Goal: Task Accomplishment & Management: Use online tool/utility

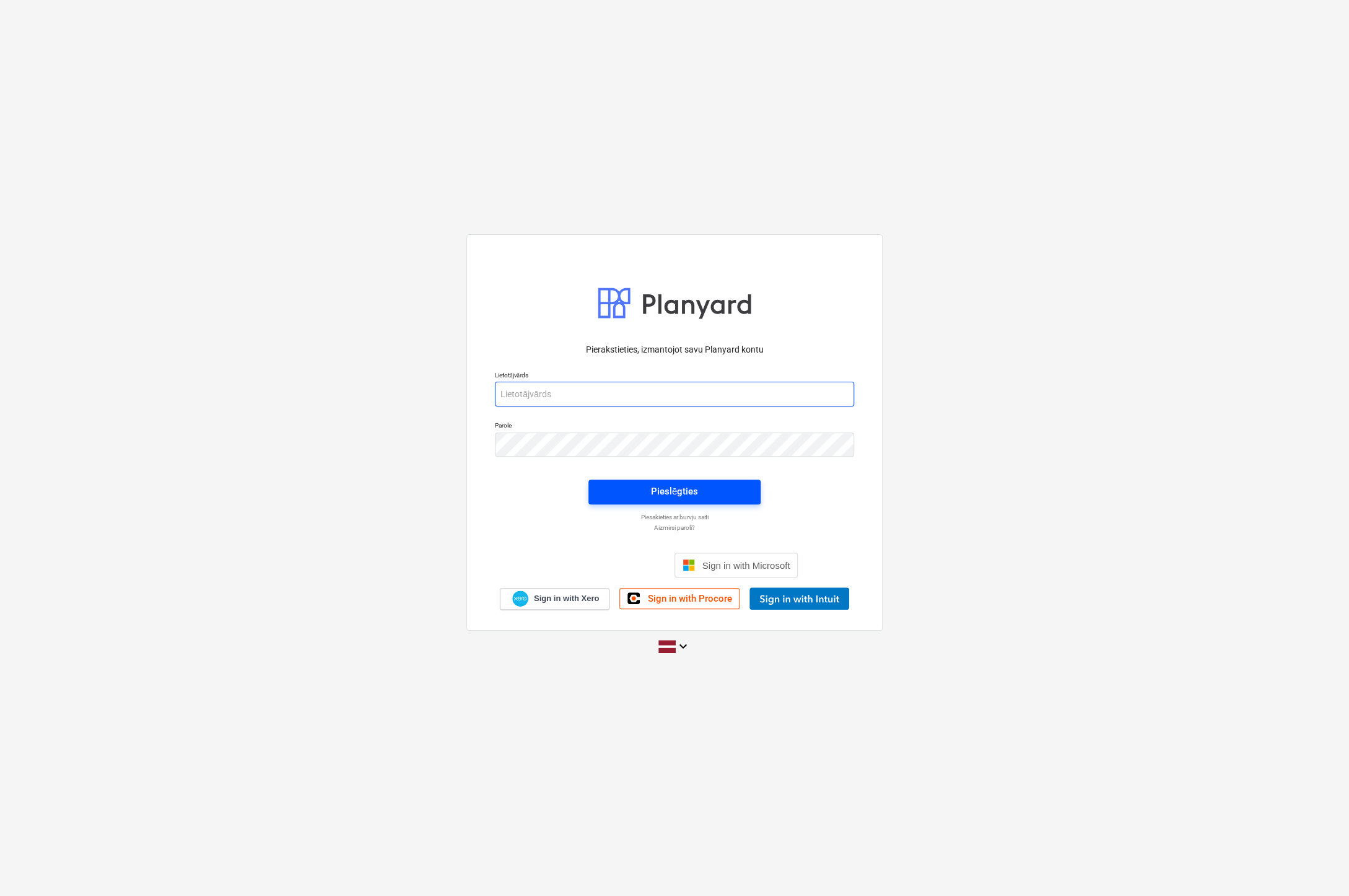
type input "[EMAIL_ADDRESS][DOMAIN_NAME]"
click at [663, 491] on div "Pieslēgties" at bounding box center [674, 491] width 47 height 16
type input "[PERSON_NAME][EMAIL_ADDRESS][PERSON_NAME][DOMAIN_NAME]"
click at [649, 489] on span "Pieslēgties" at bounding box center [674, 491] width 142 height 16
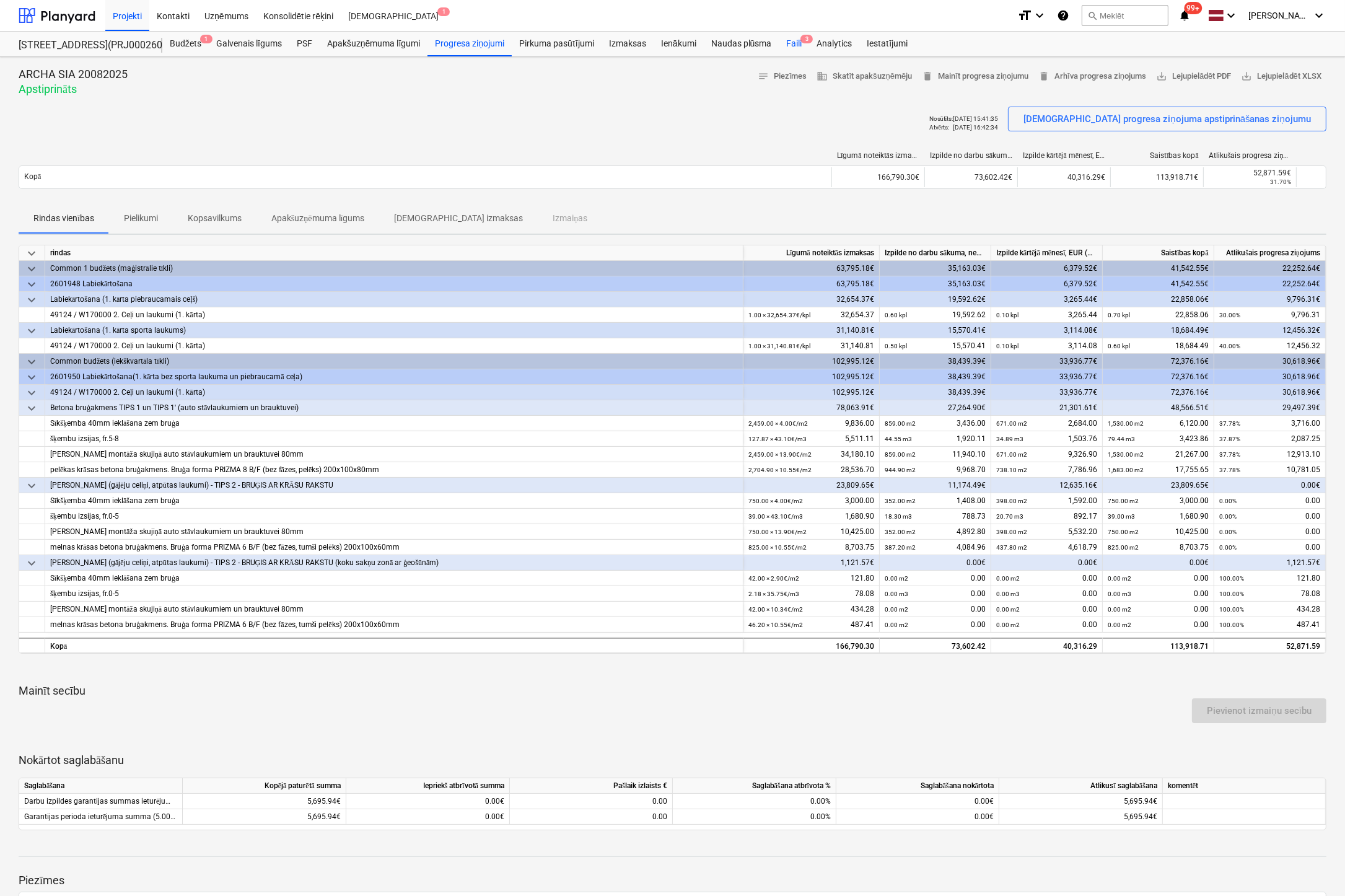
click at [794, 41] on div "Faili 3" at bounding box center [793, 44] width 30 height 25
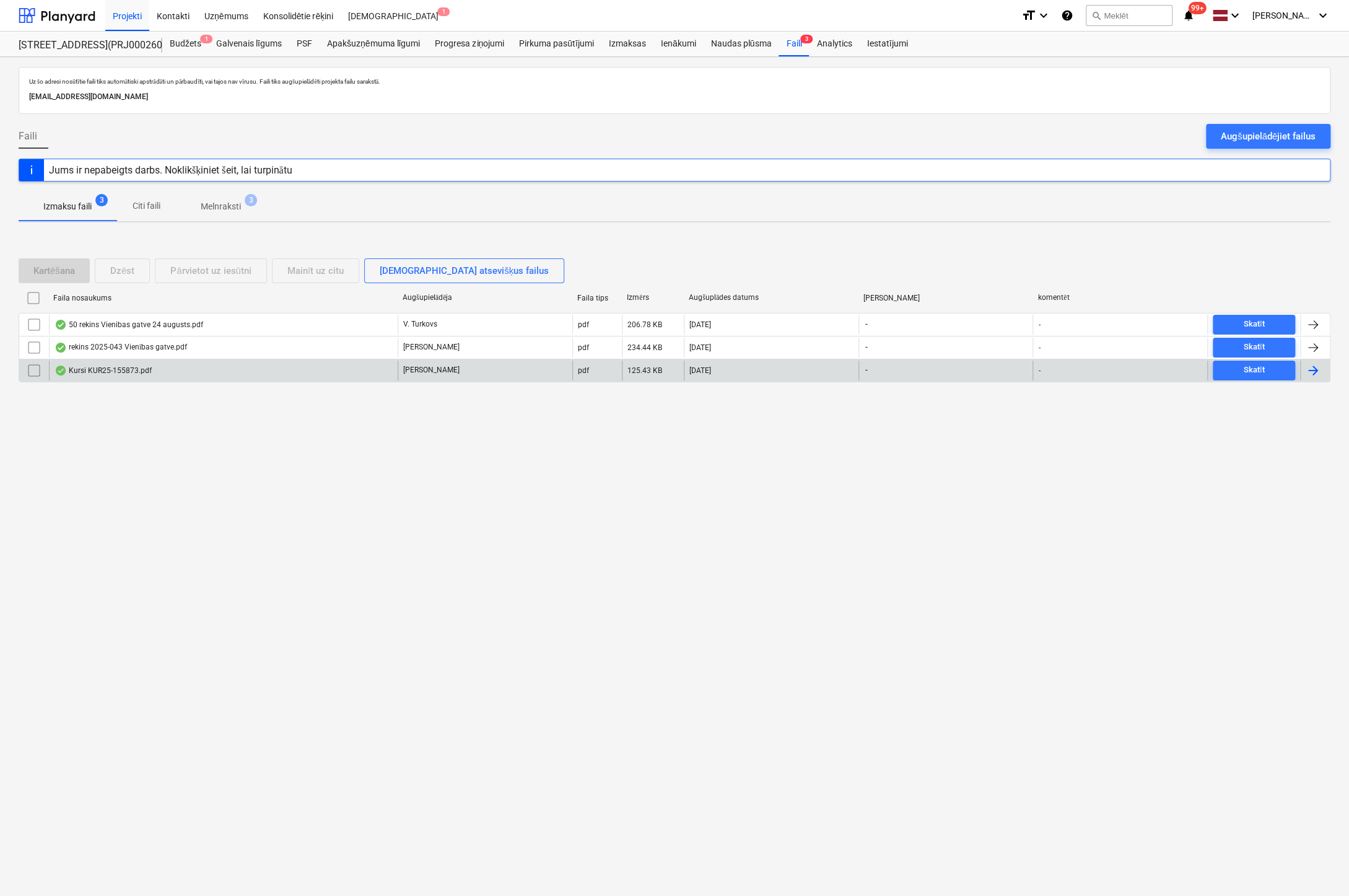
click at [119, 367] on div "Kursi KUR25-155873.pdf" at bounding box center [103, 370] width 98 height 10
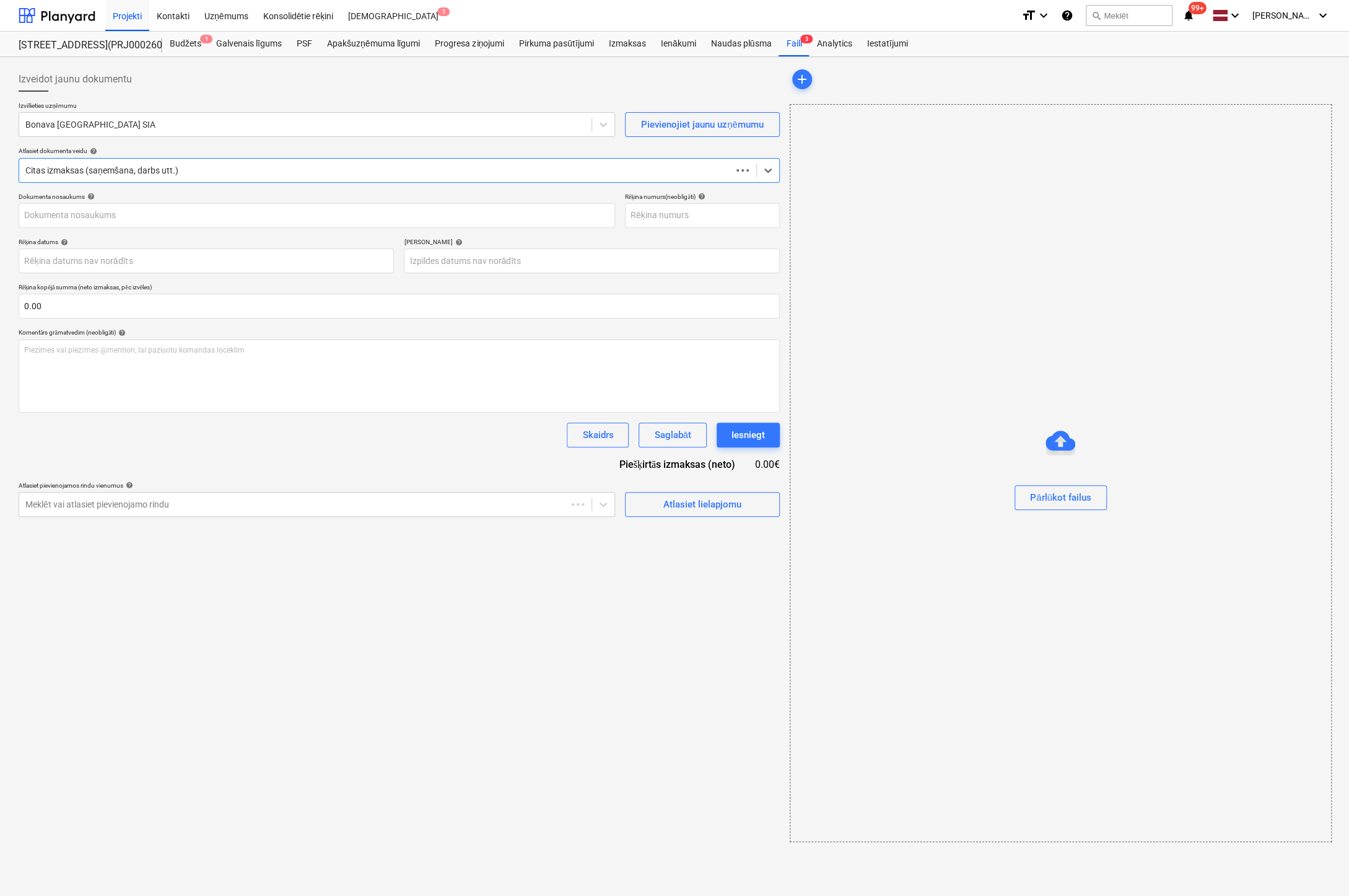
type input "KUR25-155873"
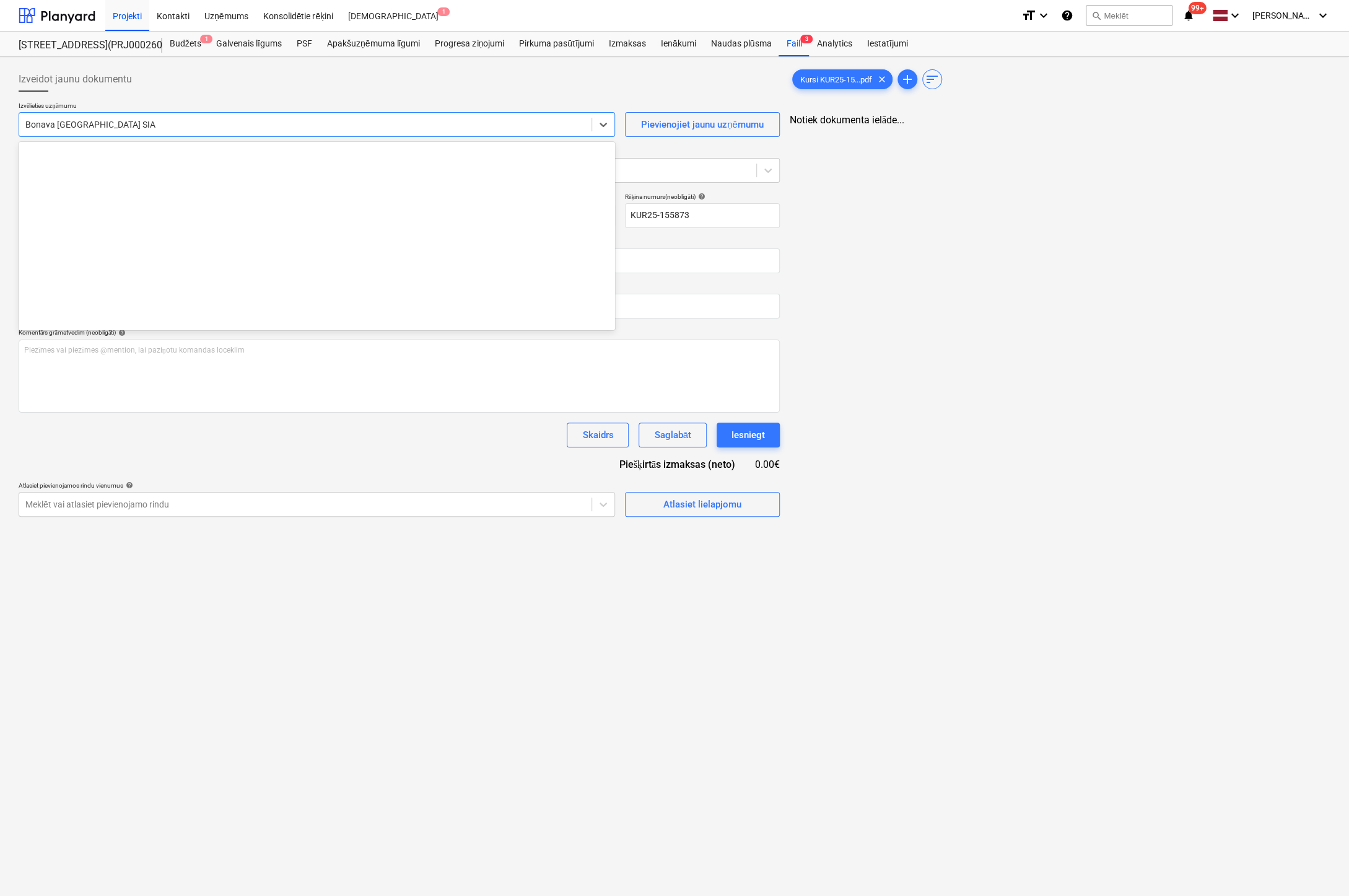
click at [159, 121] on div at bounding box center [306, 125] width 560 height 13
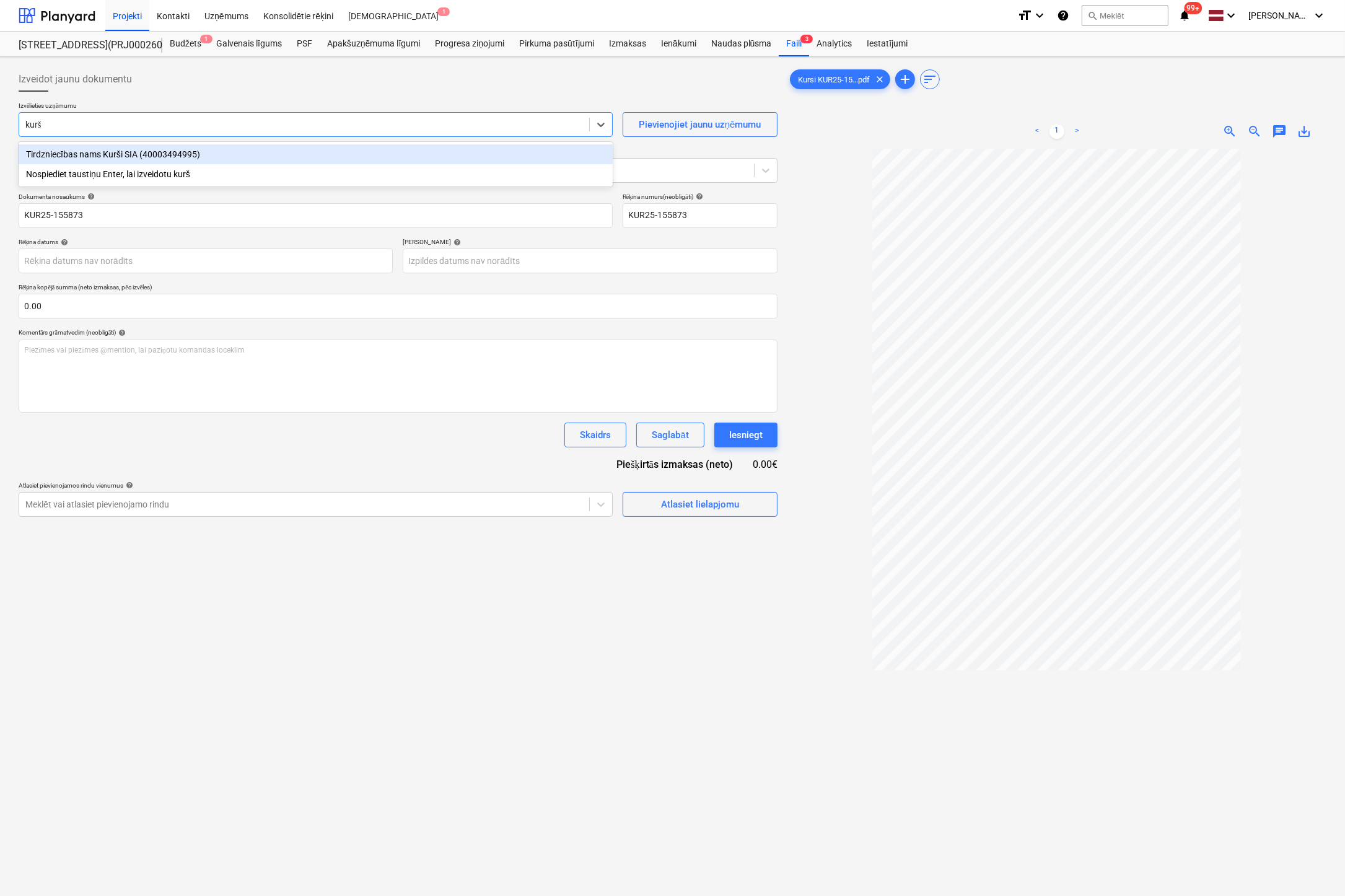
type input "kurši"
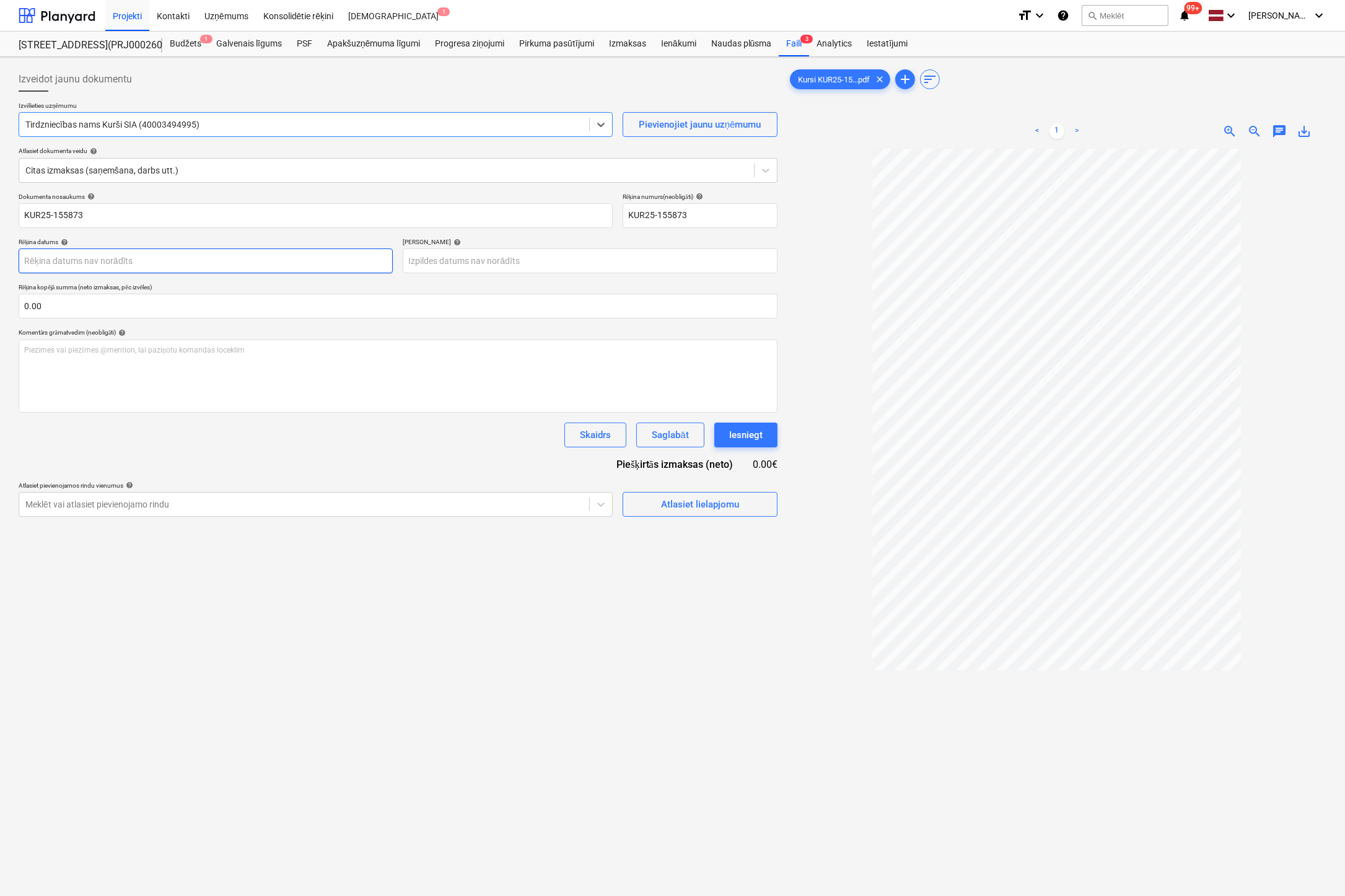
click at [253, 261] on body "Projekti Kontakti Uzņēmums Konsolidētie rēķini Iesūtne 1 format_size keyboard_a…" at bounding box center [672, 448] width 1345 height 896
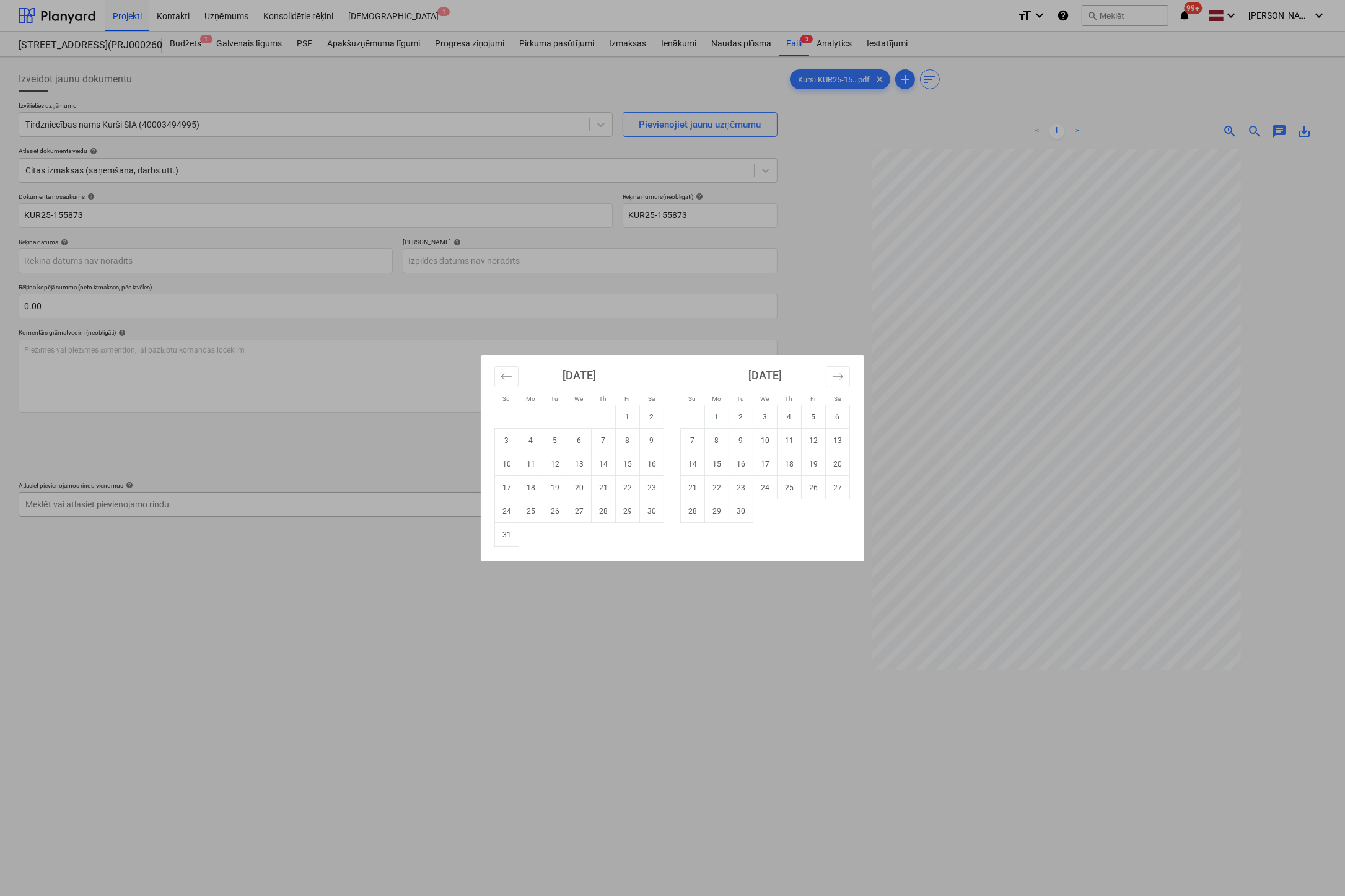
click at [535, 508] on td "25" at bounding box center [531, 511] width 24 height 24
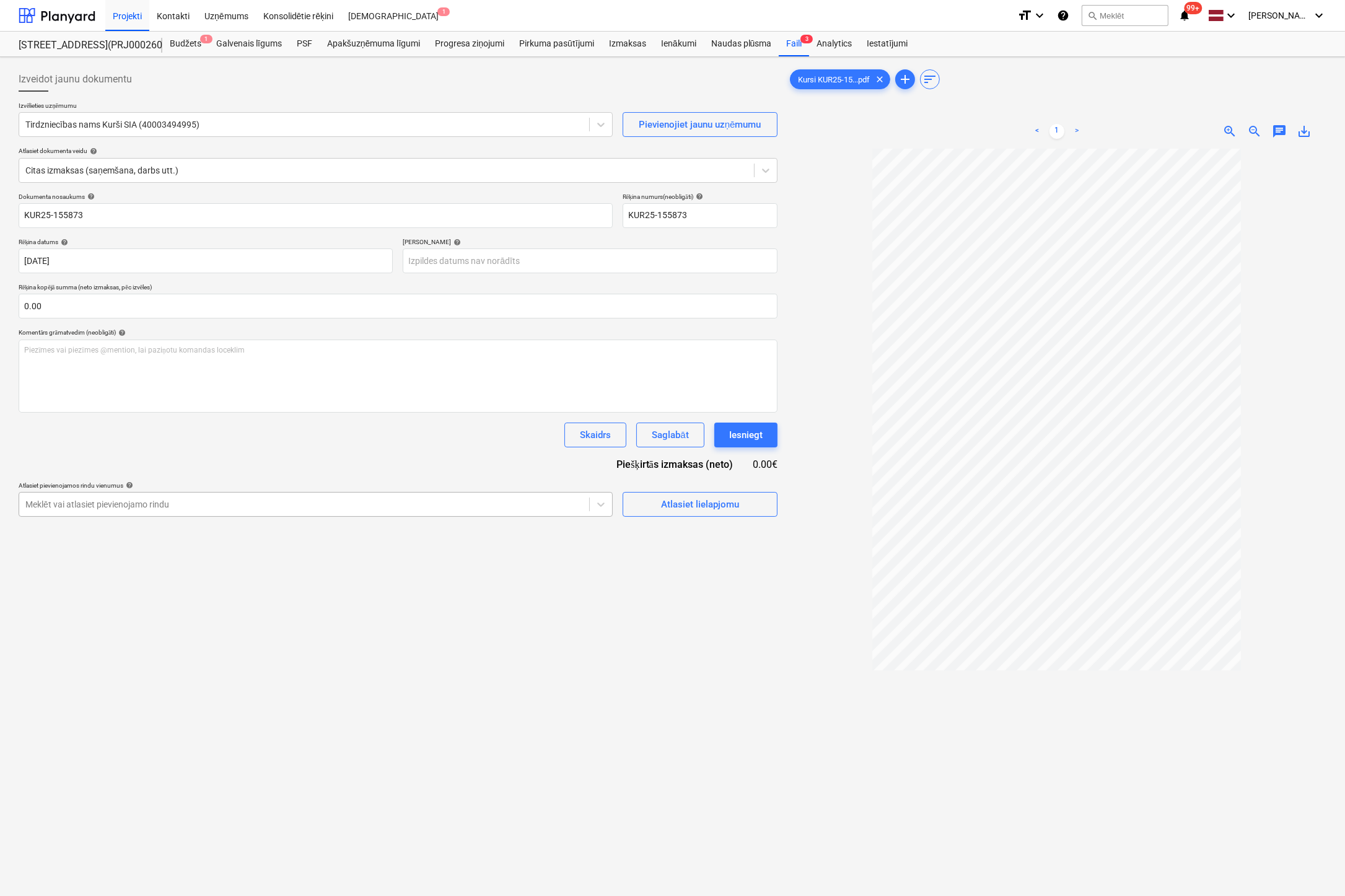
type input "[DATE]"
click at [527, 257] on body "Projekti Kontakti Uzņēmums Konsolidētie rēķini Iesūtne 1 format_size keyboard_a…" at bounding box center [672, 448] width 1345 height 896
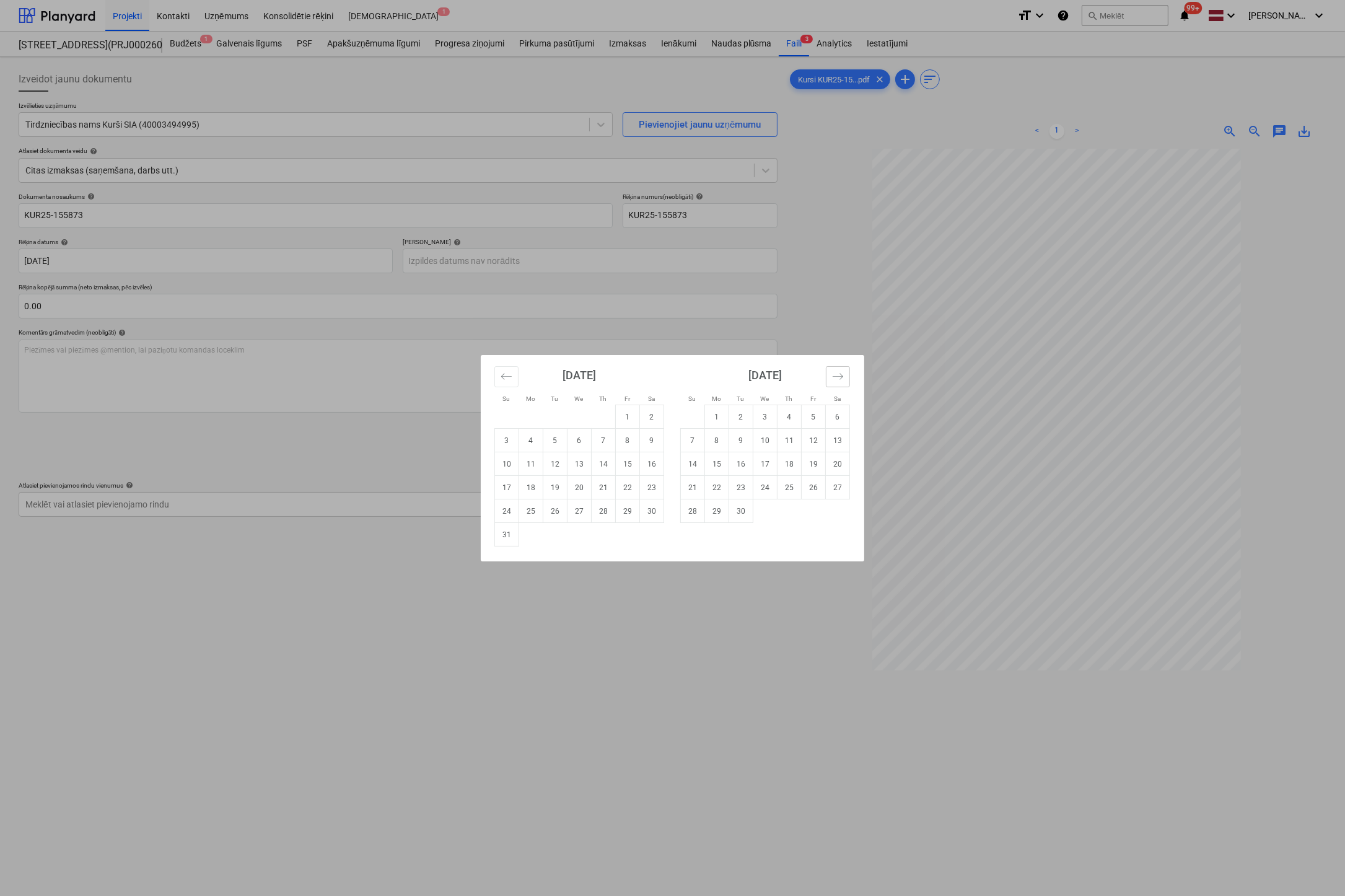
click at [837, 374] on icon "Move forward to switch to the next month." at bounding box center [838, 376] width 12 height 12
click at [739, 483] on td "23" at bounding box center [741, 487] width 24 height 24
type input "[DATE]"
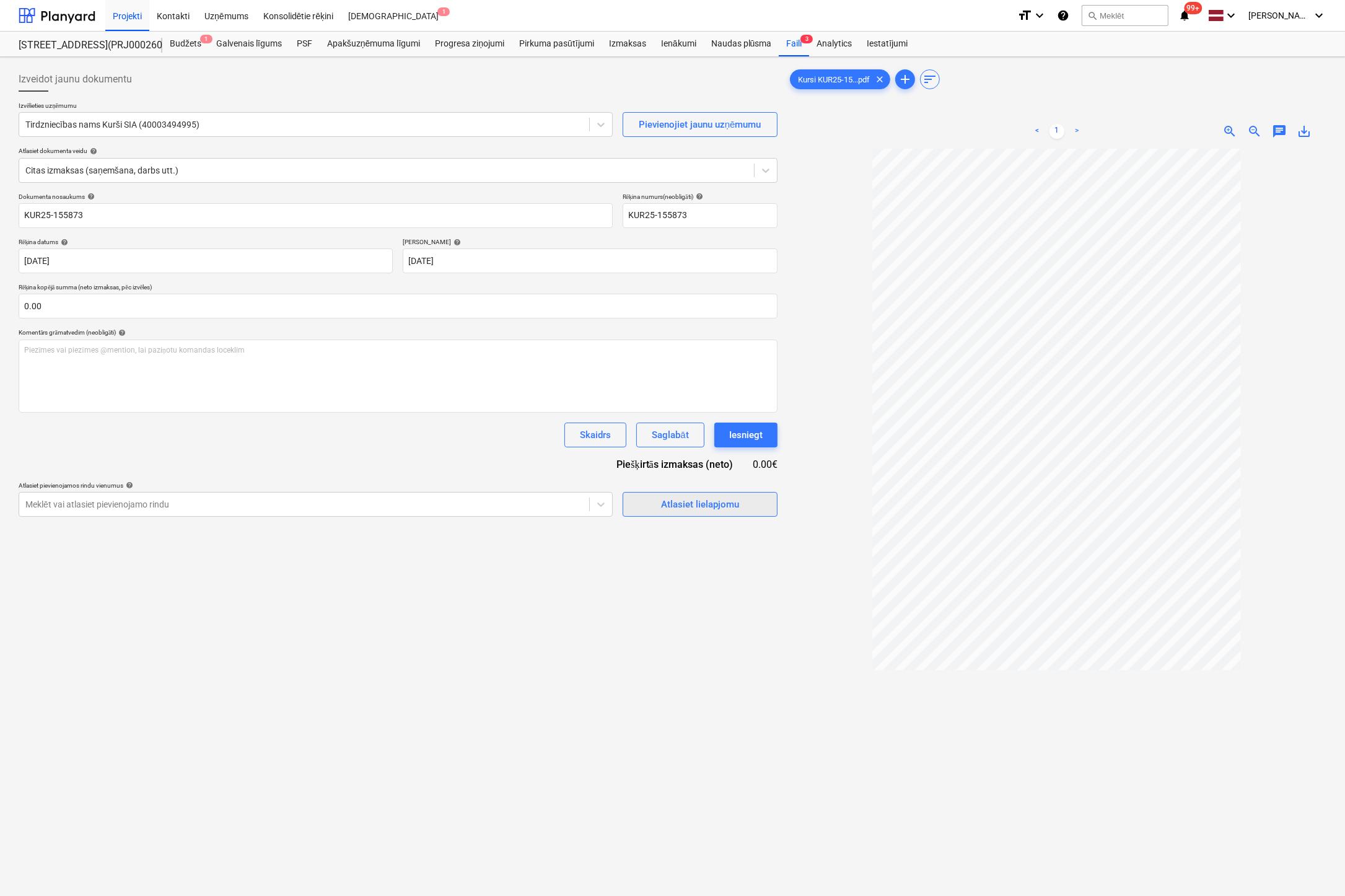
click at [647, 501] on span "Atlasiet lielapjomu" at bounding box center [700, 505] width 124 height 16
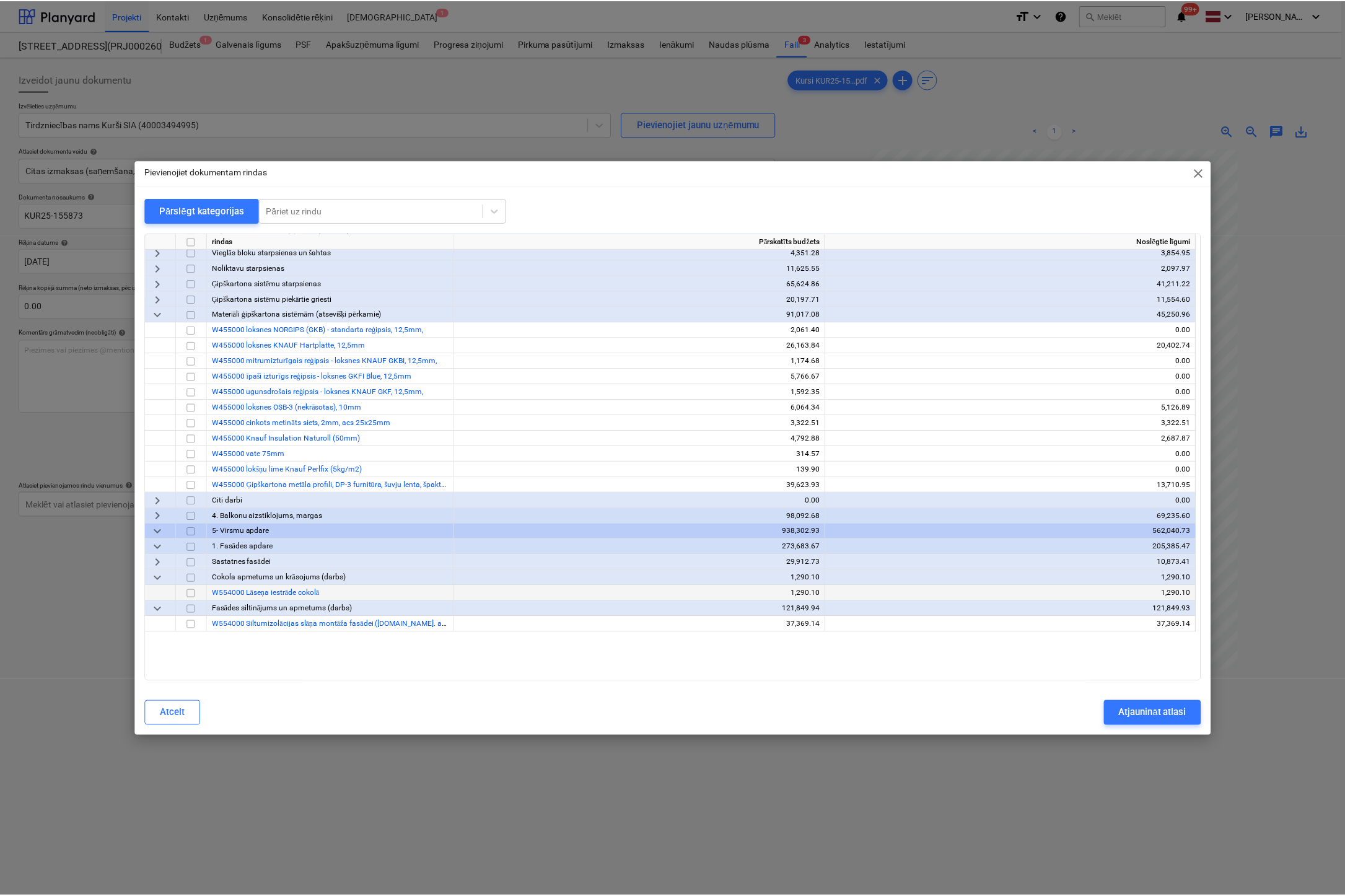
scroll to position [867, 0]
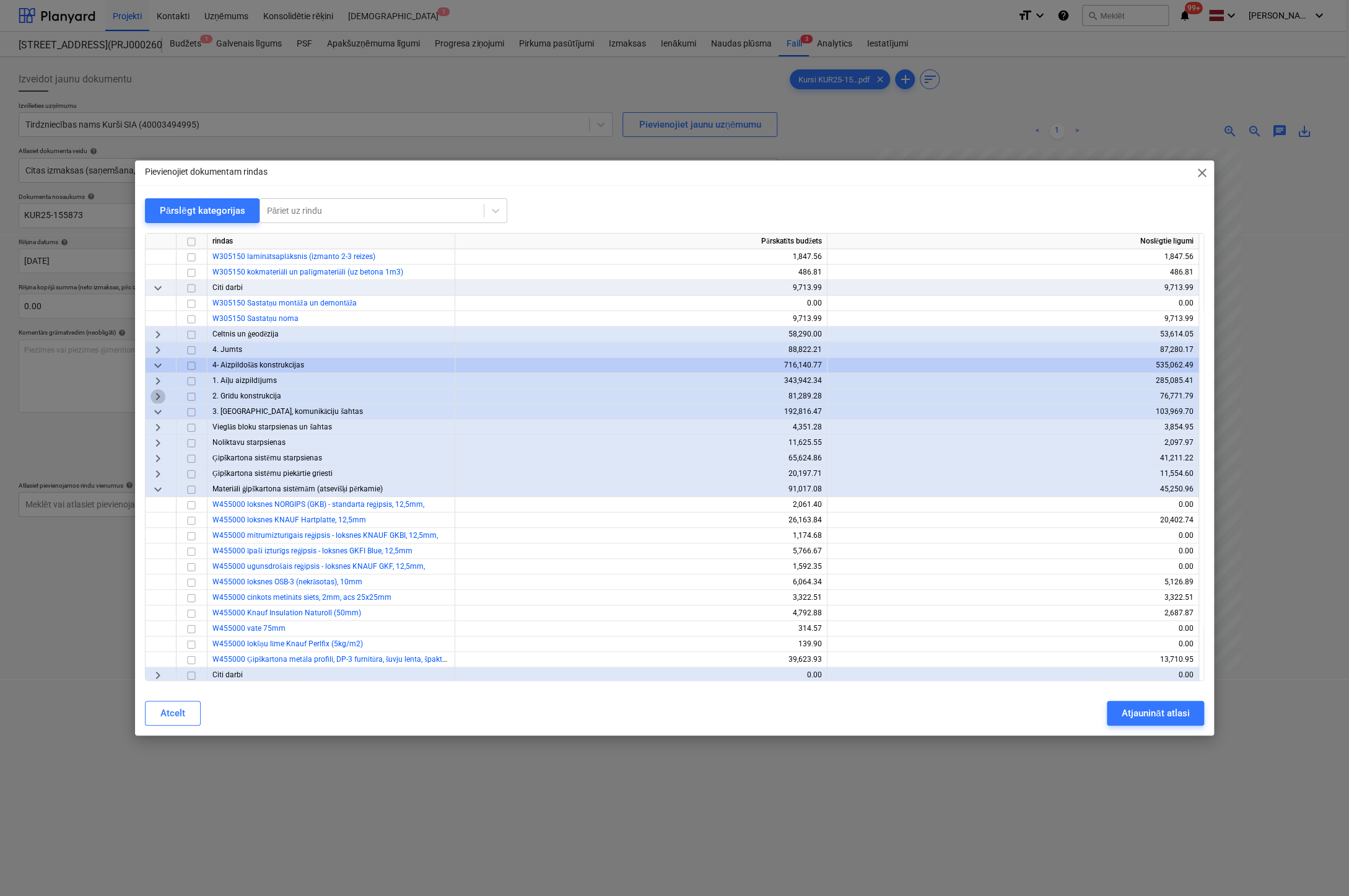
click at [156, 394] on span "keyboard_arrow_right" at bounding box center [158, 396] width 15 height 15
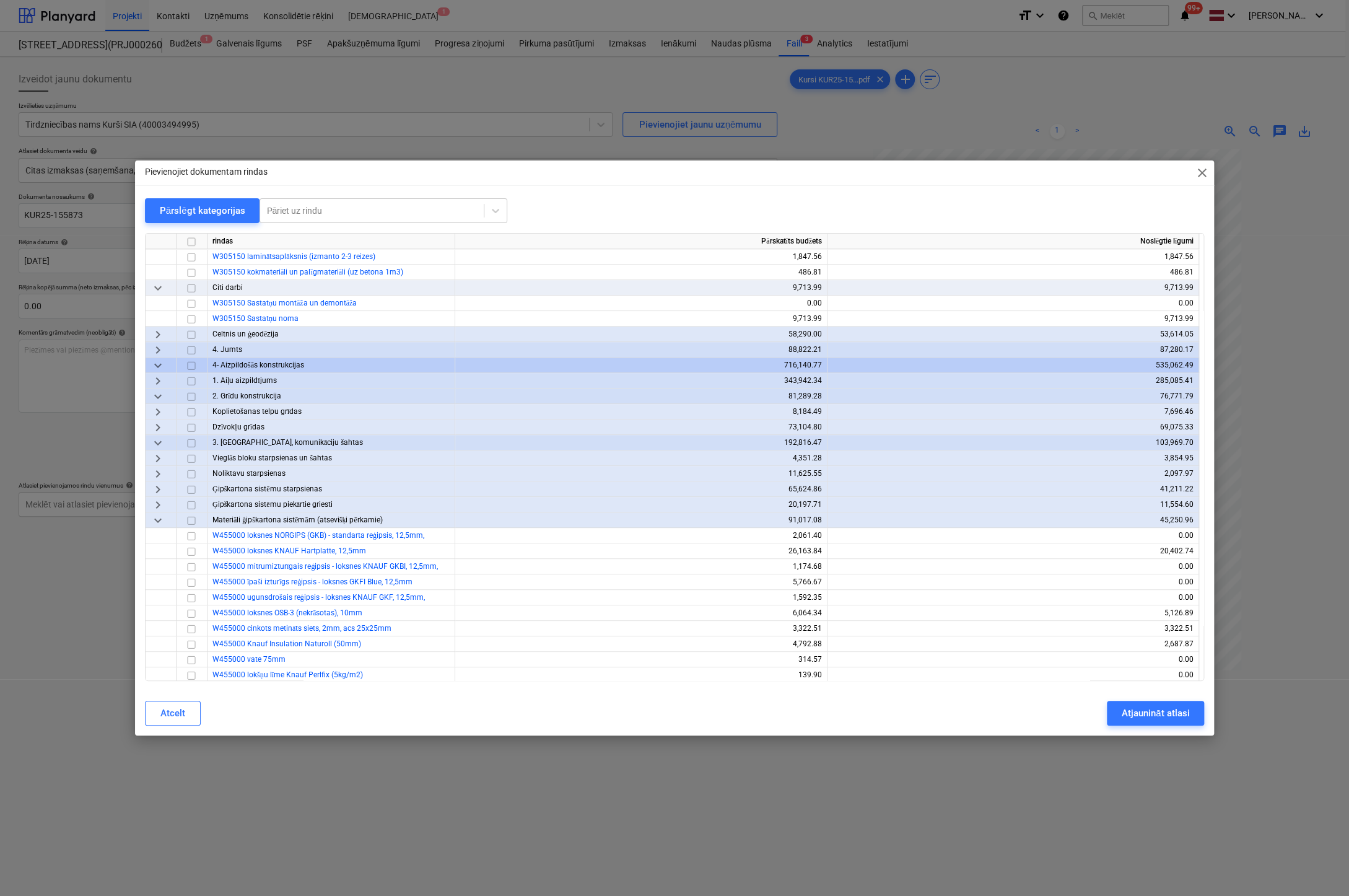
click at [152, 410] on span "keyboard_arrow_right" at bounding box center [158, 412] width 15 height 15
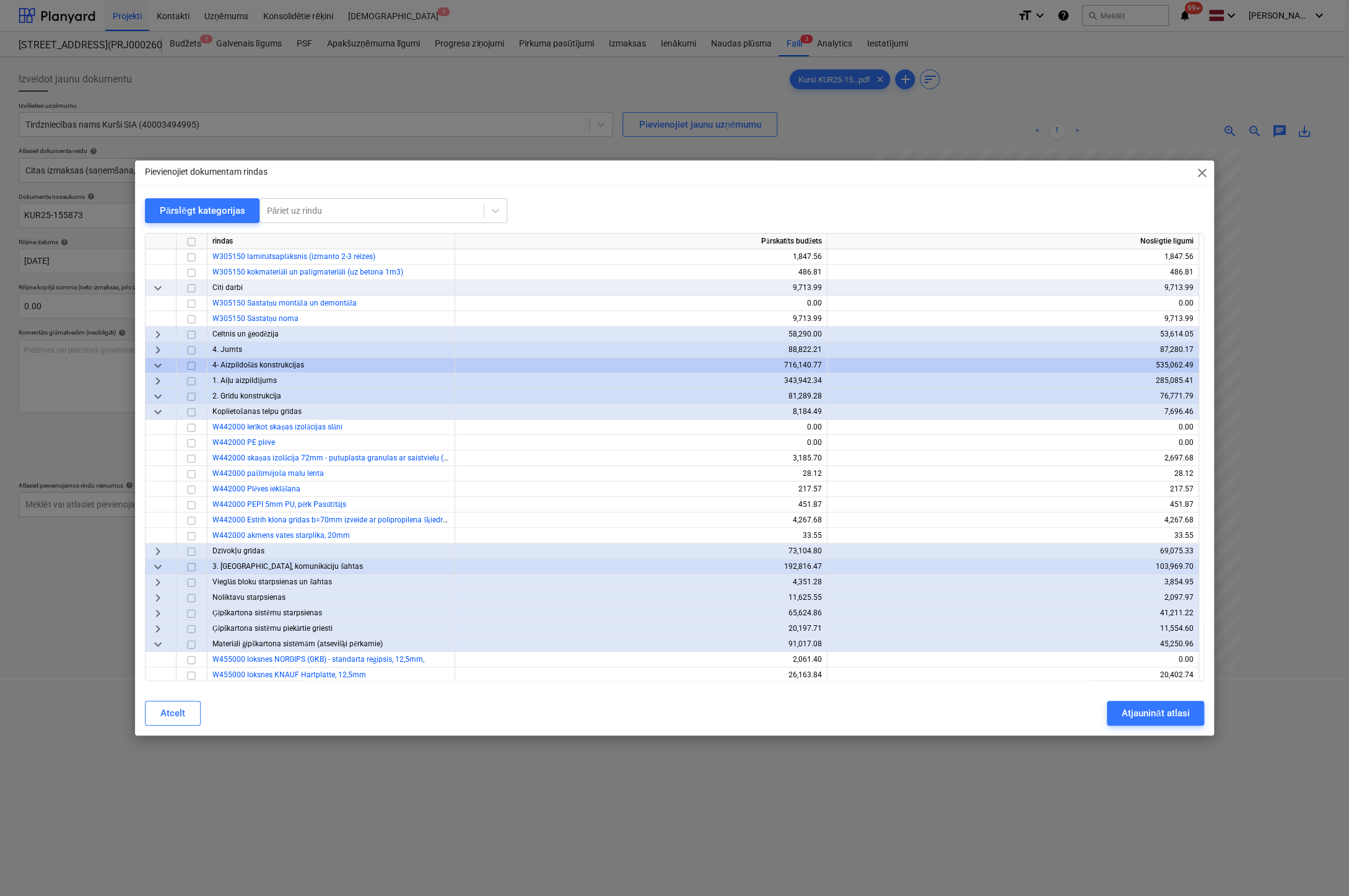
click at [155, 552] on span "keyboard_arrow_right" at bounding box center [158, 551] width 15 height 15
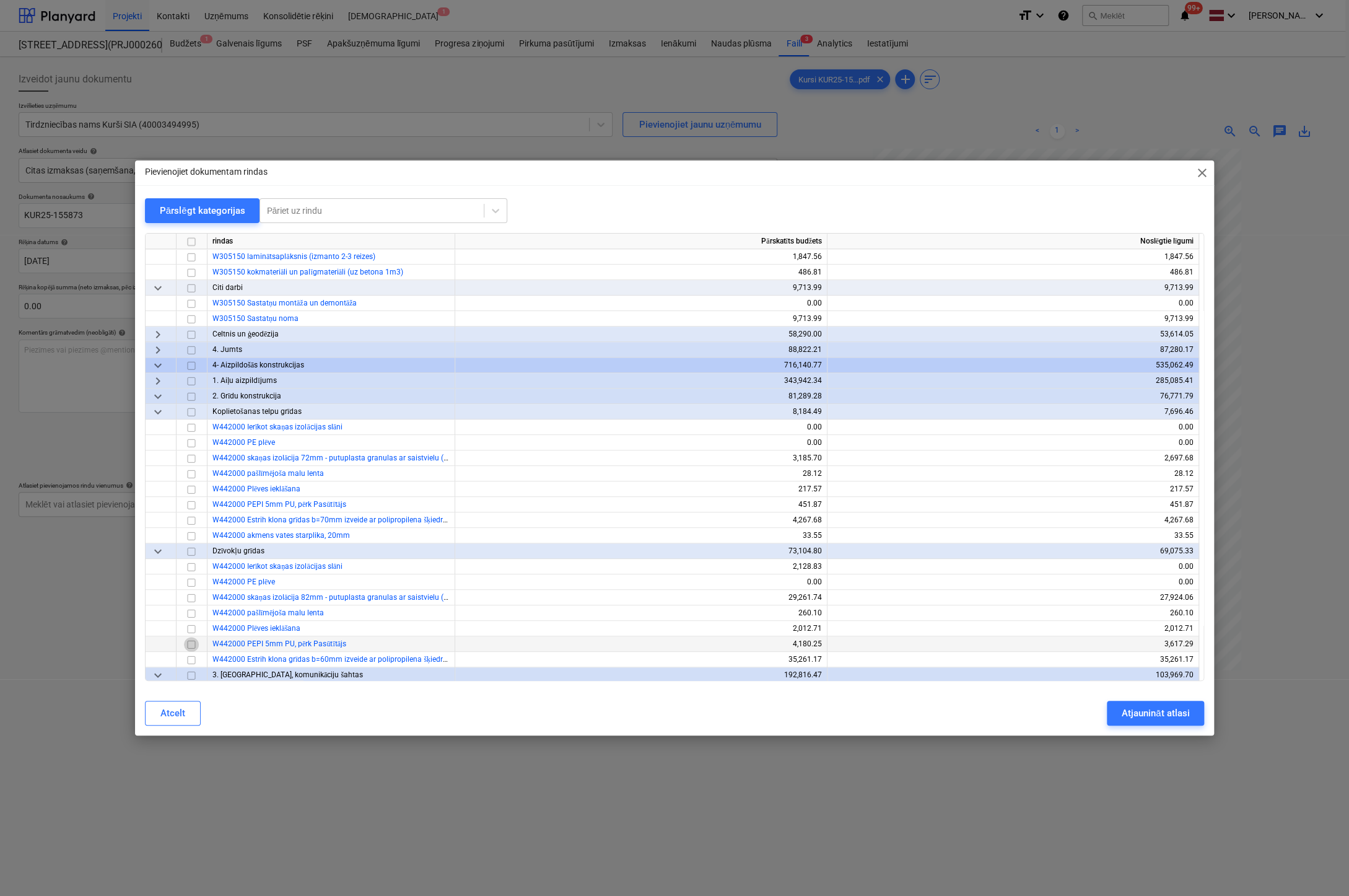
click at [191, 644] on input "checkbox" at bounding box center [192, 644] width 15 height 15
click at [1120, 708] on button "Atjaunināt atlasi" at bounding box center [1156, 713] width 98 height 25
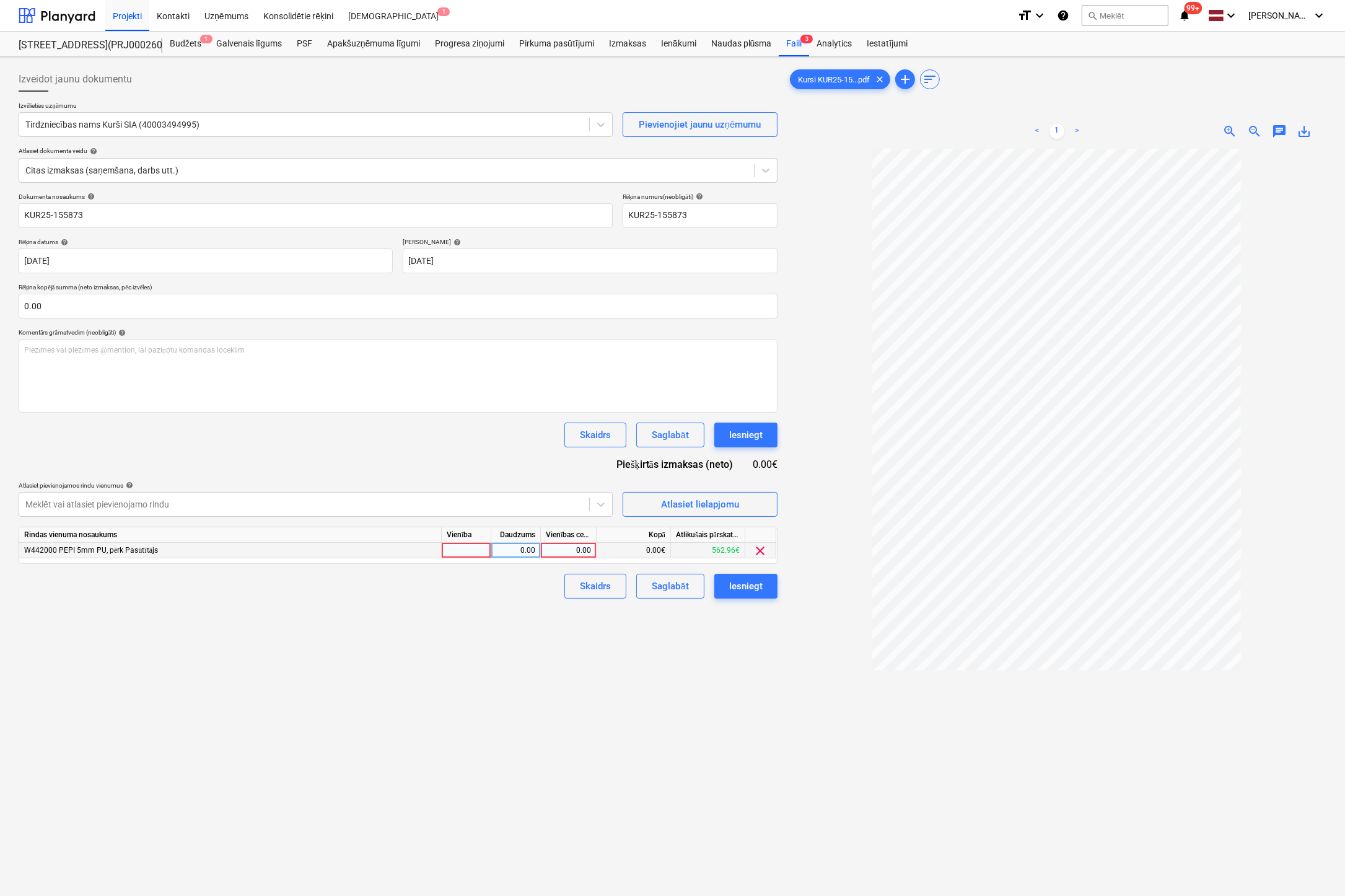
click at [558, 553] on div "0.00" at bounding box center [568, 550] width 46 height 16
type input "119.16"
click at [758, 585] on div "Iesniegt" at bounding box center [745, 586] width 34 height 16
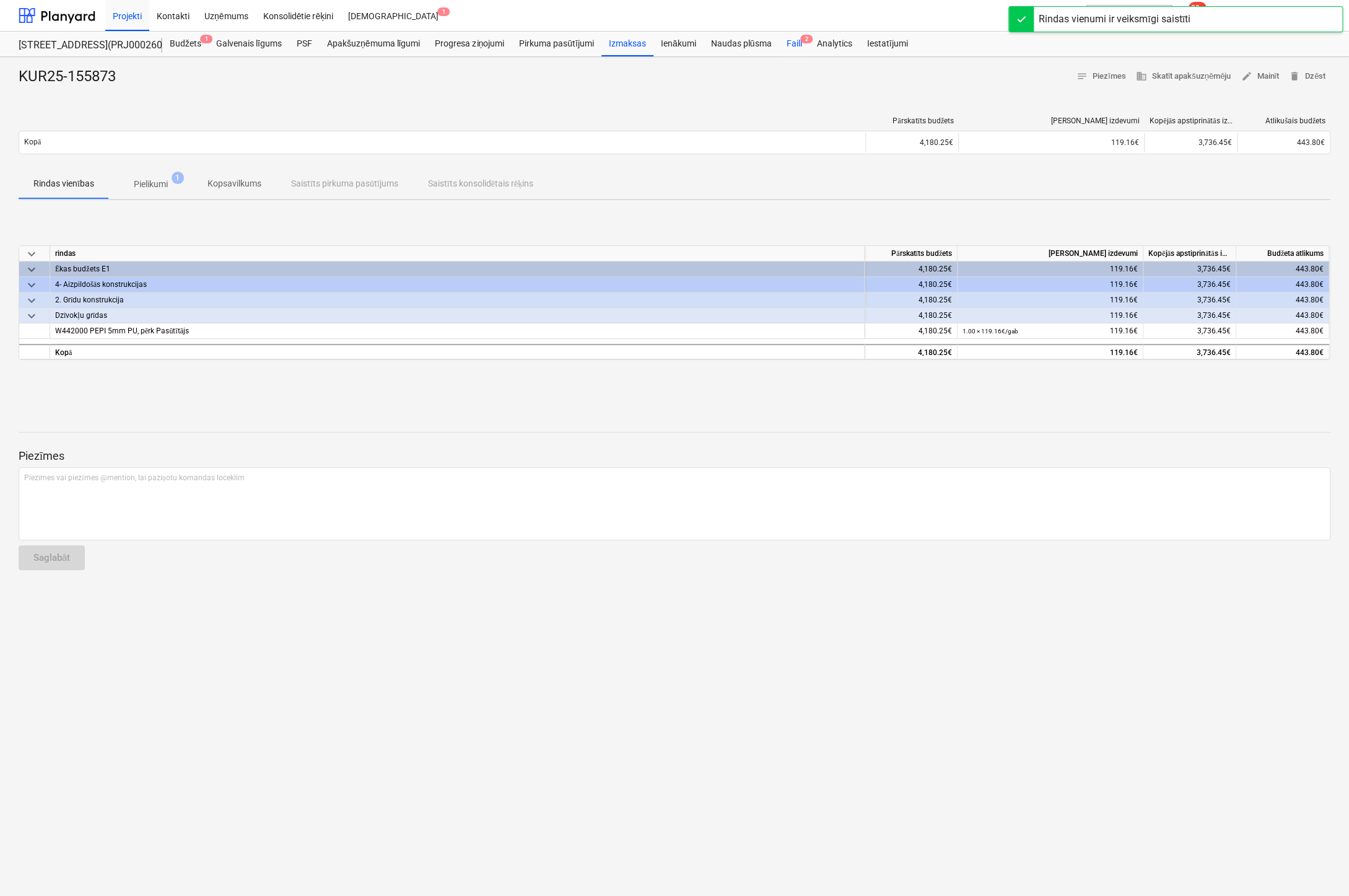
click at [790, 41] on div "Faili 2" at bounding box center [793, 44] width 30 height 25
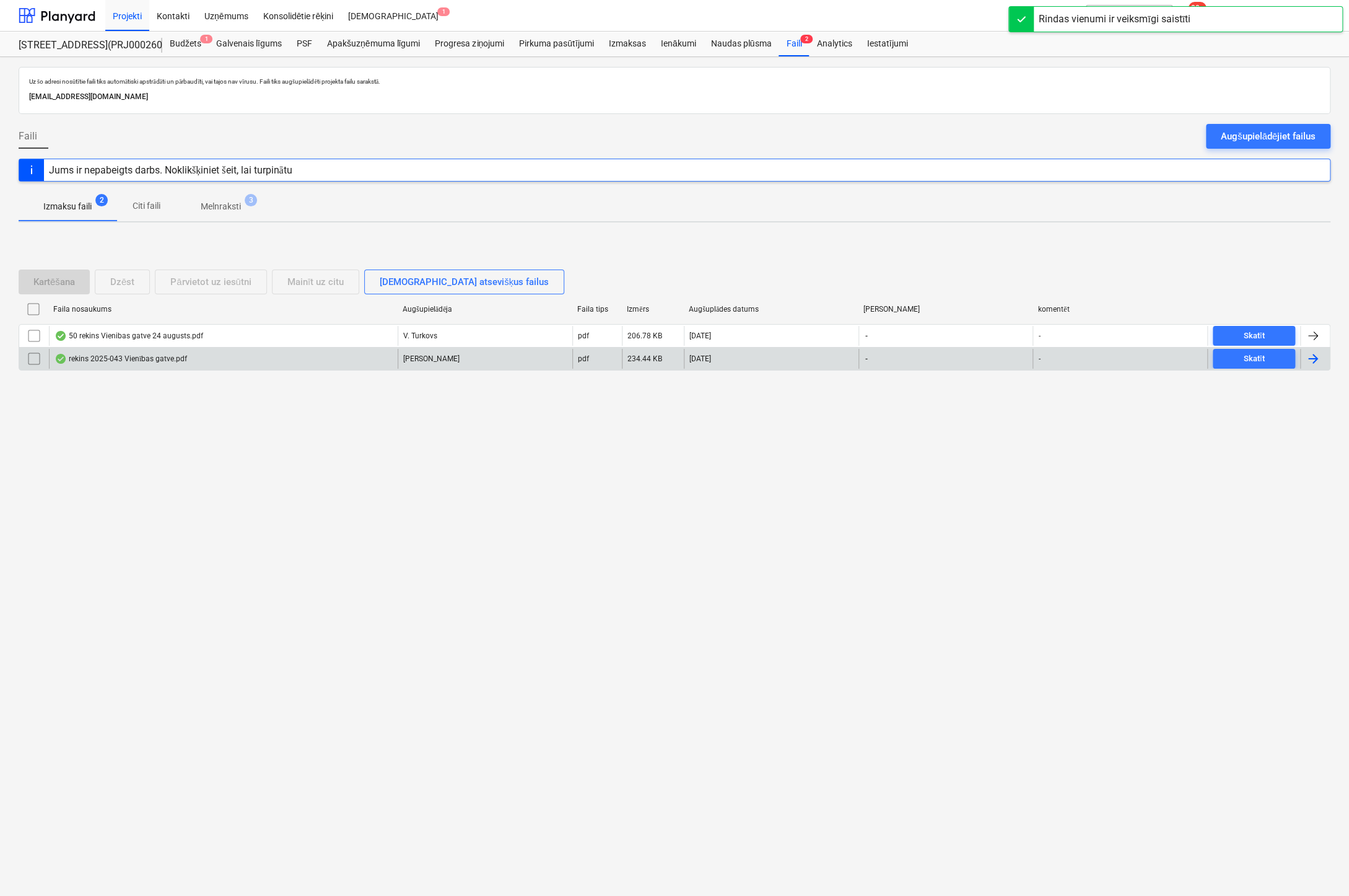
click at [118, 359] on div "rekins 2025-043 Vienības gatve.pdf" at bounding box center [120, 359] width 132 height 10
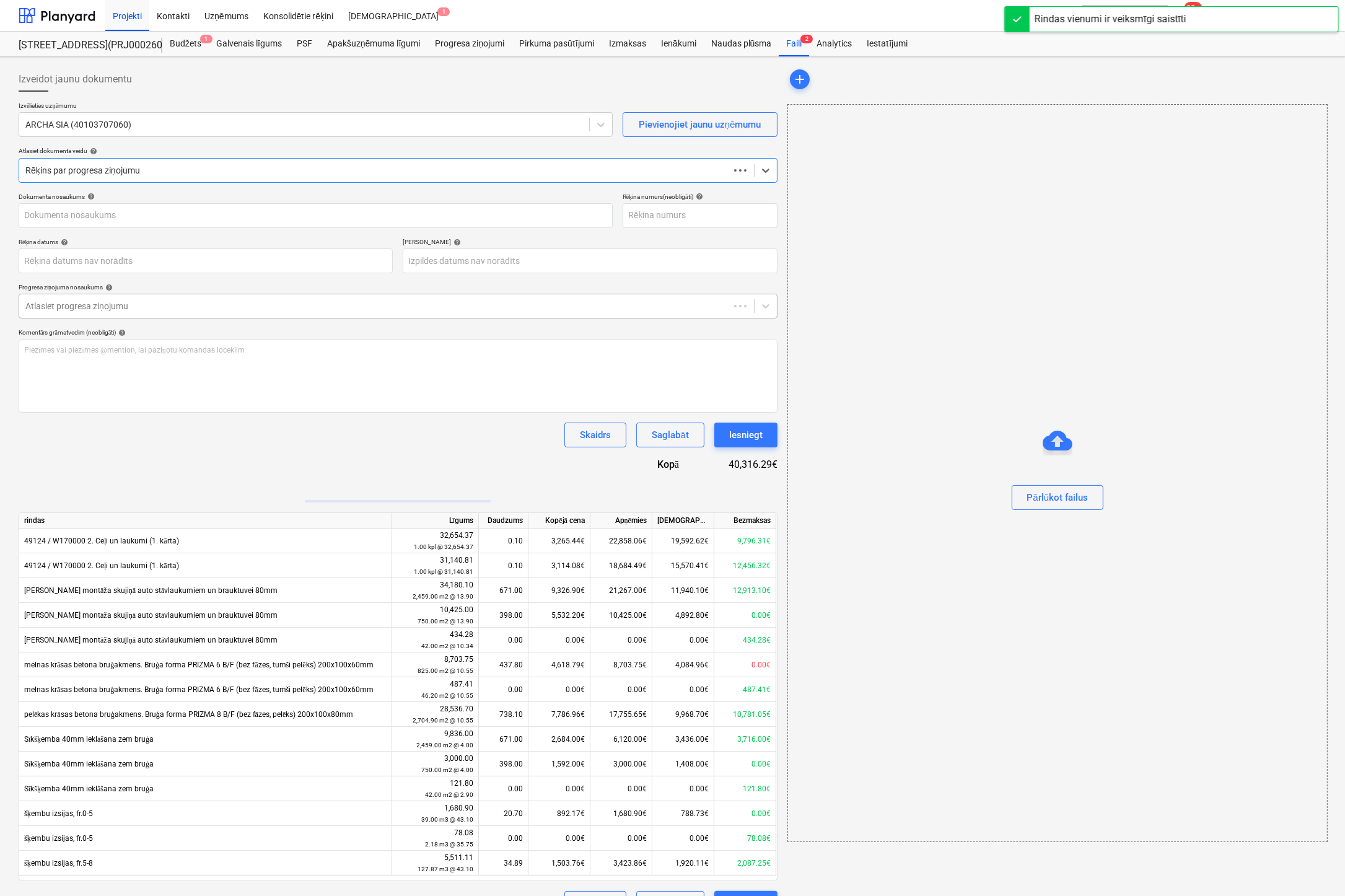
type input "2025-043"
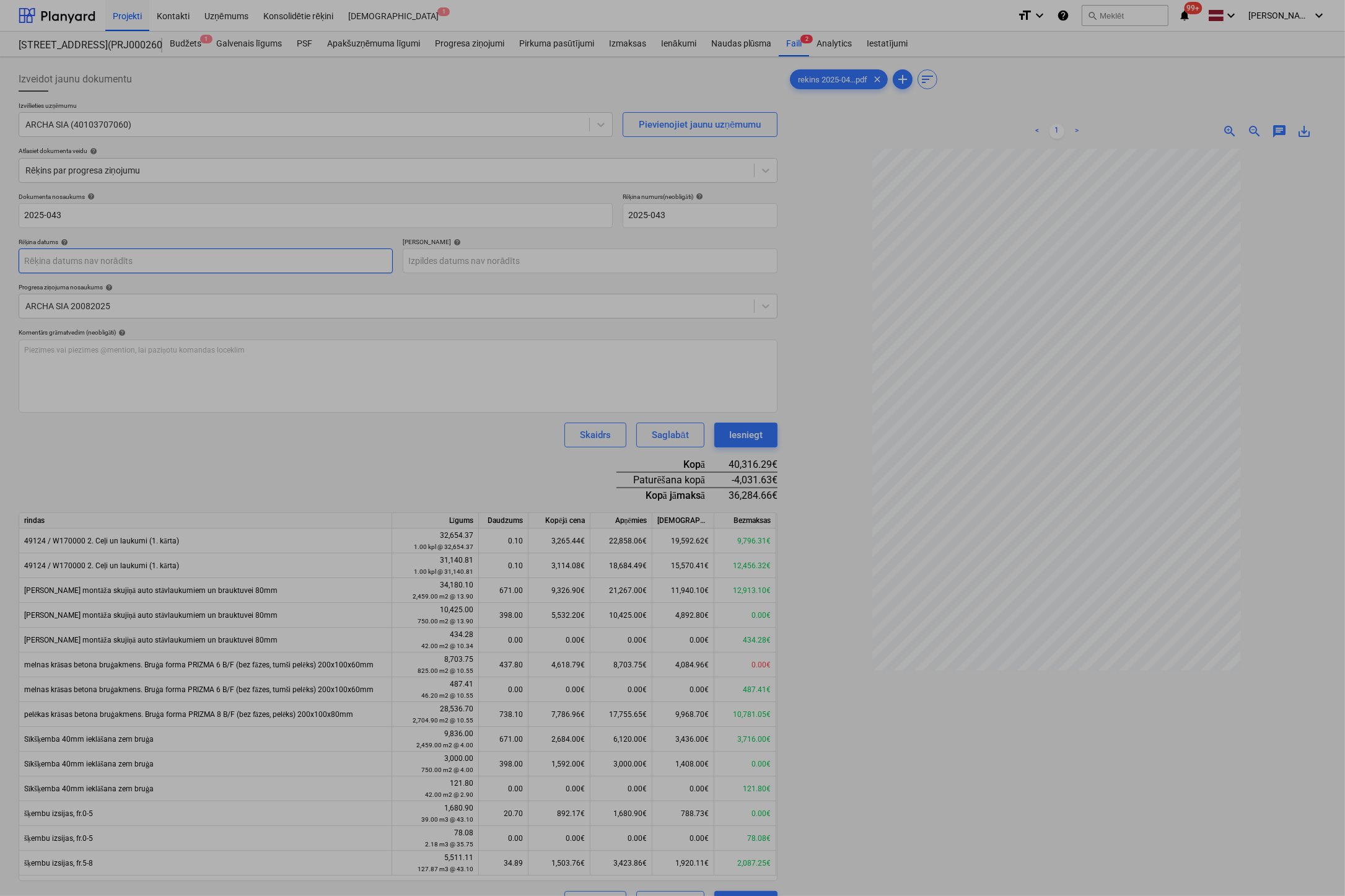
click at [129, 255] on body "Projekti Kontakti Uzņēmums Konsolidētie rēķini Iesūtne 1 format_size keyboard_a…" at bounding box center [672, 448] width 1345 height 896
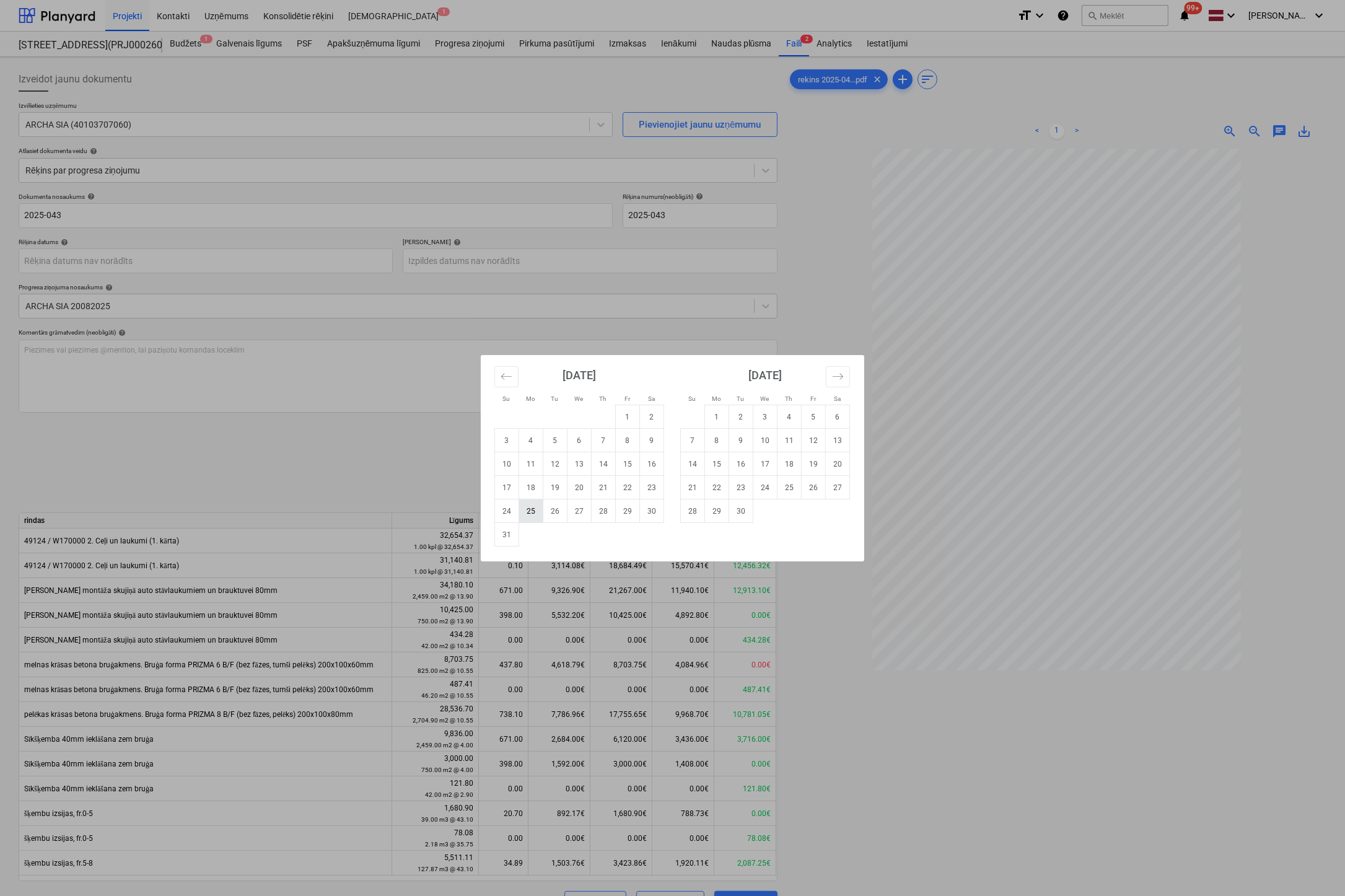
click at [535, 515] on td "25" at bounding box center [531, 511] width 24 height 24
type input "[DATE]"
click at [533, 261] on body "Projekti Kontakti Uzņēmums Konsolidētie rēķini Iesūtne 1 format_size keyboard_a…" at bounding box center [672, 448] width 1345 height 896
click at [721, 439] on td "8" at bounding box center [716, 441] width 24 height 24
type input "[DATE]"
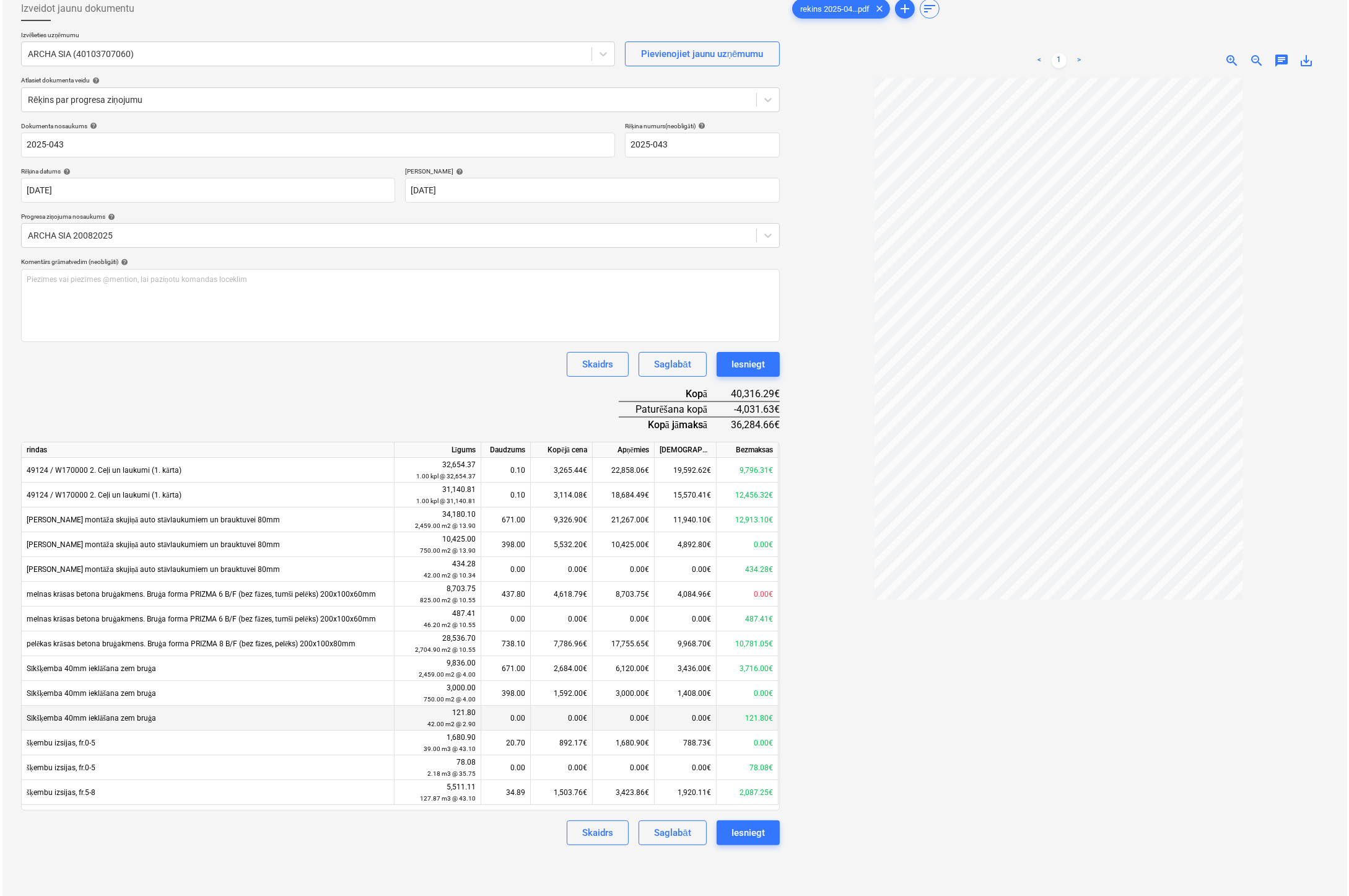
scroll to position [124, 0]
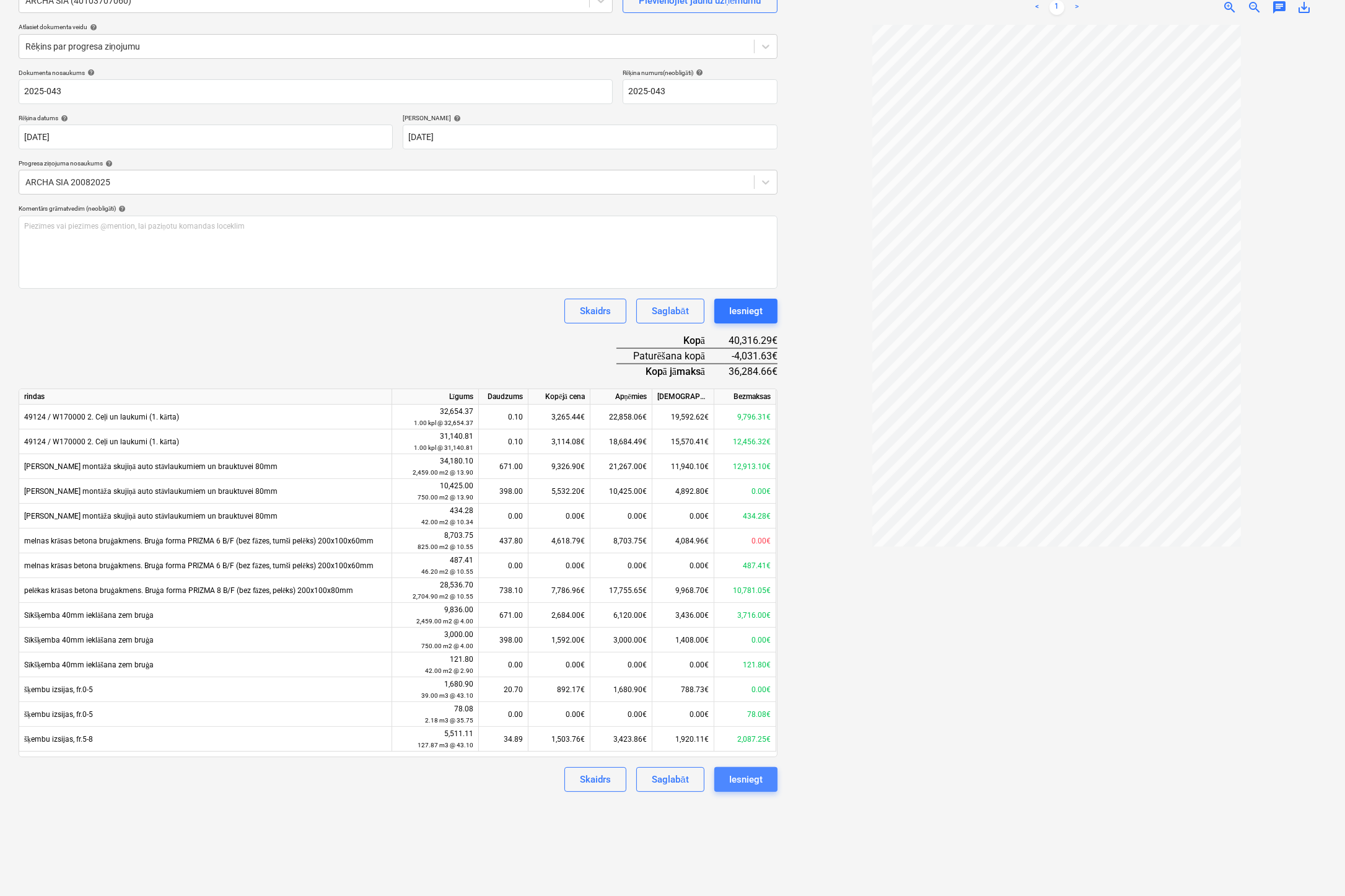
click at [741, 774] on div "Iesniegt" at bounding box center [745, 779] width 34 height 16
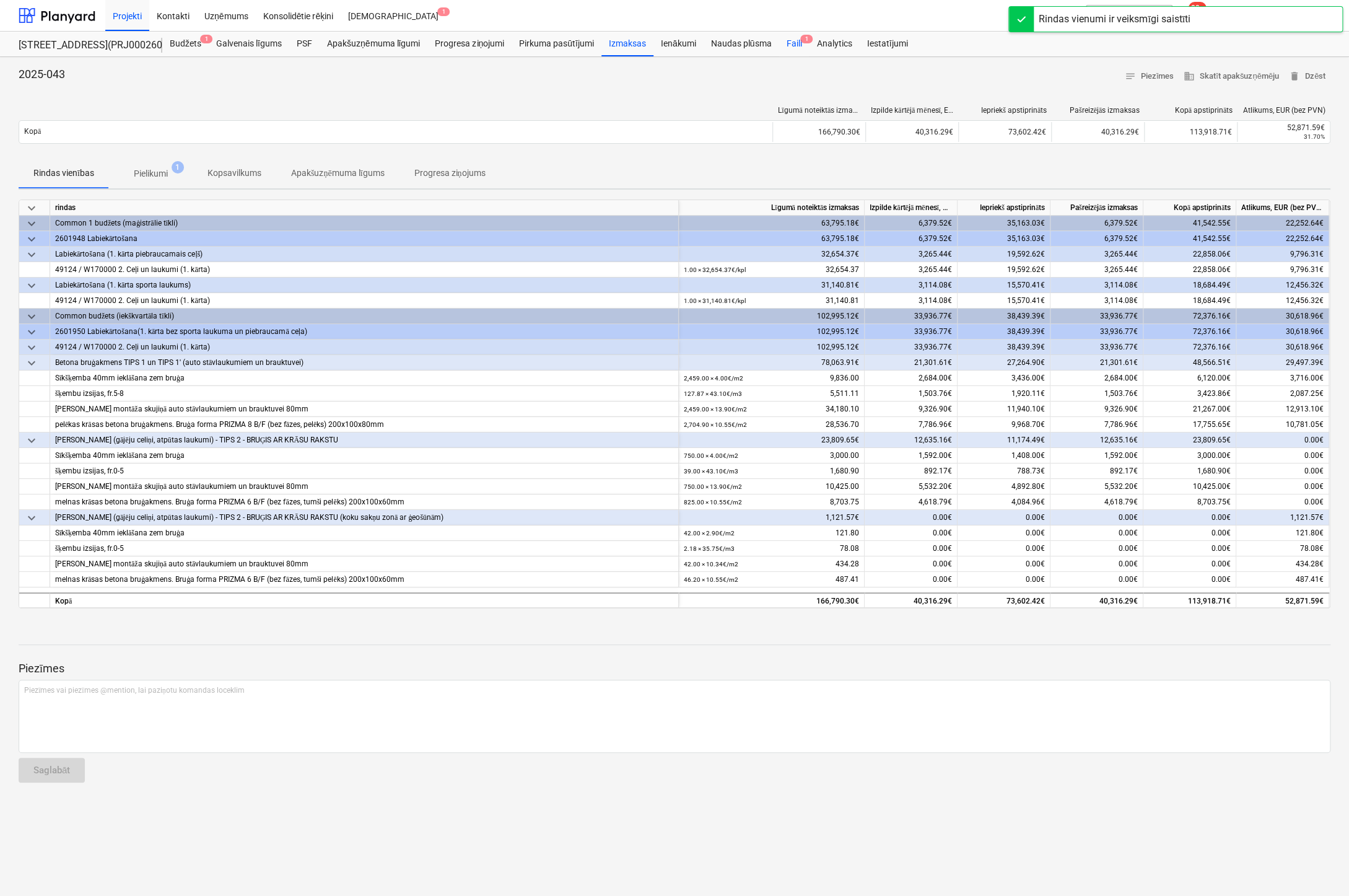
click at [790, 45] on div "Faili 1" at bounding box center [793, 44] width 30 height 25
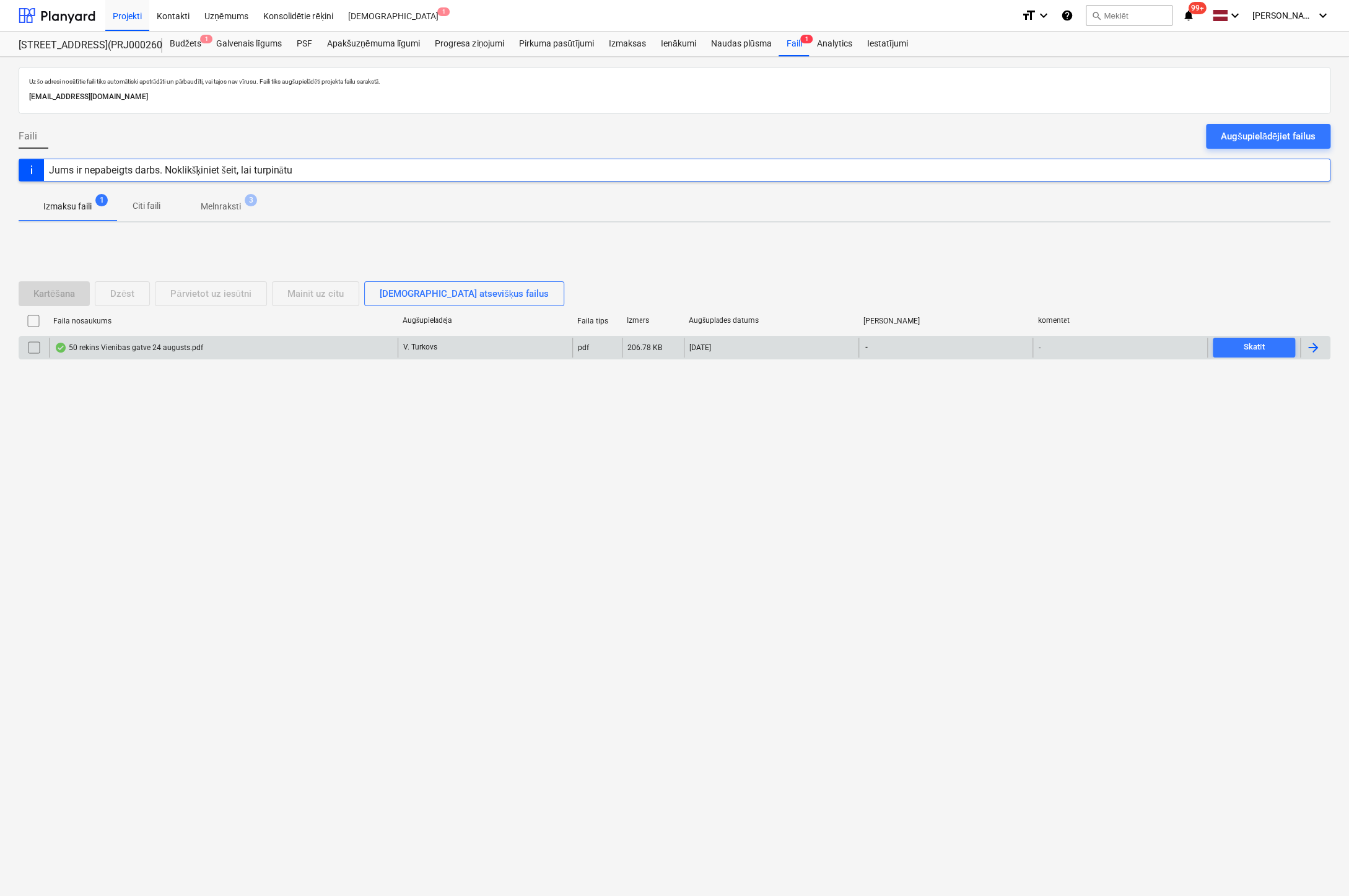
click at [150, 345] on div "50 rekins Vienibas gatve 24 augusts.pdf" at bounding box center [129, 347] width 149 height 10
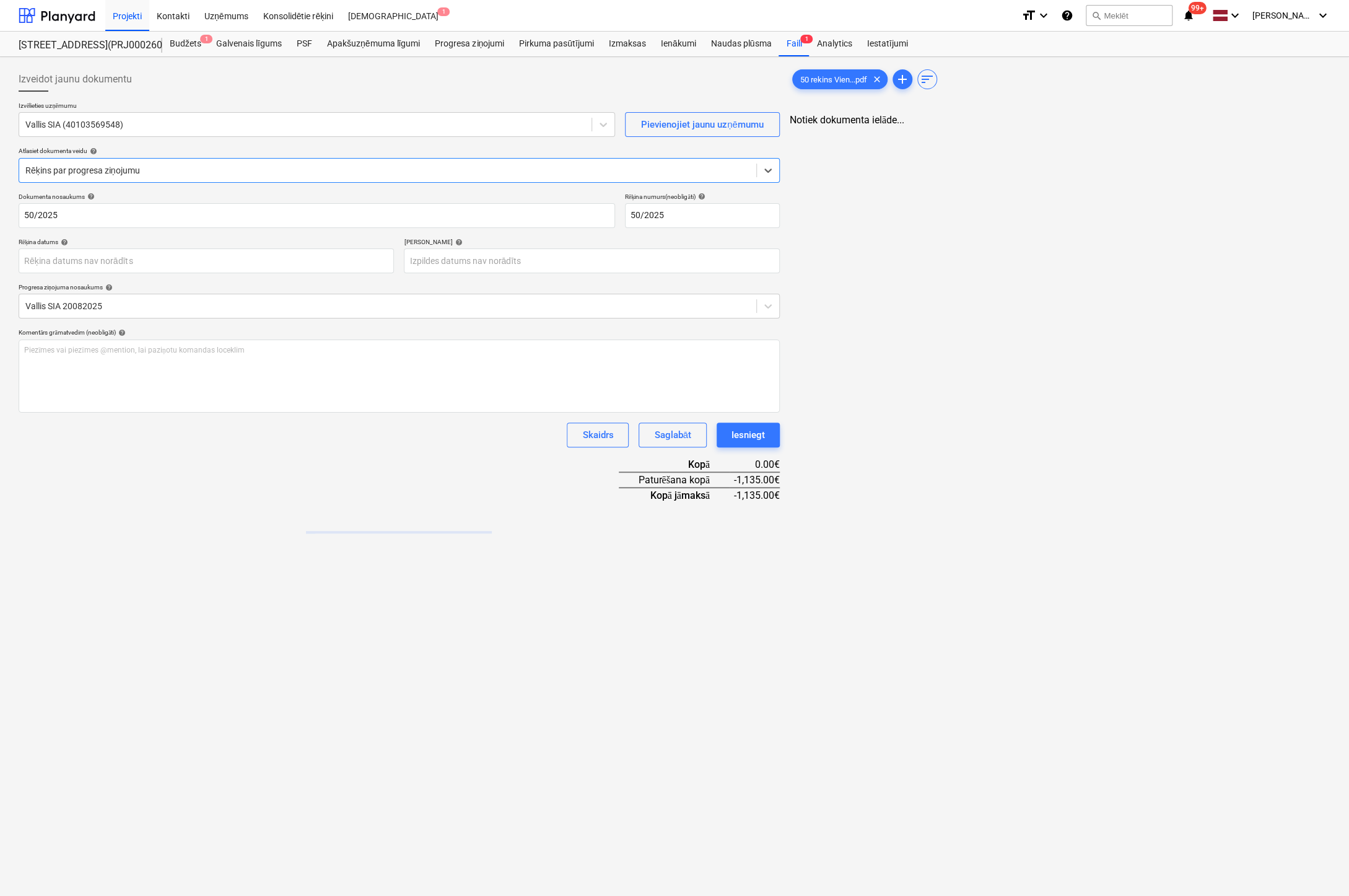
type input "50/2025"
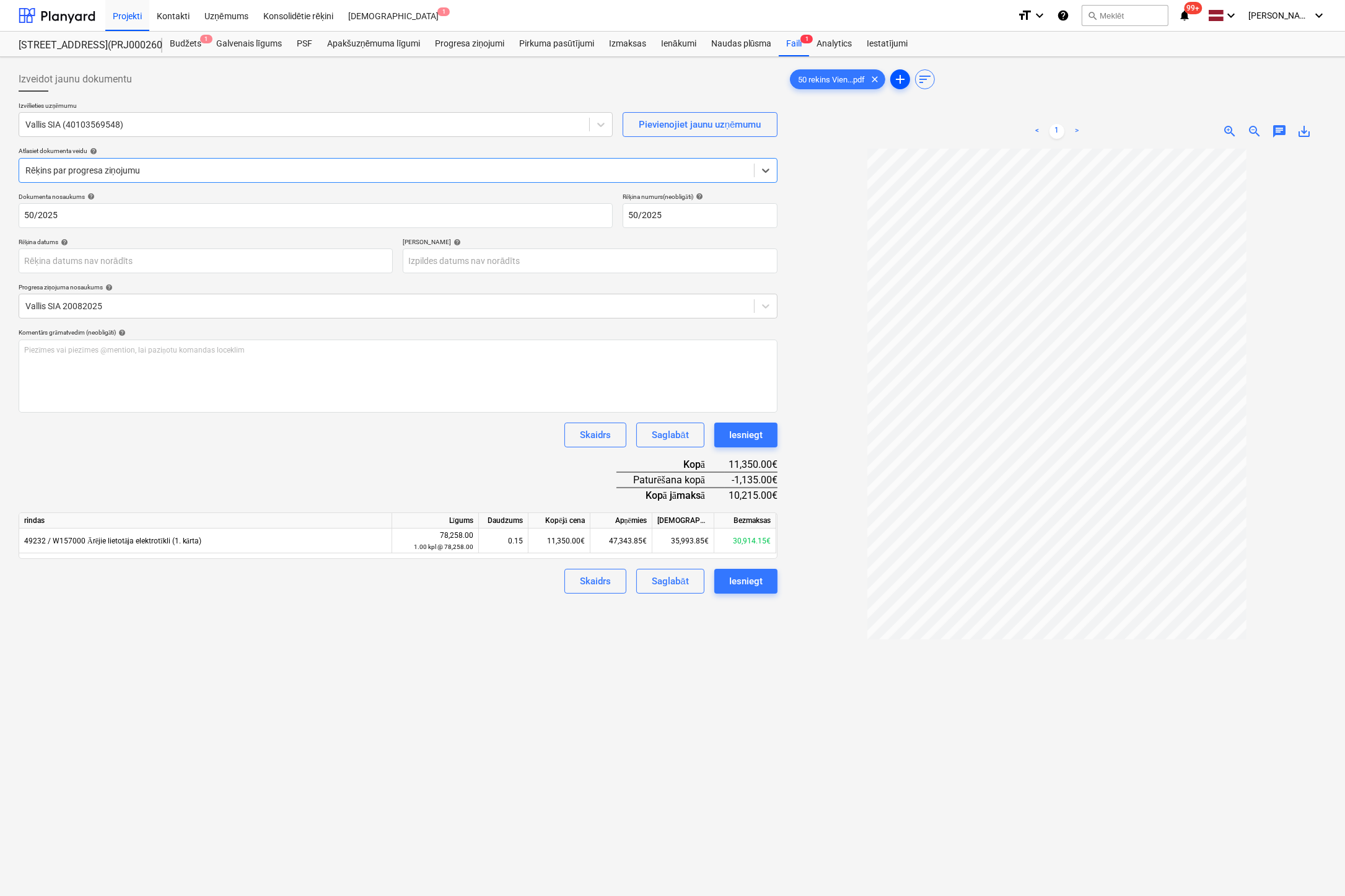
click at [900, 72] on span "add" at bounding box center [900, 79] width 15 height 15
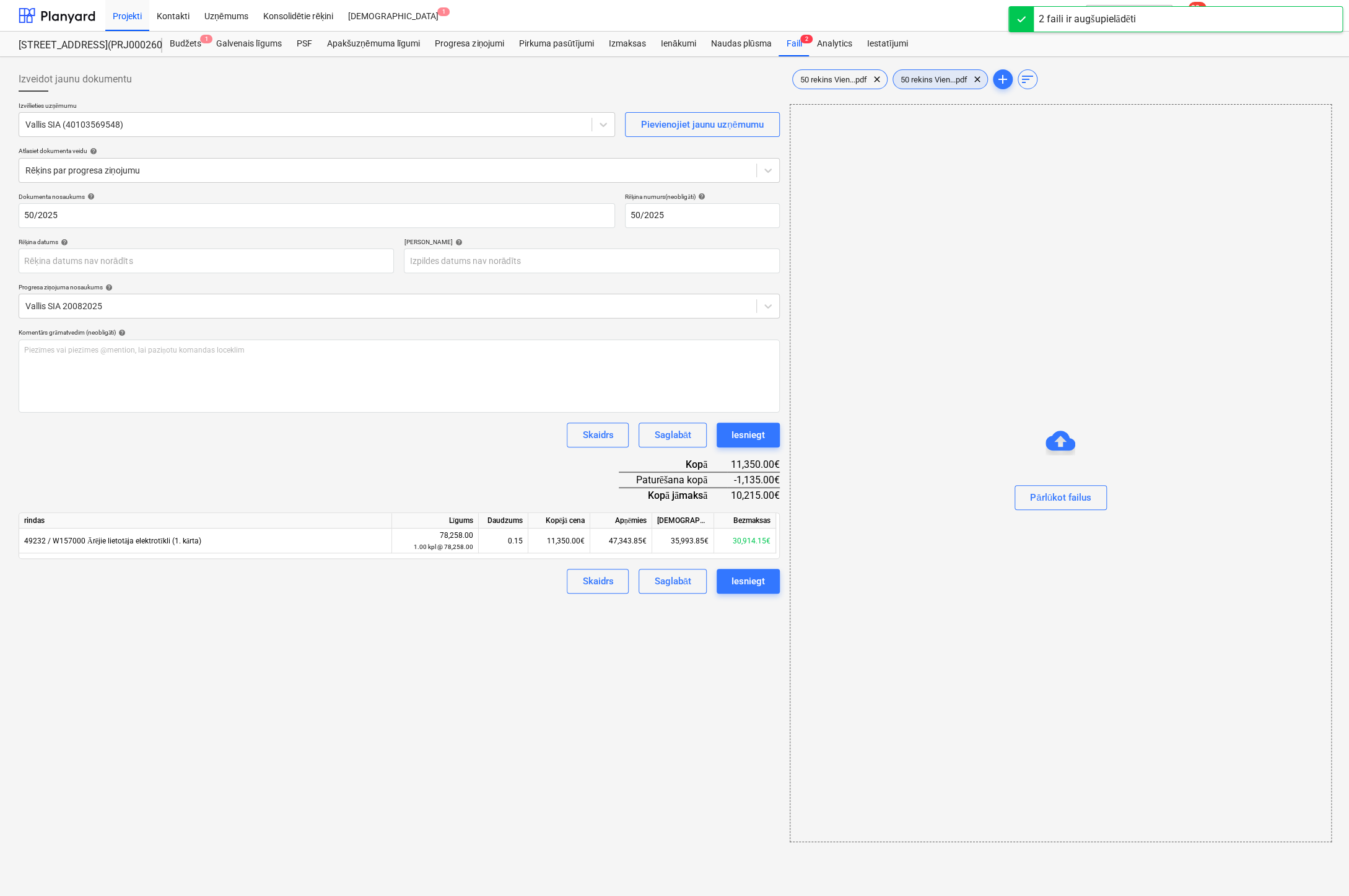
click at [944, 78] on span "50 rekins Vien...pdf" at bounding box center [935, 79] width 82 height 9
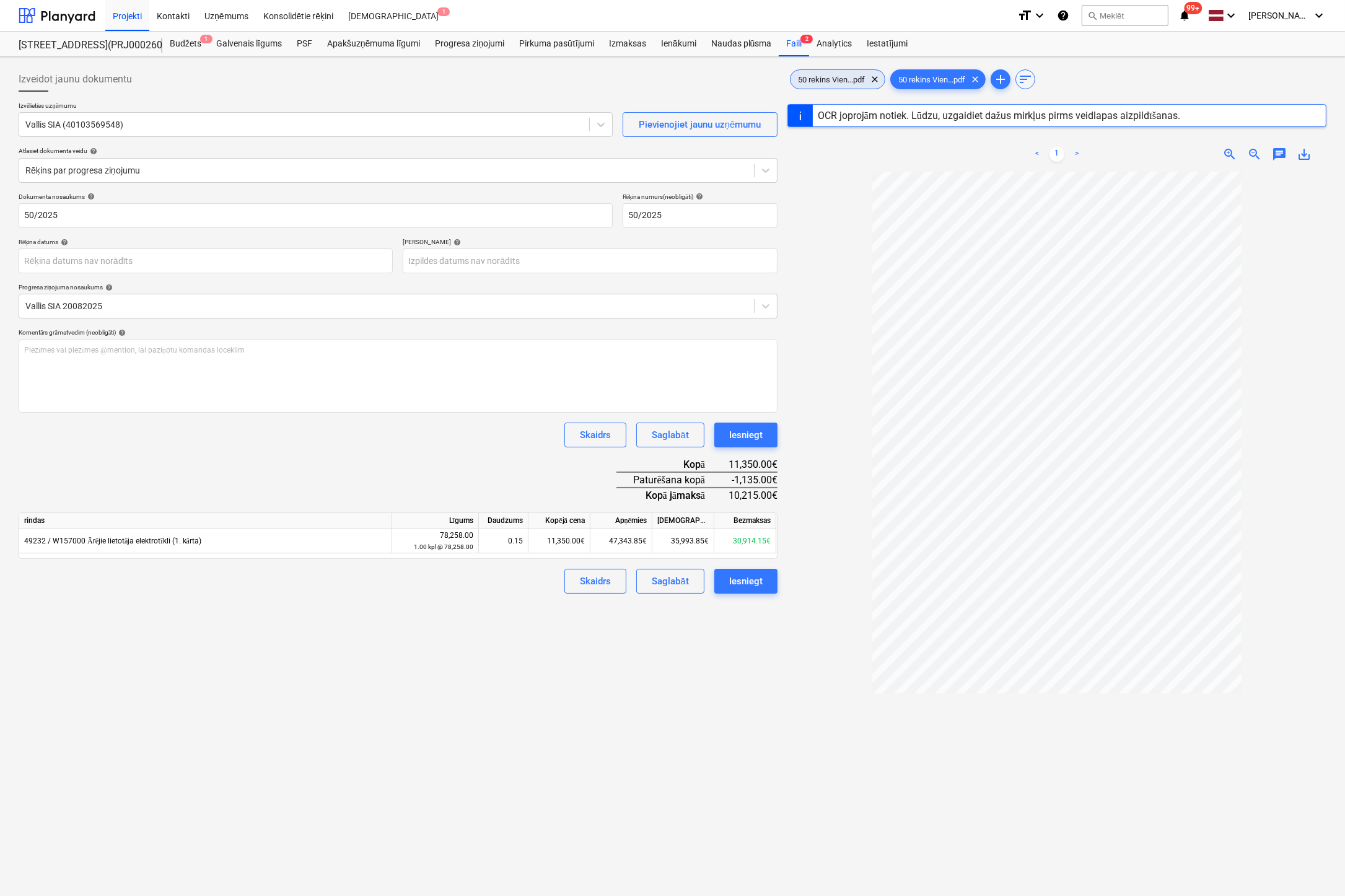
click at [839, 78] on span "50 rekins Vien...pdf" at bounding box center [831, 79] width 82 height 9
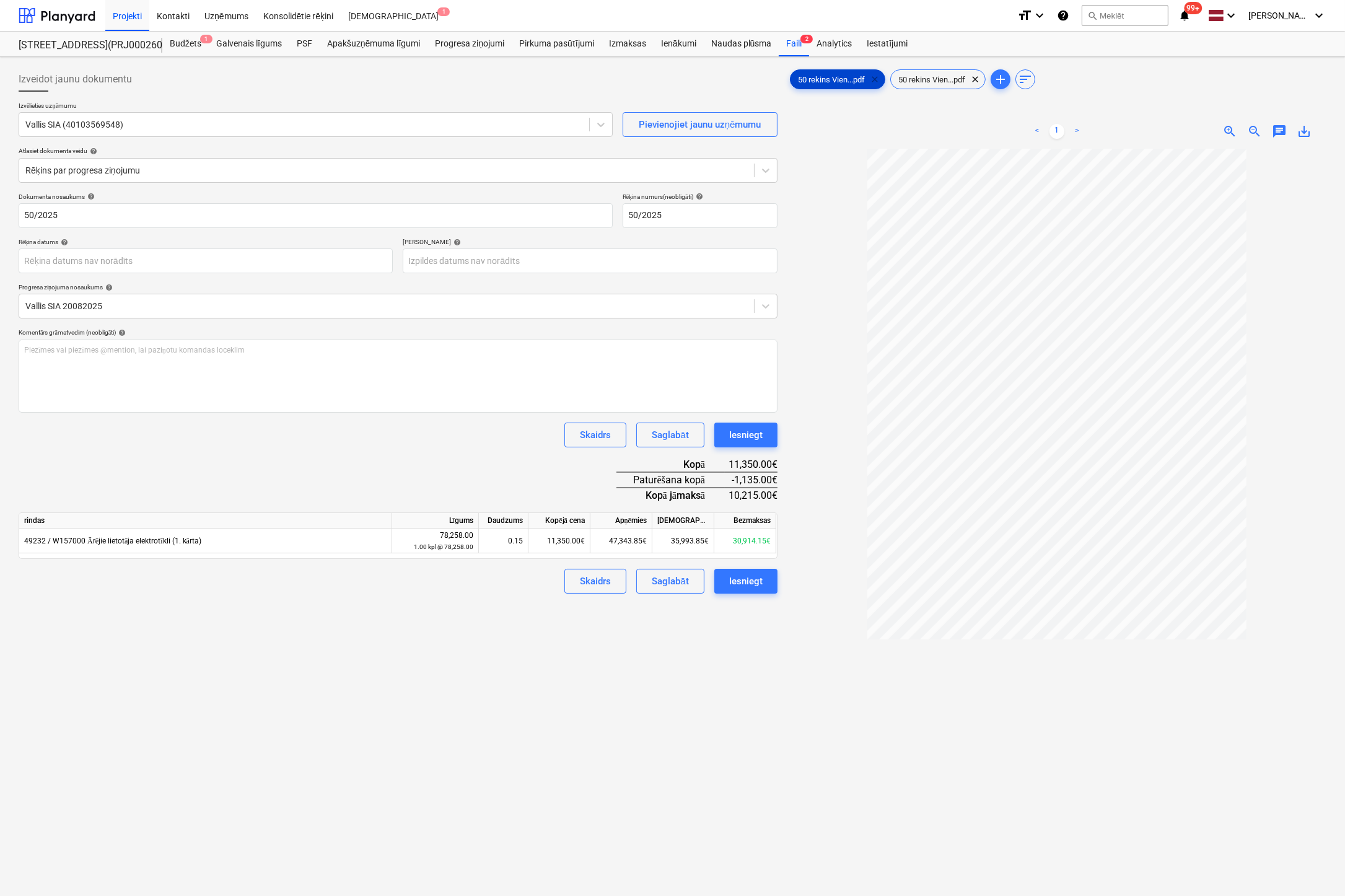
click at [875, 77] on span "clear" at bounding box center [874, 79] width 15 height 15
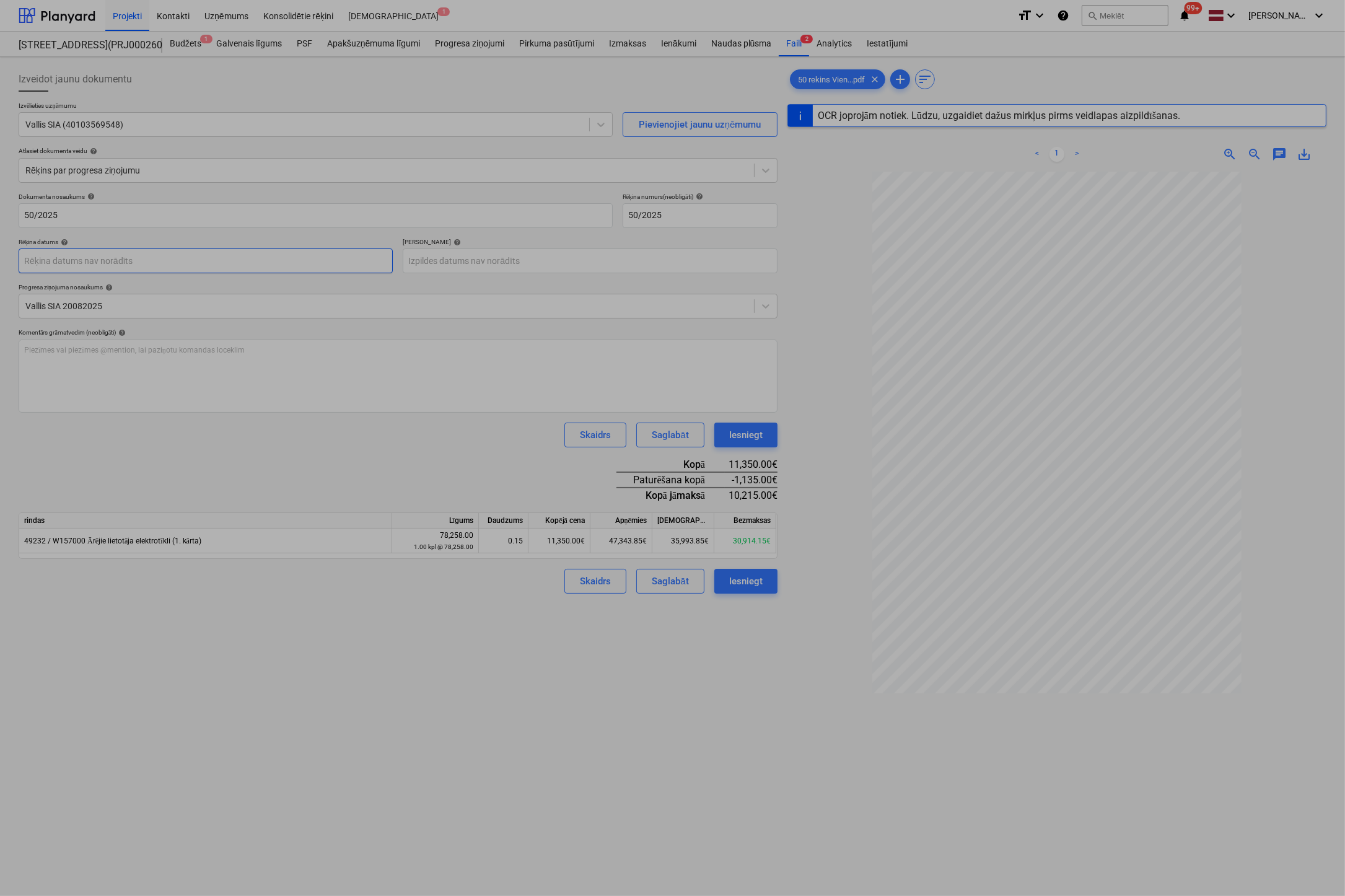
click at [231, 264] on body "Projekti Kontakti Uzņēmums Konsolidētie rēķini Iesūtne 1 format_size keyboard_a…" at bounding box center [672, 448] width 1345 height 896
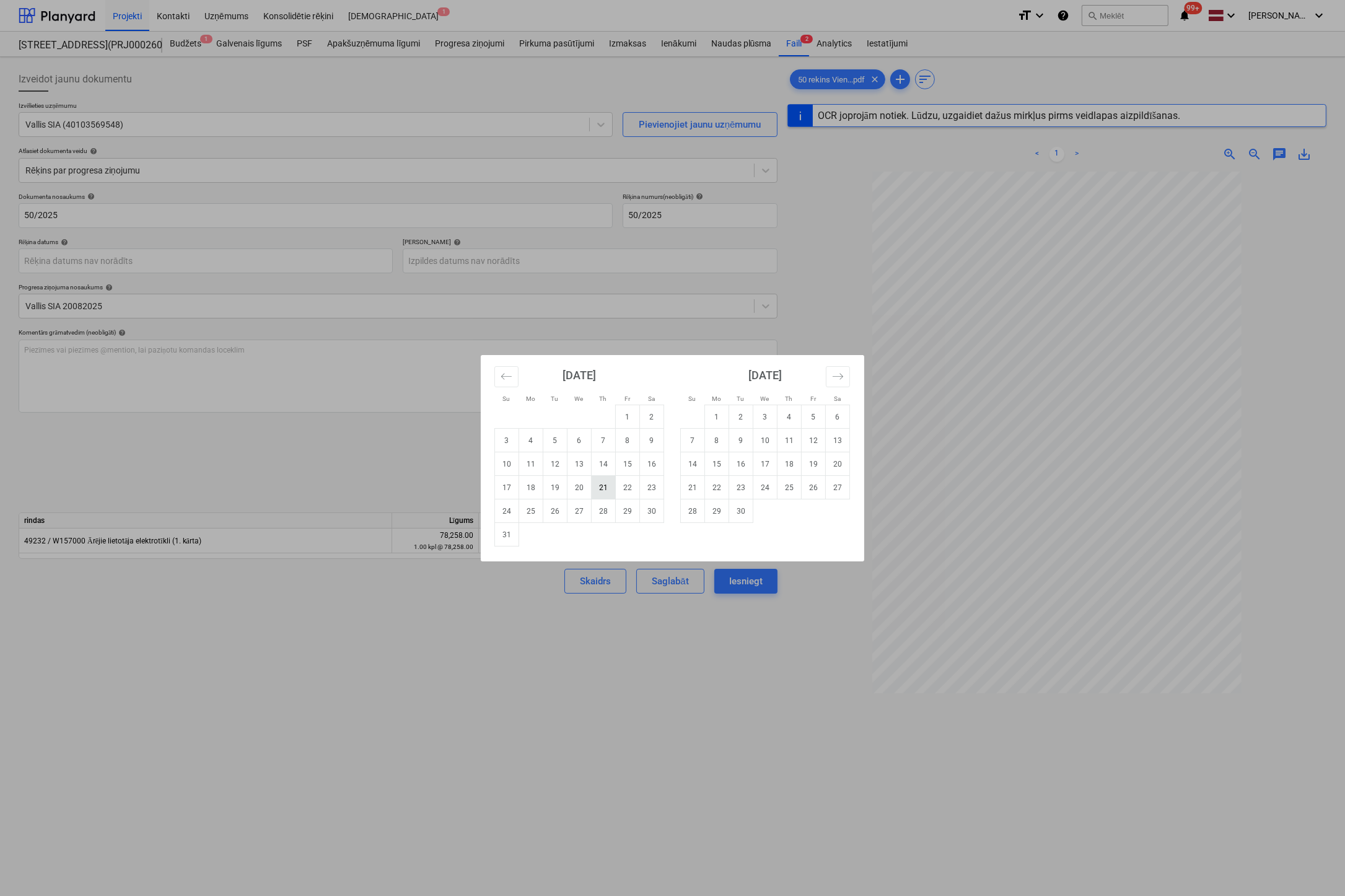
click at [602, 484] on td "21" at bounding box center [603, 487] width 24 height 24
type input "[DATE]"
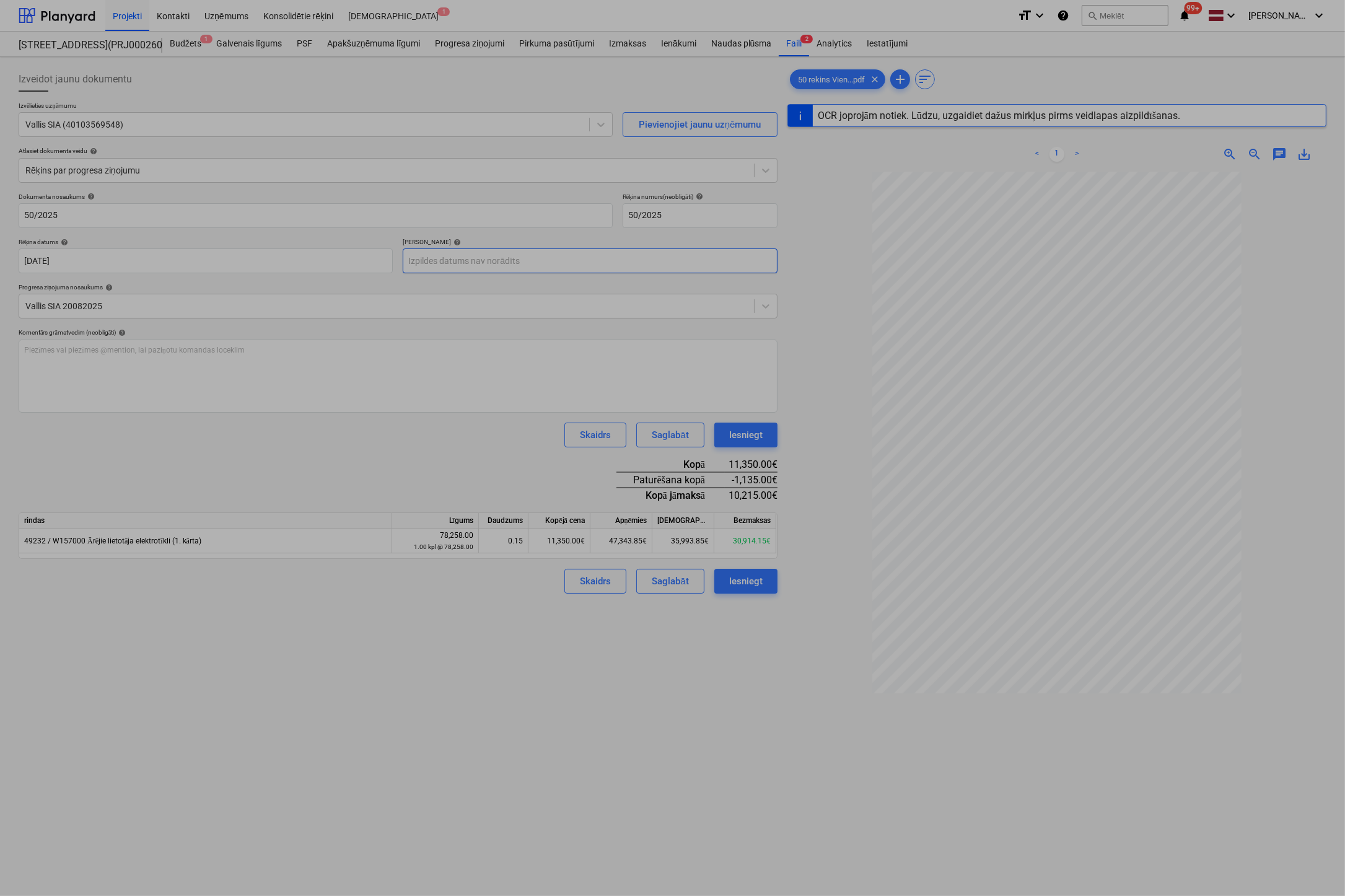
click at [531, 258] on body "Projekti Kontakti Uzņēmums Konsolidētie rēķini Iesūtne 1 format_size keyboard_a…" at bounding box center [672, 448] width 1345 height 896
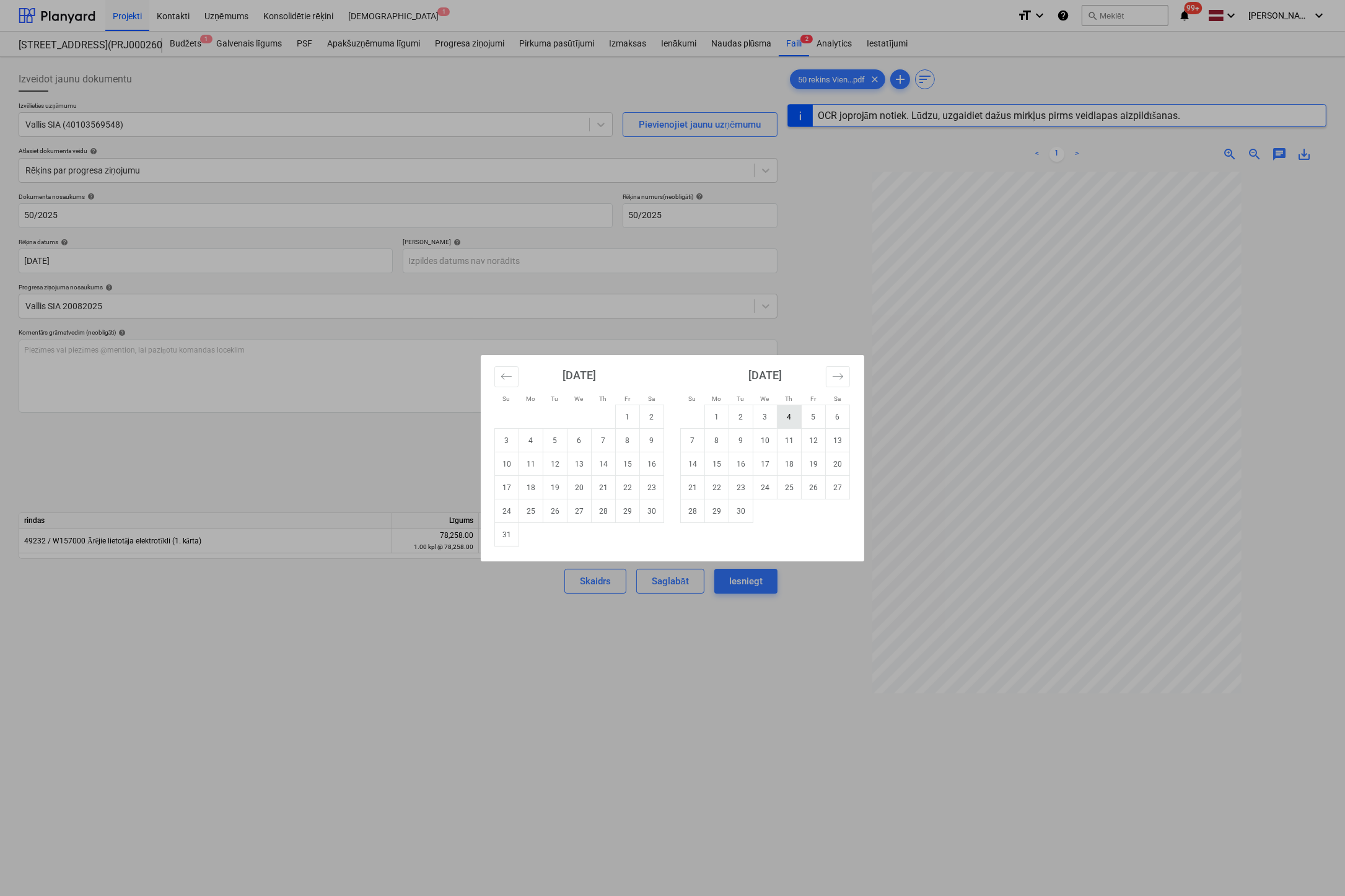
click at [791, 413] on td "4" at bounding box center [789, 417] width 24 height 24
type input "[DATE]"
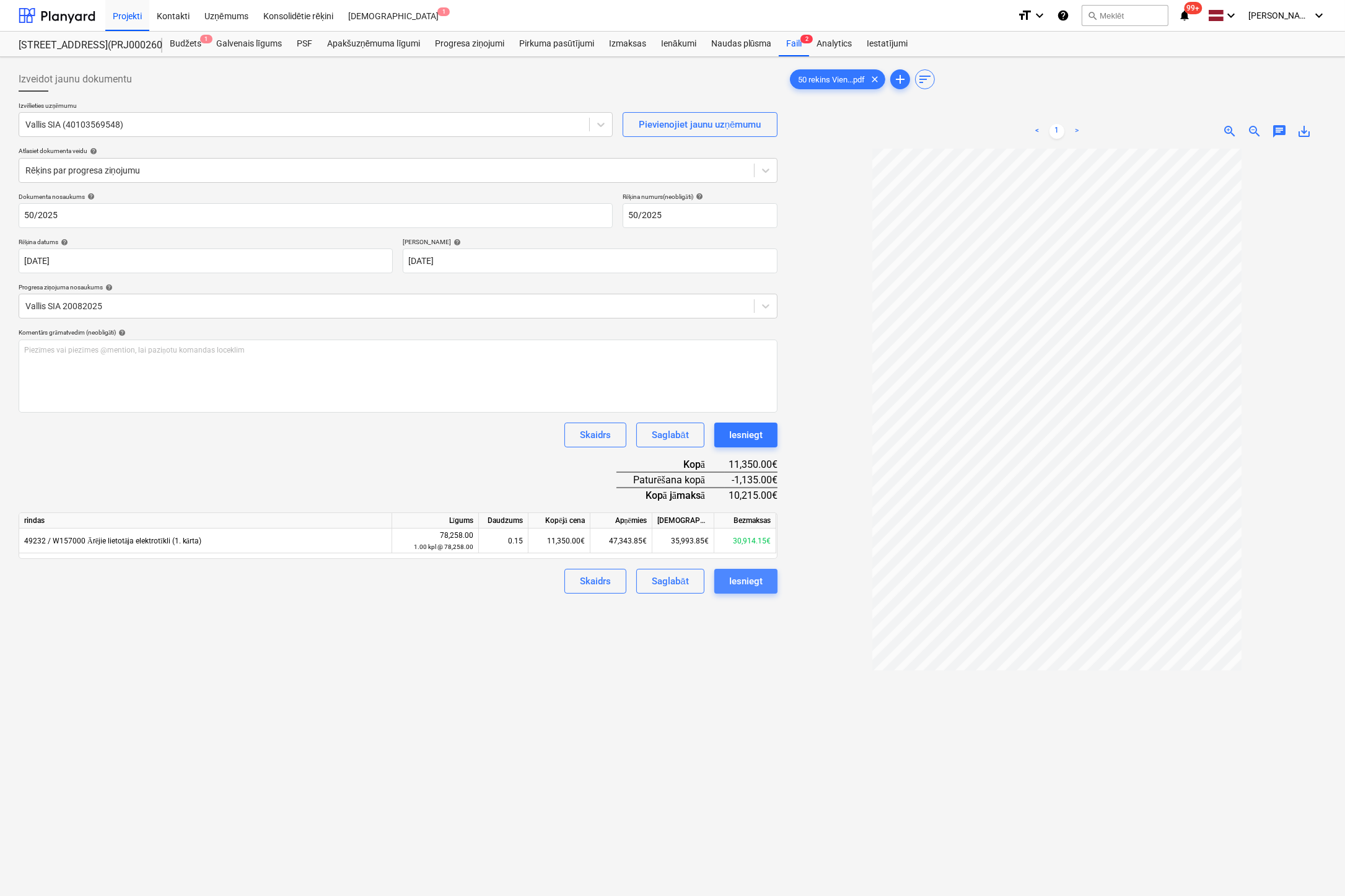
click at [749, 576] on div "Iesniegt" at bounding box center [745, 581] width 34 height 16
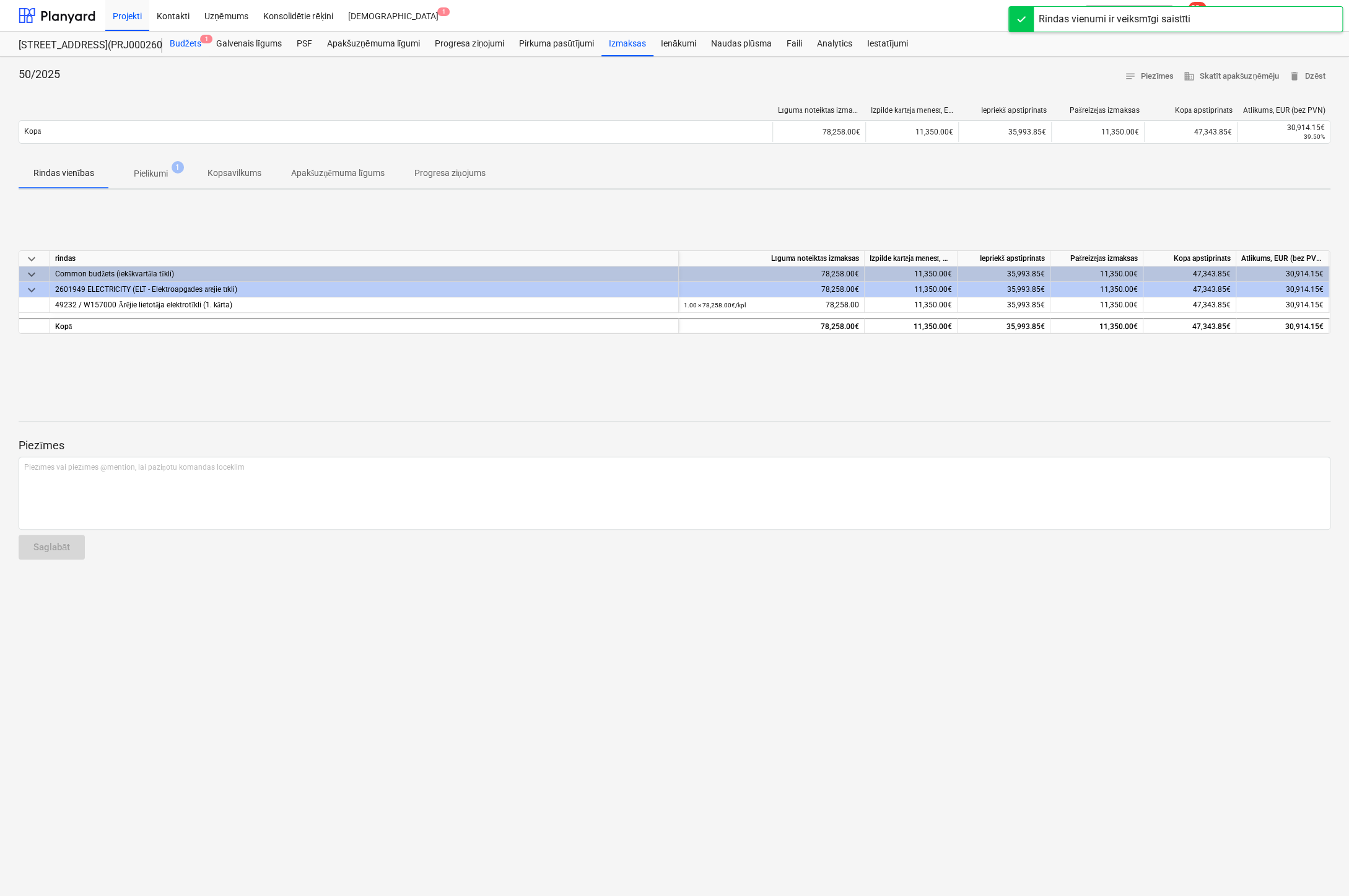
click at [192, 46] on div "Budžets 1" at bounding box center [185, 44] width 47 height 25
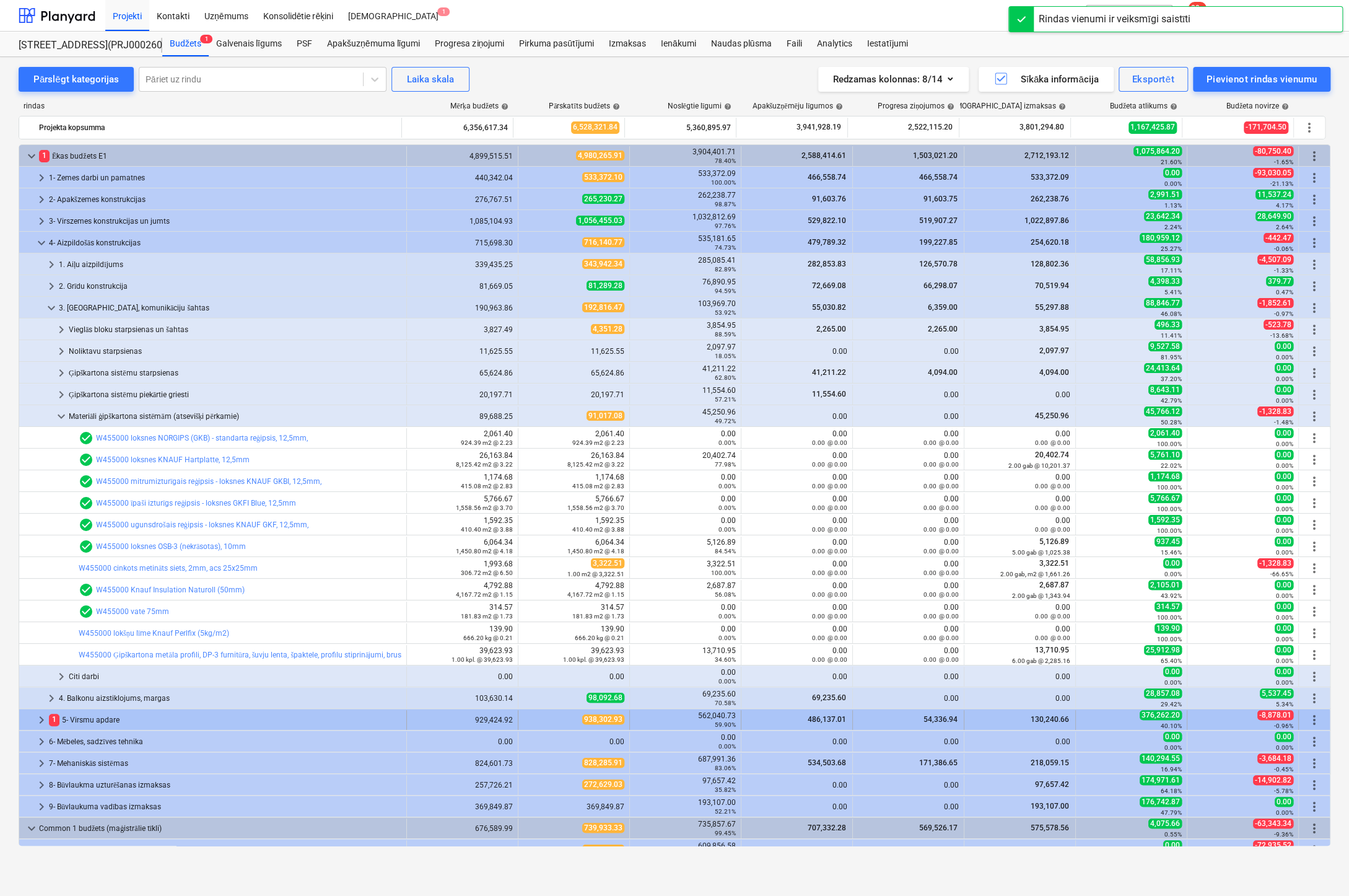
click at [92, 710] on div "1 5- Virsmu apdare" at bounding box center [225, 720] width 352 height 20
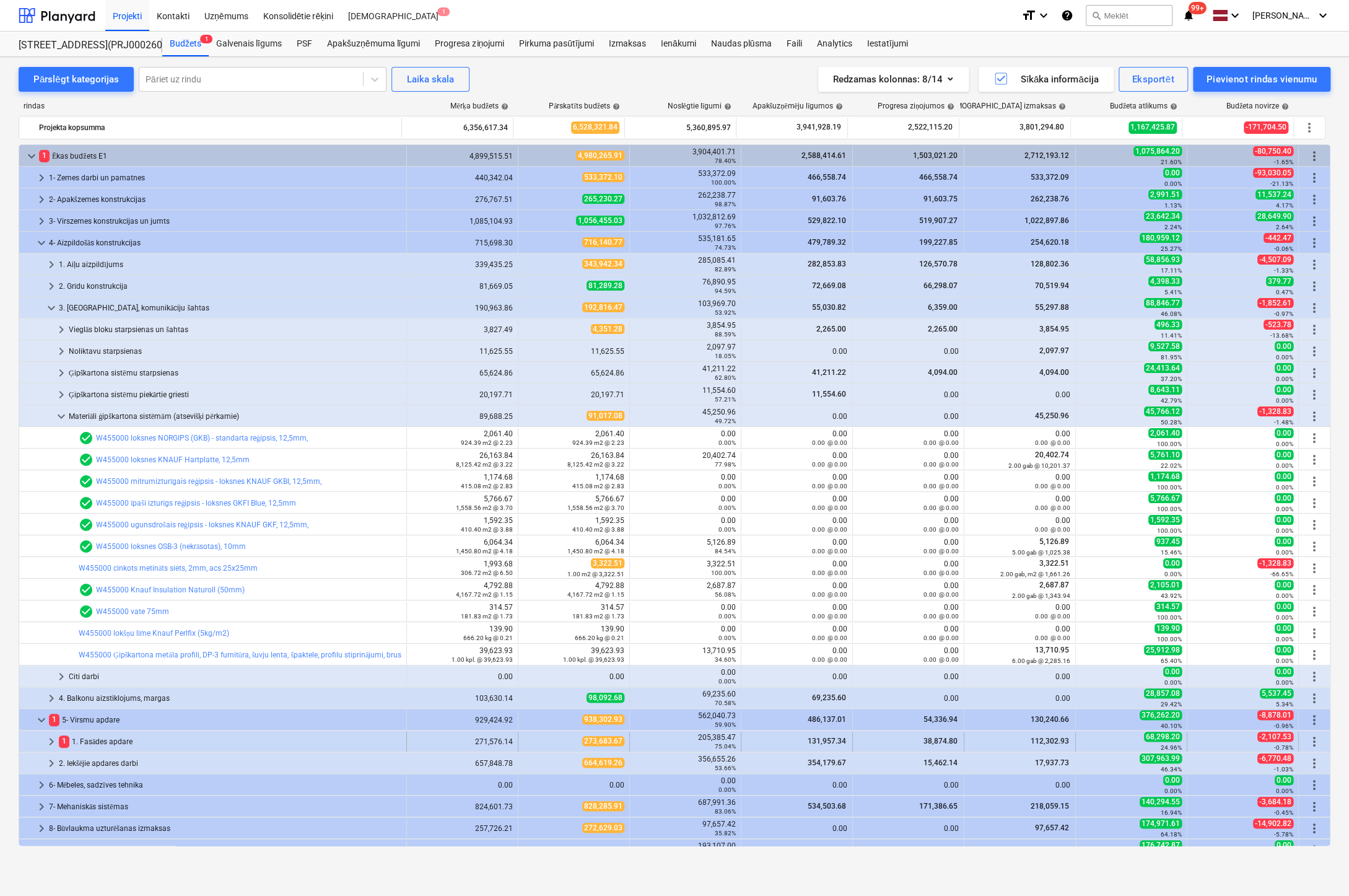
click at [105, 738] on div "1 1. Fasādes apdare" at bounding box center [229, 742] width 342 height 20
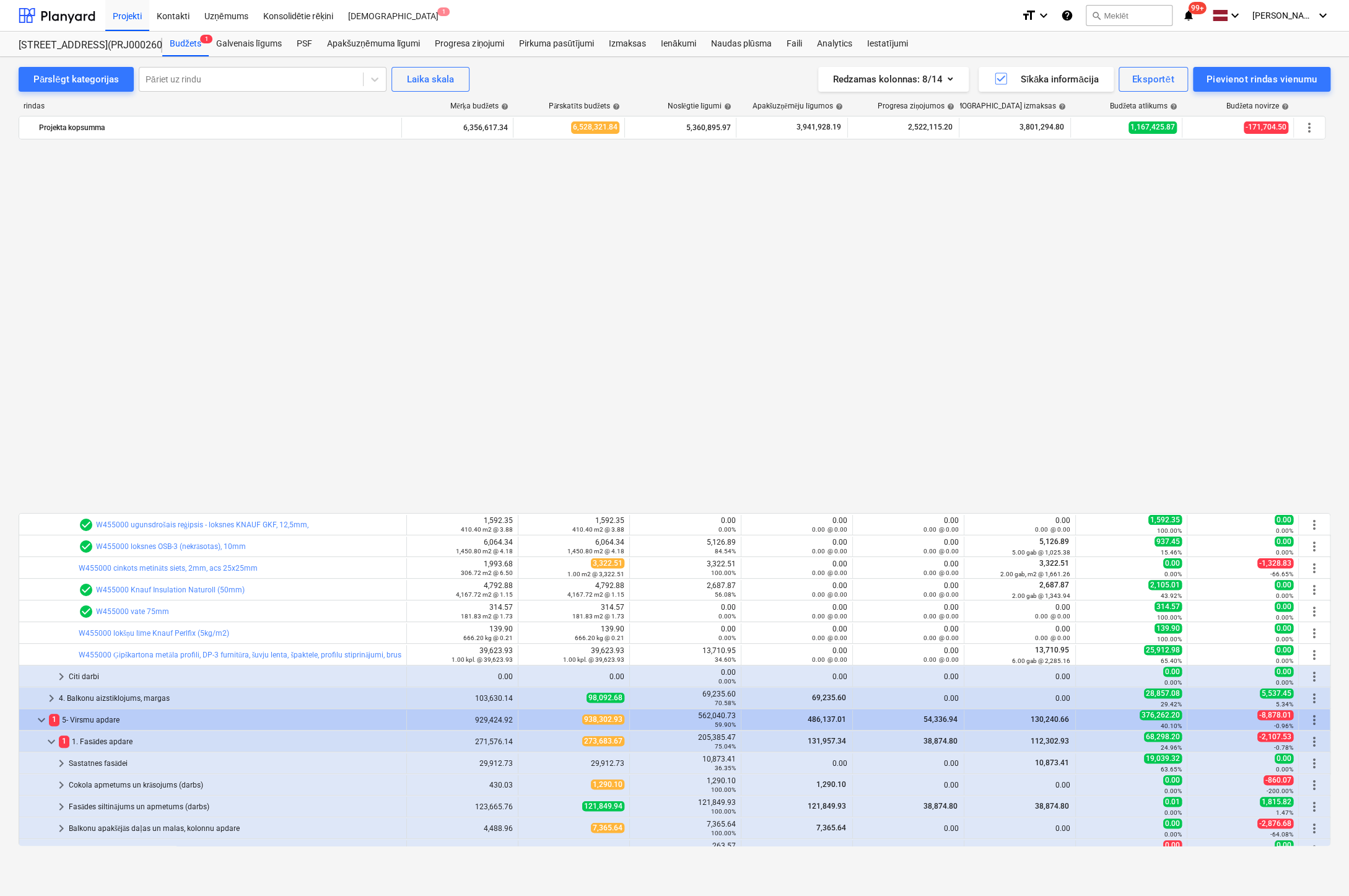
scroll to position [404, 0]
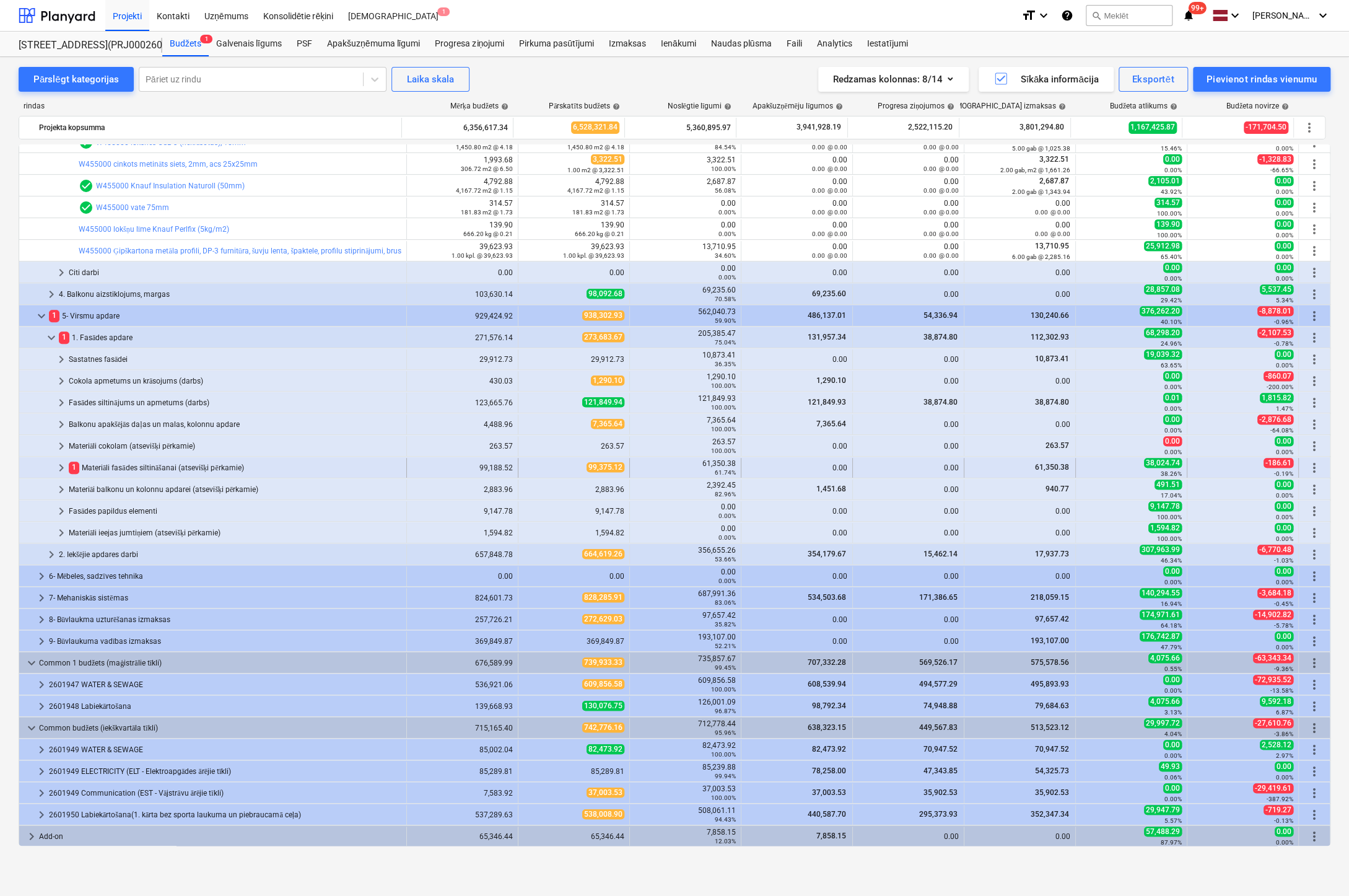
click at [120, 469] on div "1 Materiāli fasādes siltināšanai (atsevišķi pērkamie)" at bounding box center [235, 468] width 333 height 20
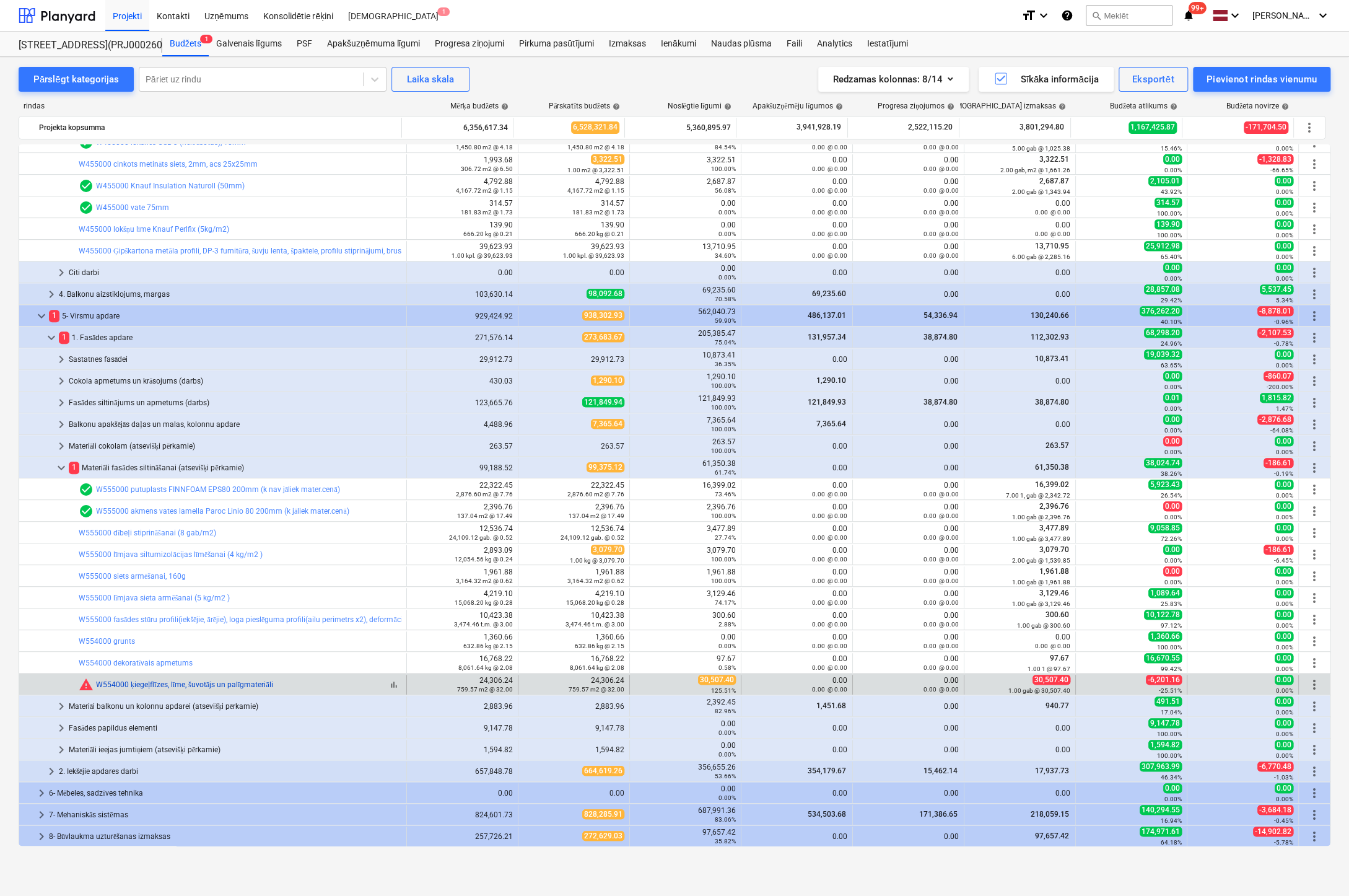
click at [147, 680] on link "W554000 ķiegeļflīzes, līme, šuvotājs un palīgmateriāli" at bounding box center [184, 684] width 177 height 9
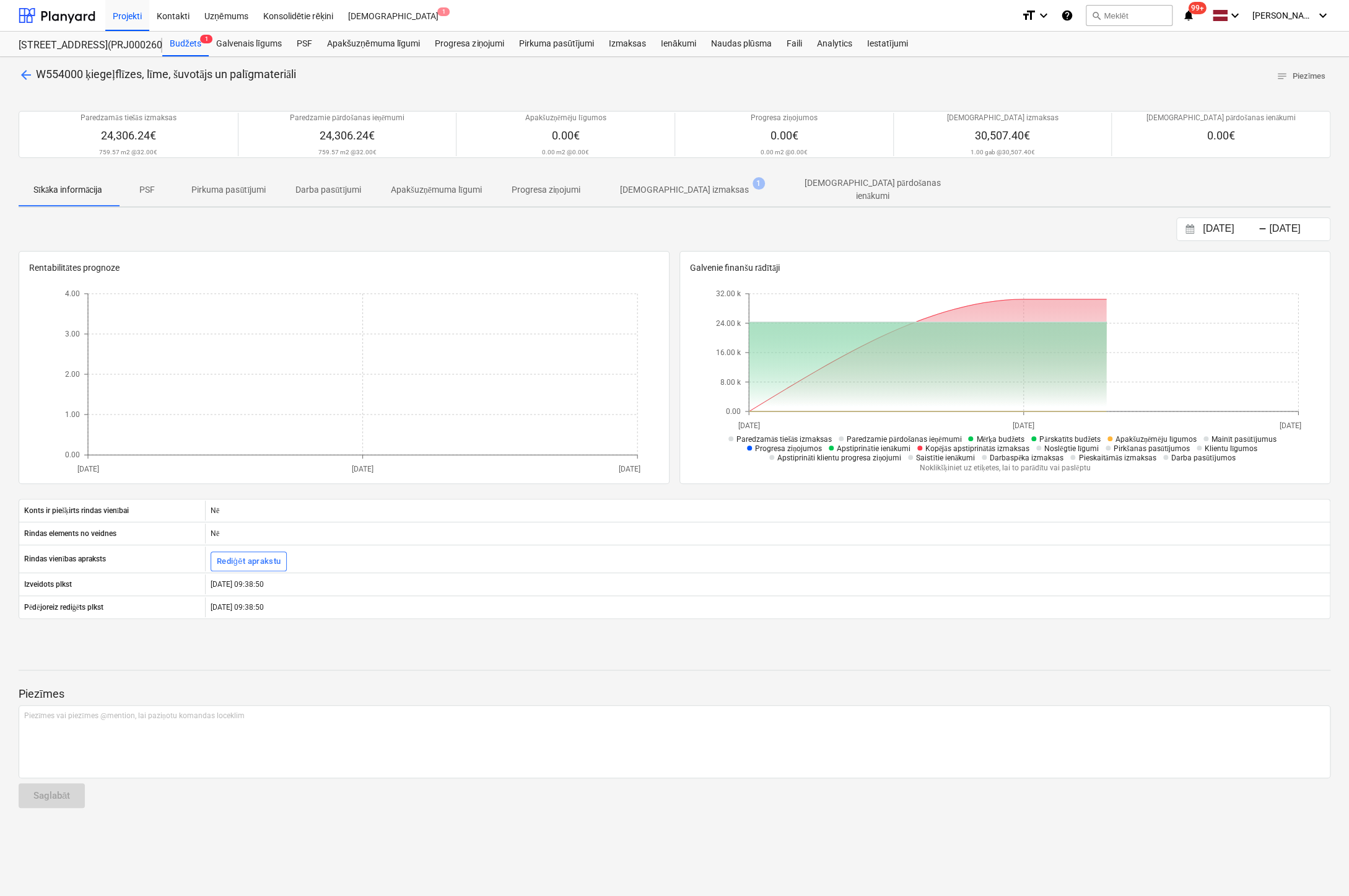
click at [697, 183] on p "[DEMOGRAPHIC_DATA] izmaksas" at bounding box center [684, 190] width 129 height 13
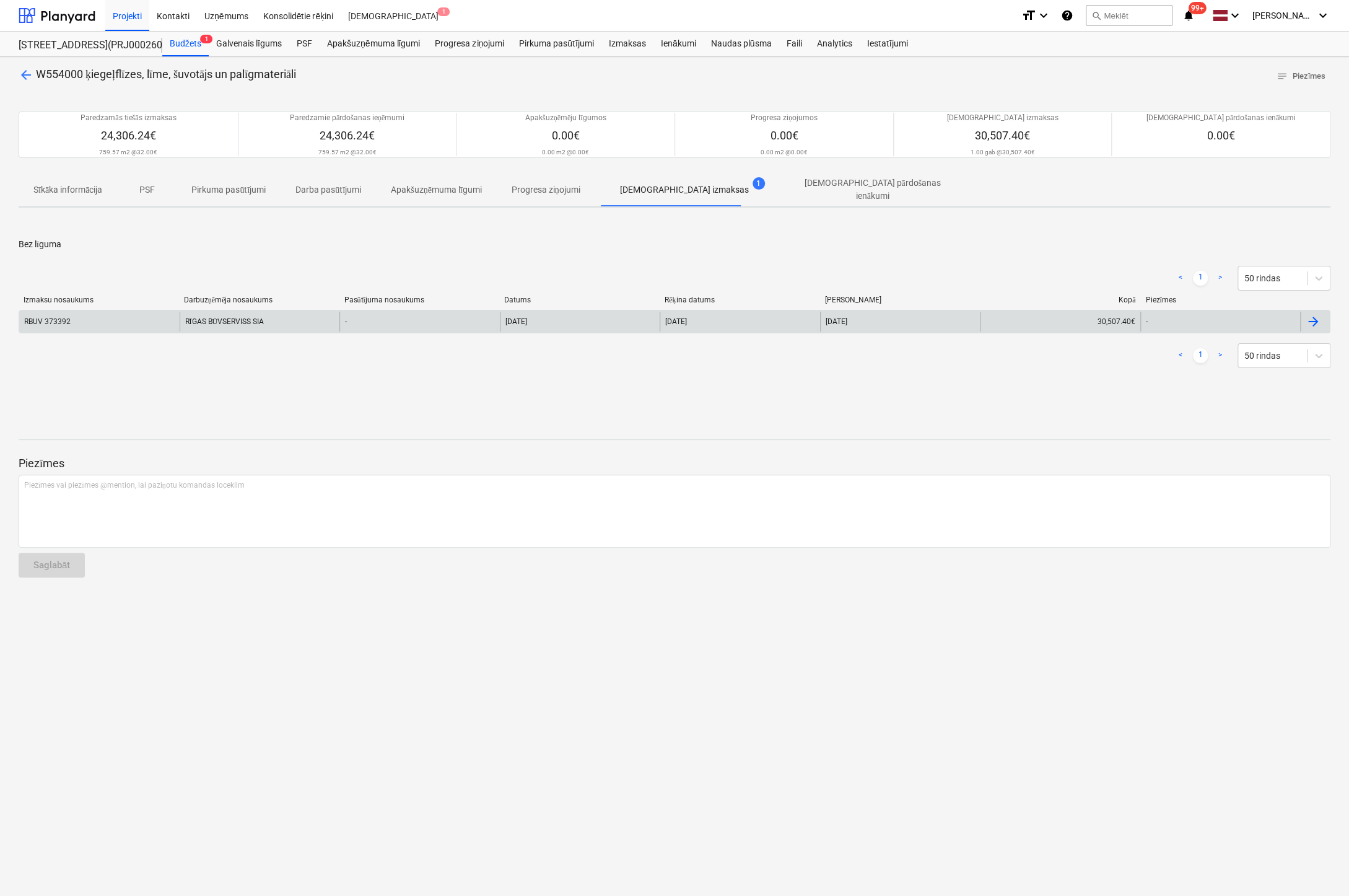
click at [218, 311] on div "RĪGAS BŪVSERVISS SIA" at bounding box center [260, 321] width 161 height 20
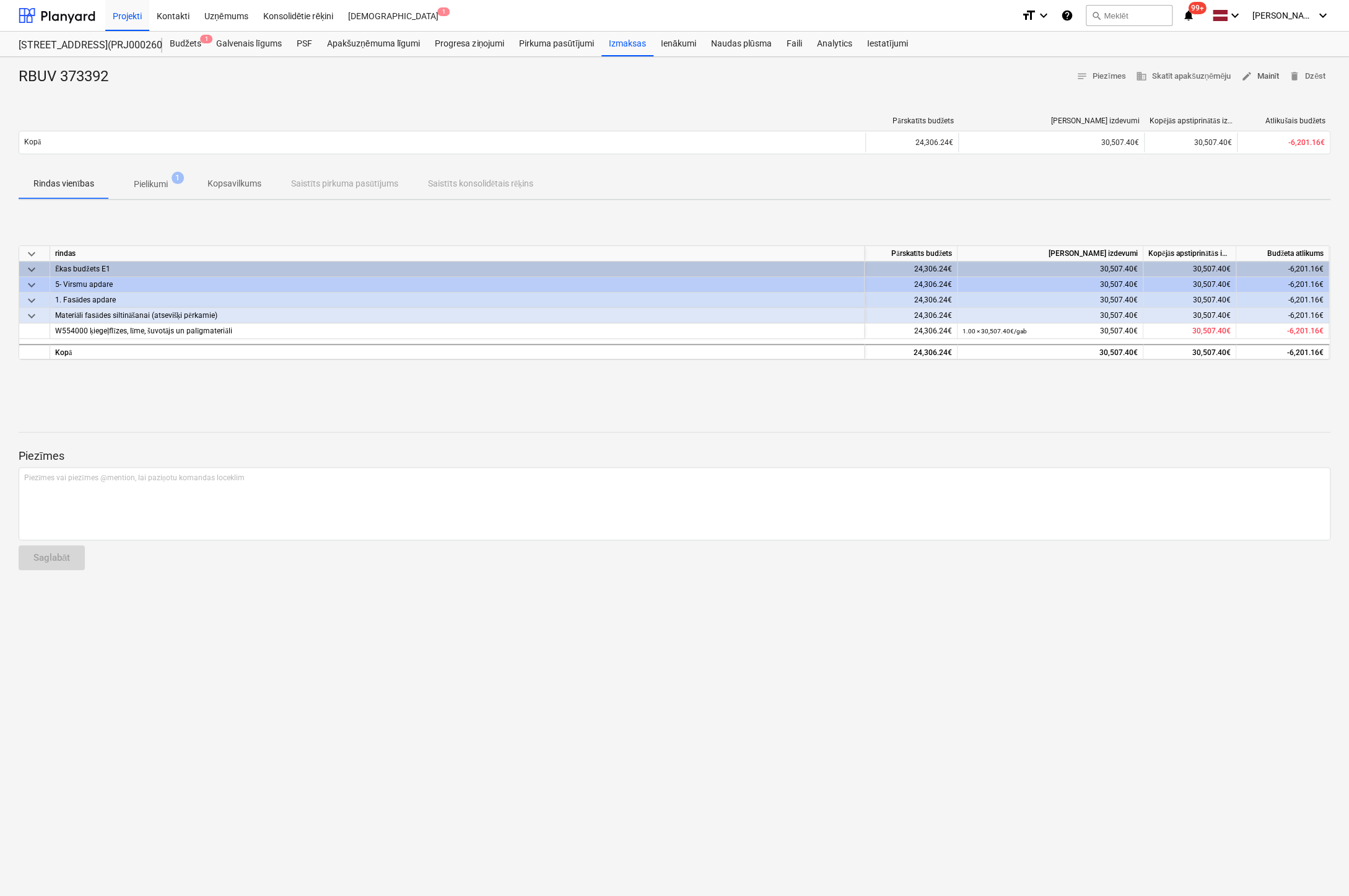
click at [1269, 72] on span "edit Mainīt" at bounding box center [1260, 77] width 38 height 15
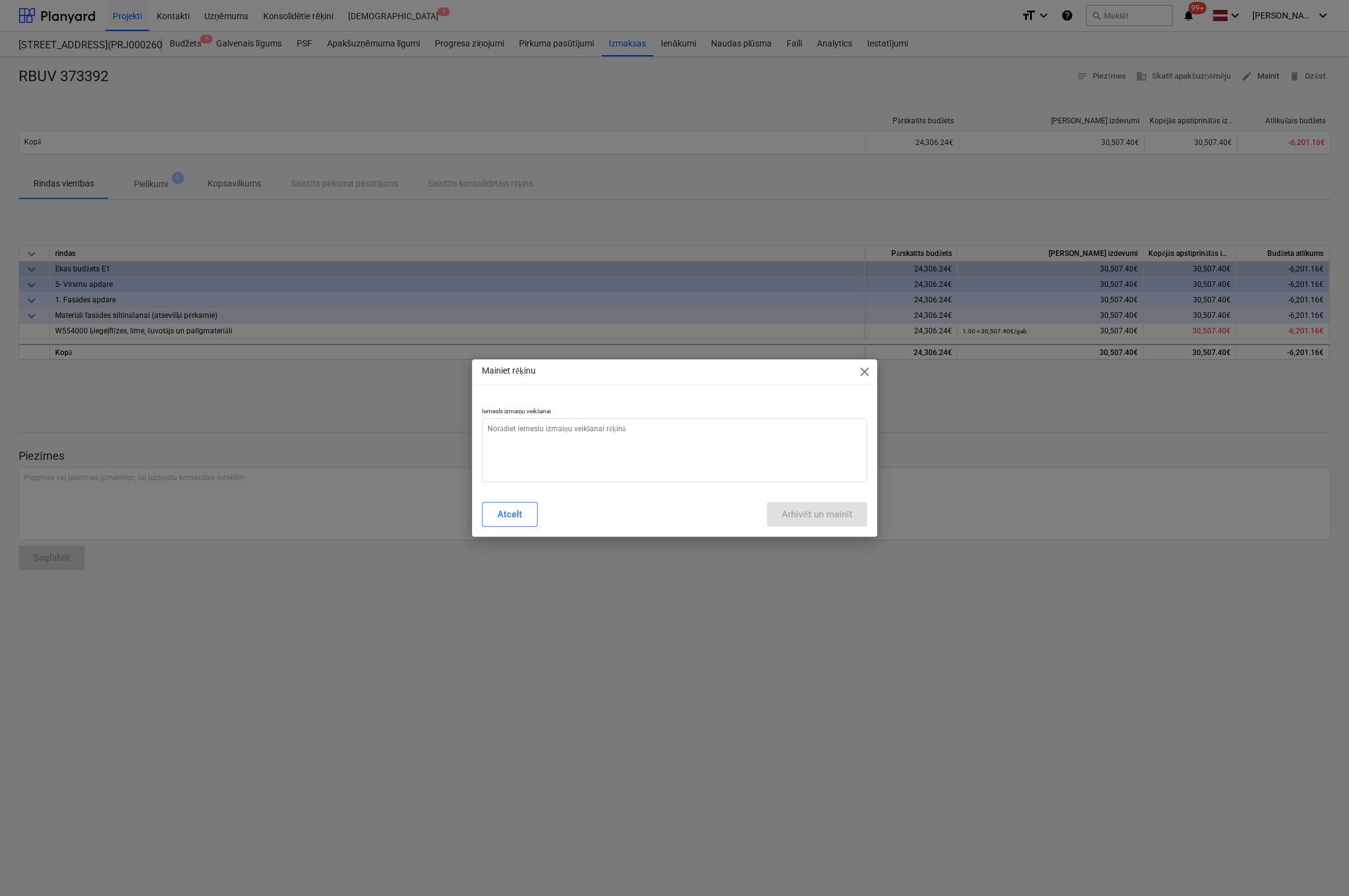
type textarea "x"
click at [753, 436] on textarea at bounding box center [674, 450] width 385 height 64
type textarea "N"
type textarea "x"
type textarea "Ne"
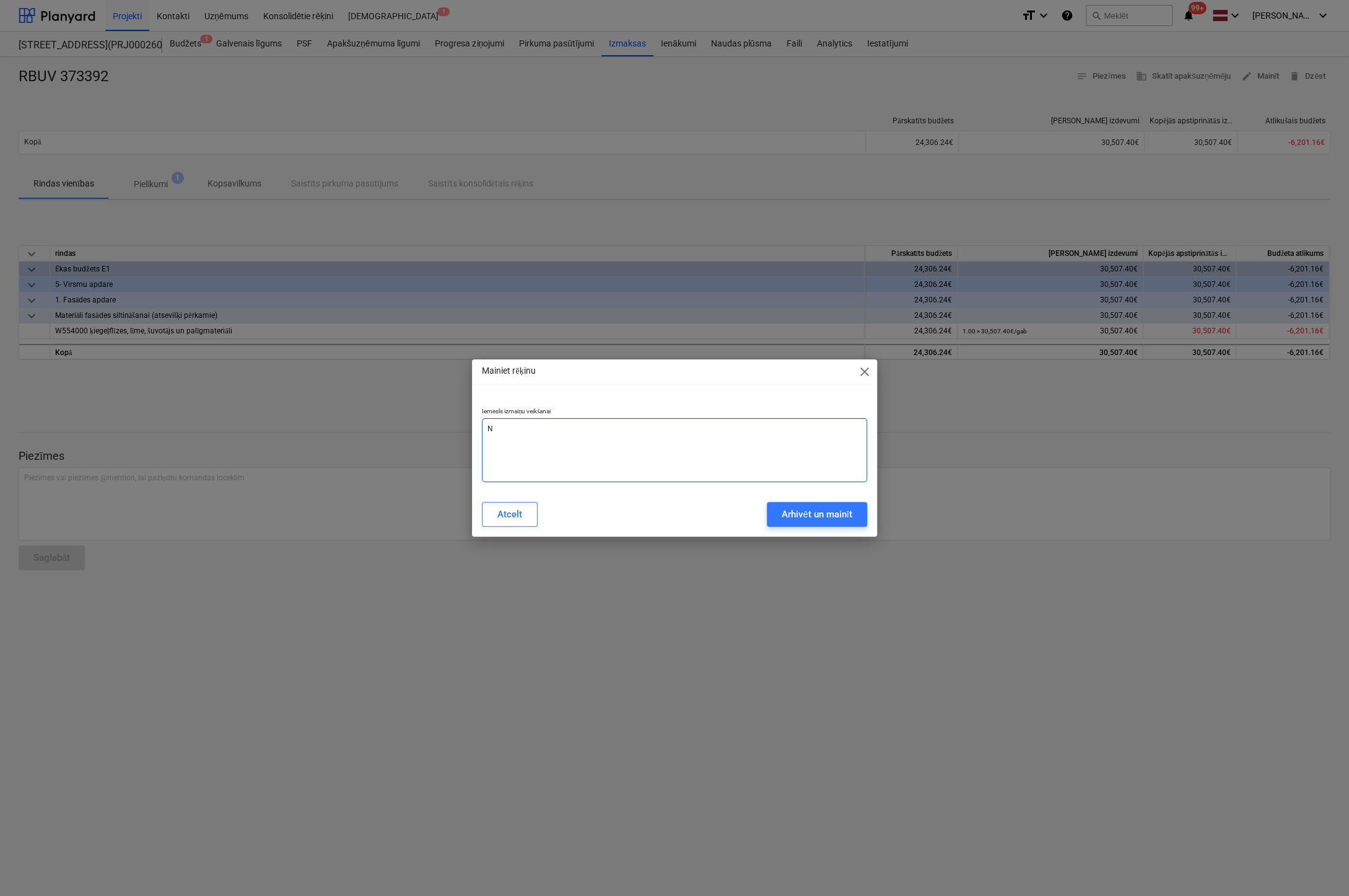
type textarea "x"
type textarea "Nep"
type textarea "x"
type textarea "Nepa"
type textarea "x"
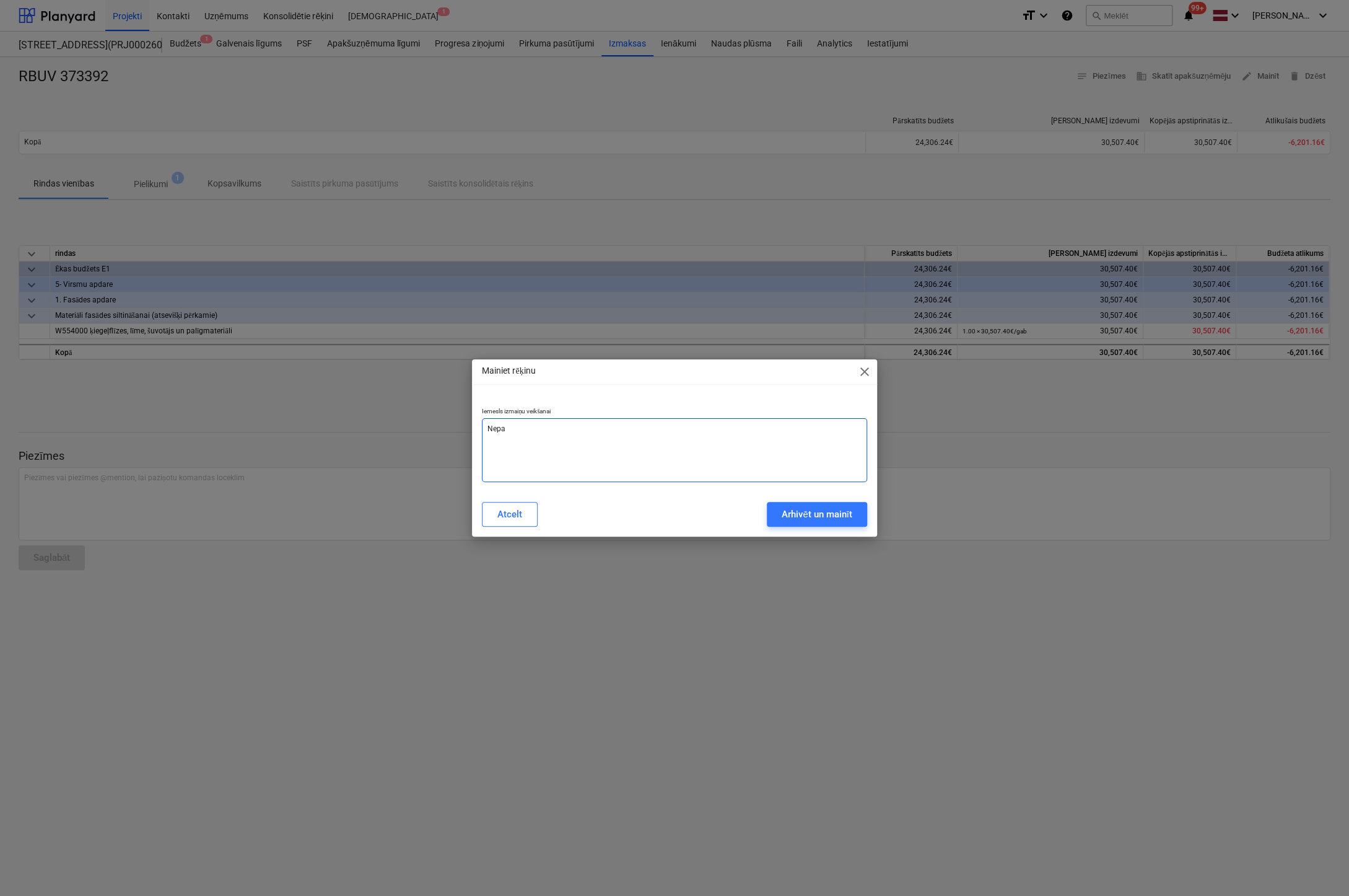
type textarea "Nepar"
type textarea "x"
type textarea "Nepare"
type textarea "x"
type textarea "Neparei"
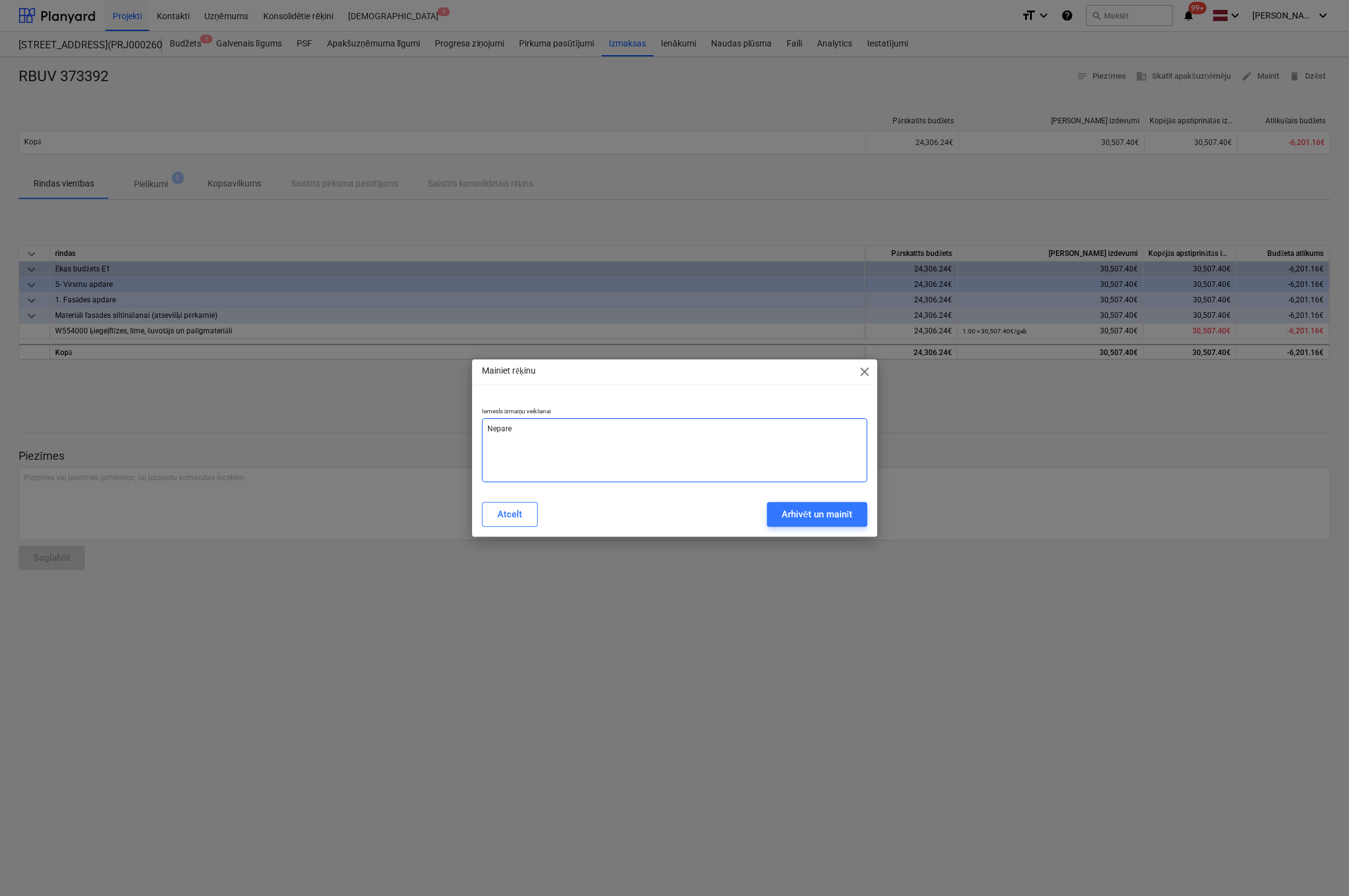
type textarea "x"
type textarea "Nepareiz"
type textarea "x"
type textarea "Nepareizs"
type textarea "x"
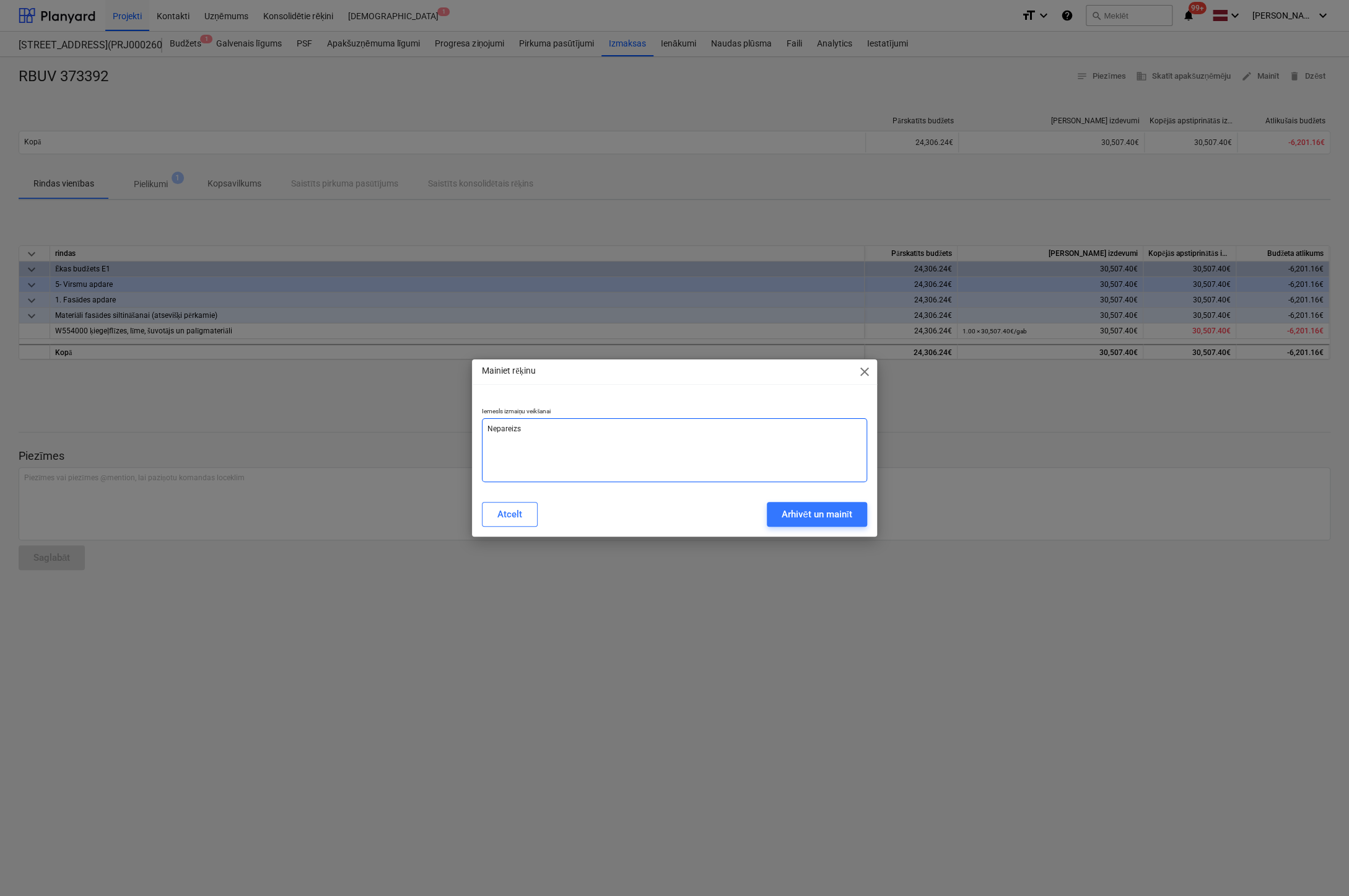
type textarea "Nepareizs"
type textarea "x"
type textarea "Nepareizs k"
type textarea "x"
type textarea "Nepareizs ko"
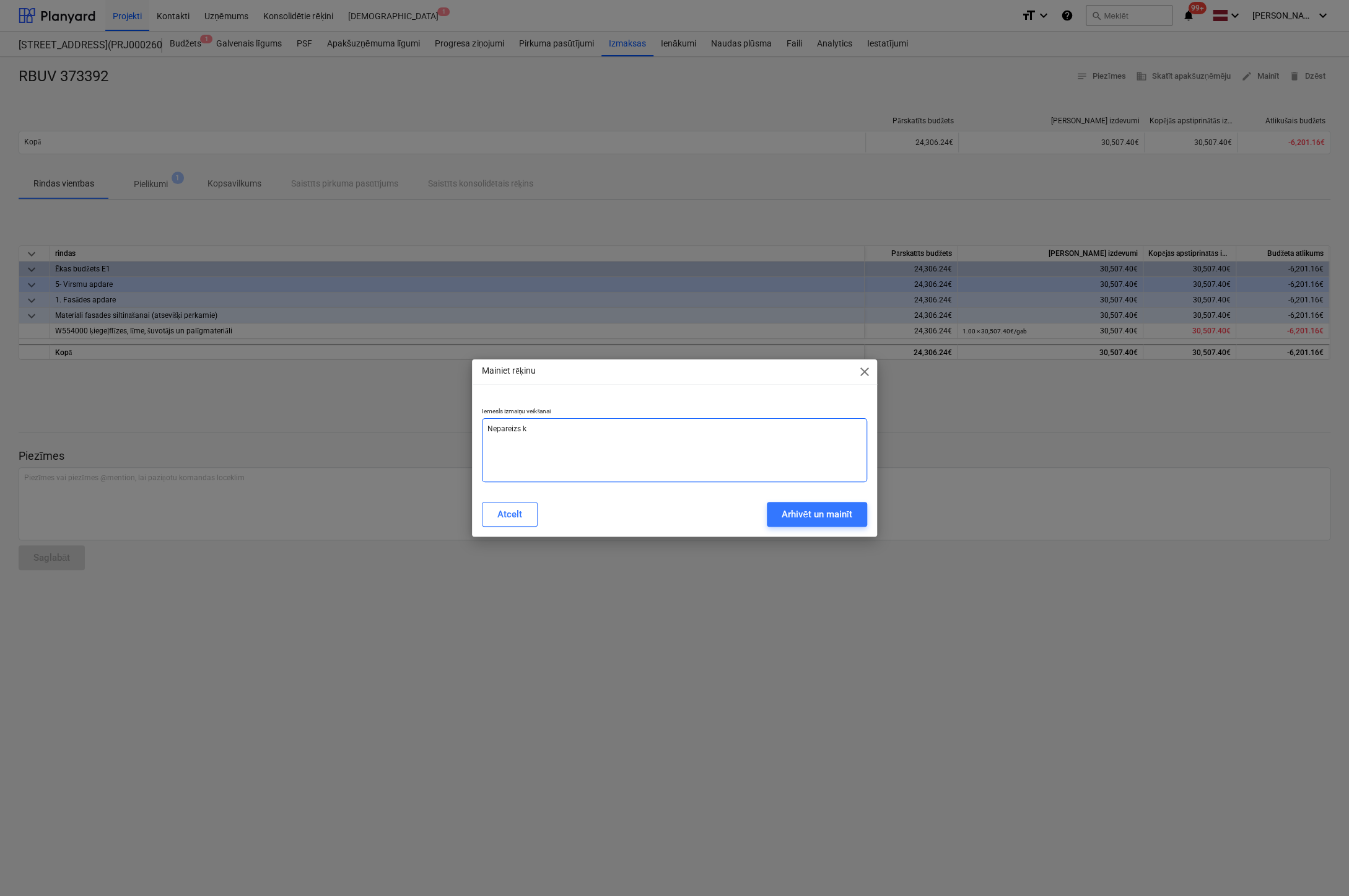
type textarea "x"
type textarea "Nepareizs kod"
type textarea "x"
type textarea "Nepareizs kodē"
type textarea "x"
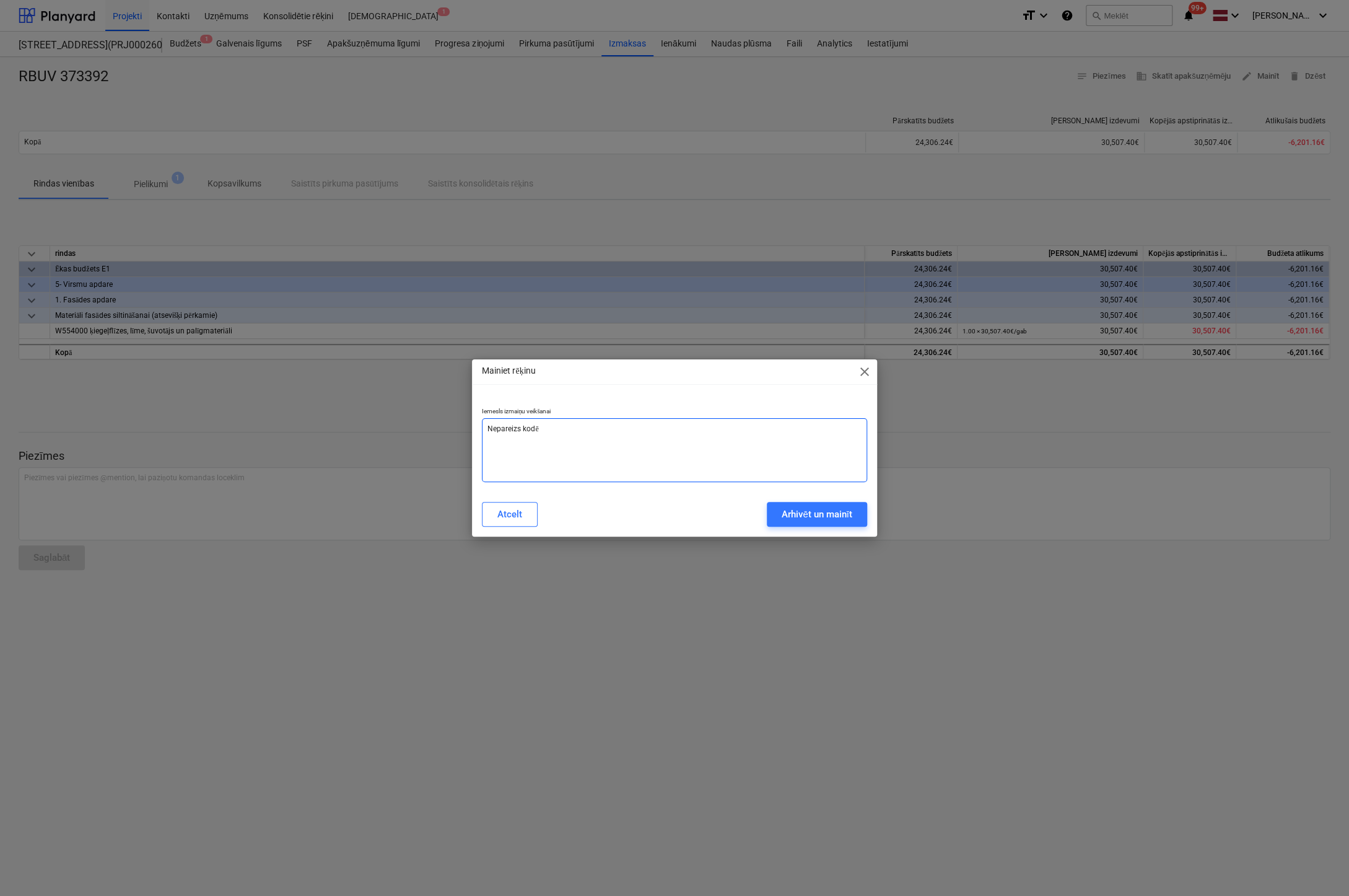
type textarea "Nepareizs kodēj"
type textarea "x"
type textarea "Nepareizs kodēju"
type textarea "x"
type textarea "Nepareizs kodējum"
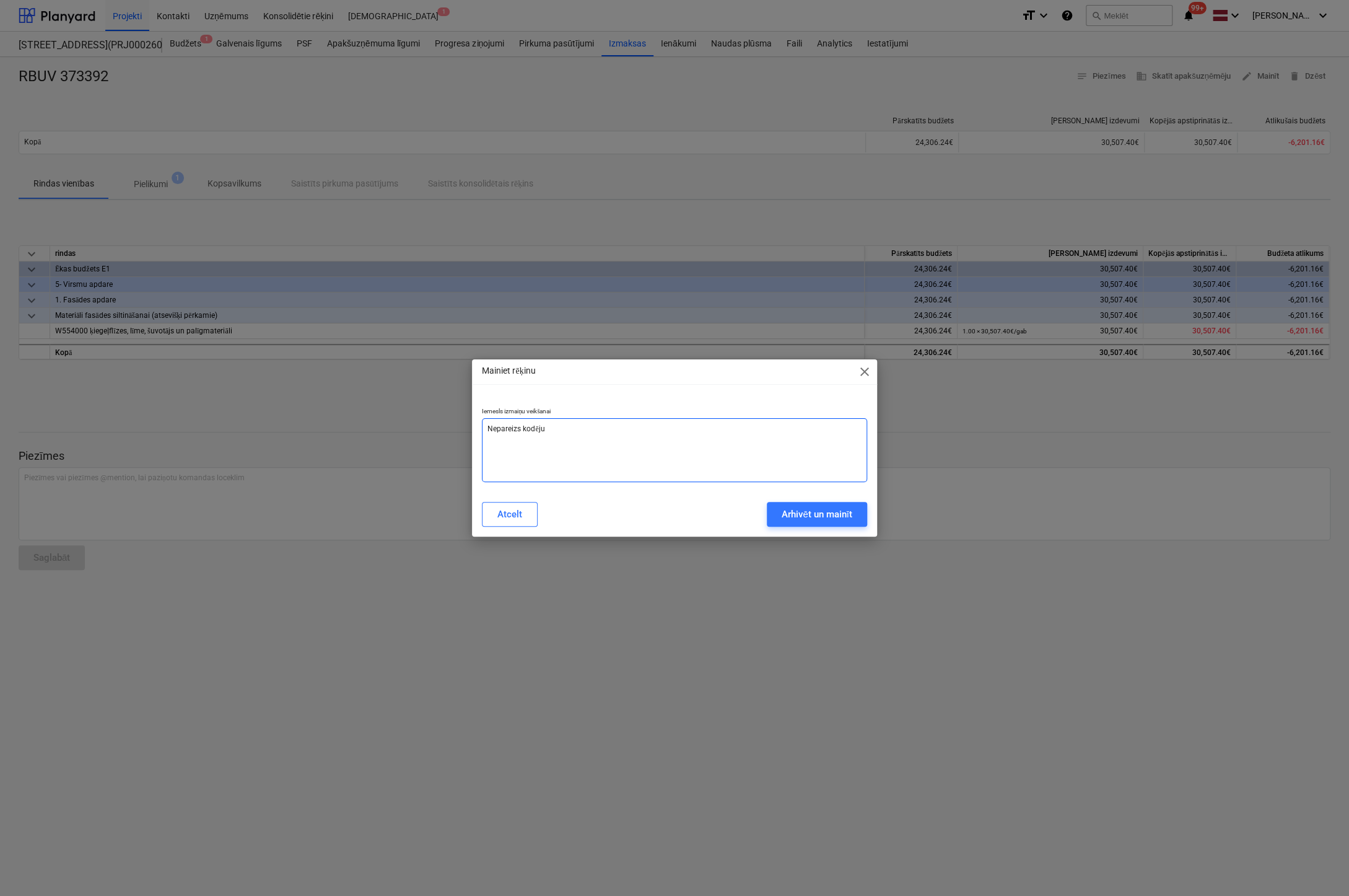
type textarea "x"
type textarea "Nepareizs kodējums"
type textarea "x"
type textarea "Nepareizs kodējums"
click at [817, 507] on div "Arhivēt un mainīt" at bounding box center [817, 515] width 70 height 16
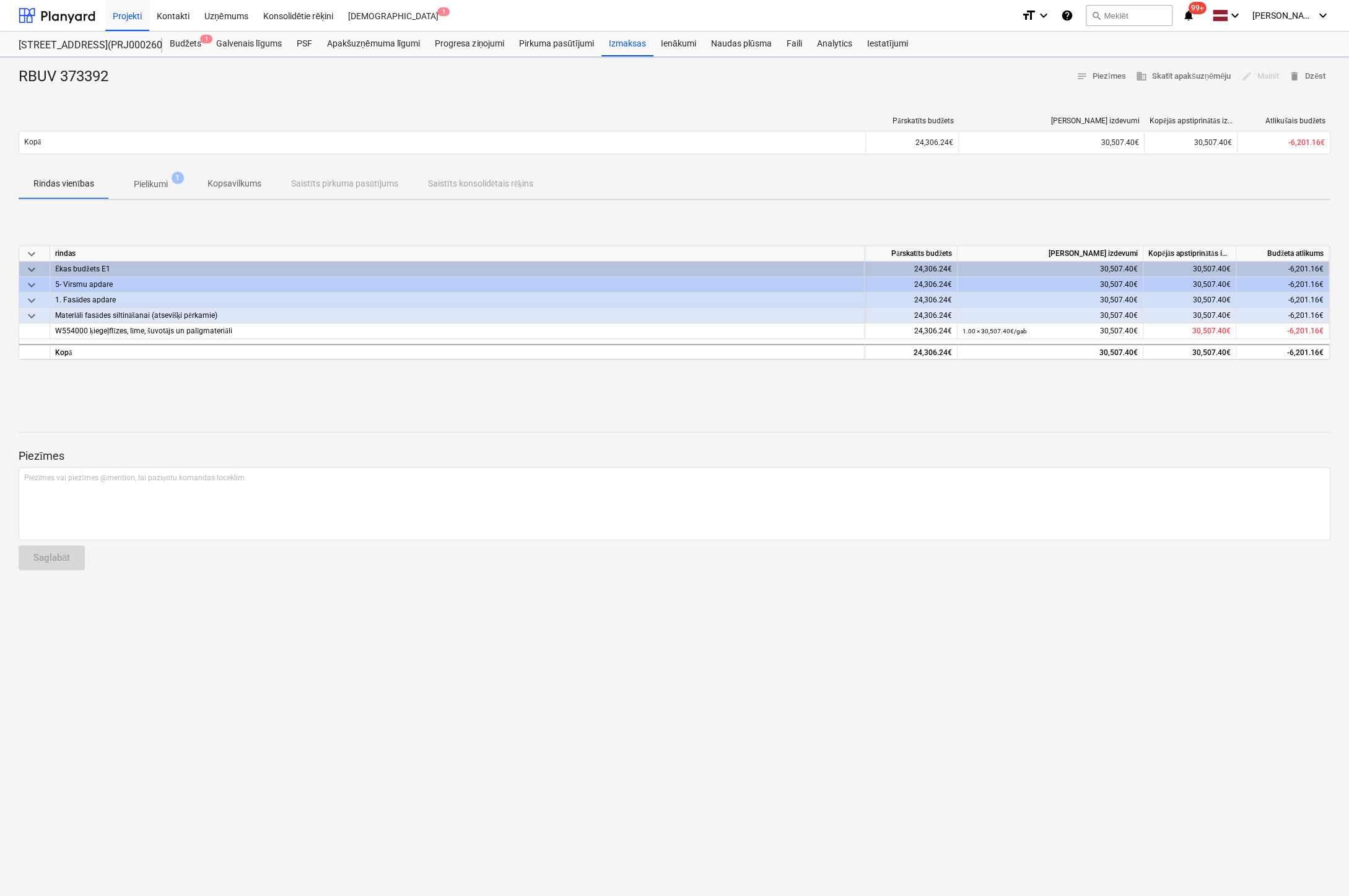
type textarea "x"
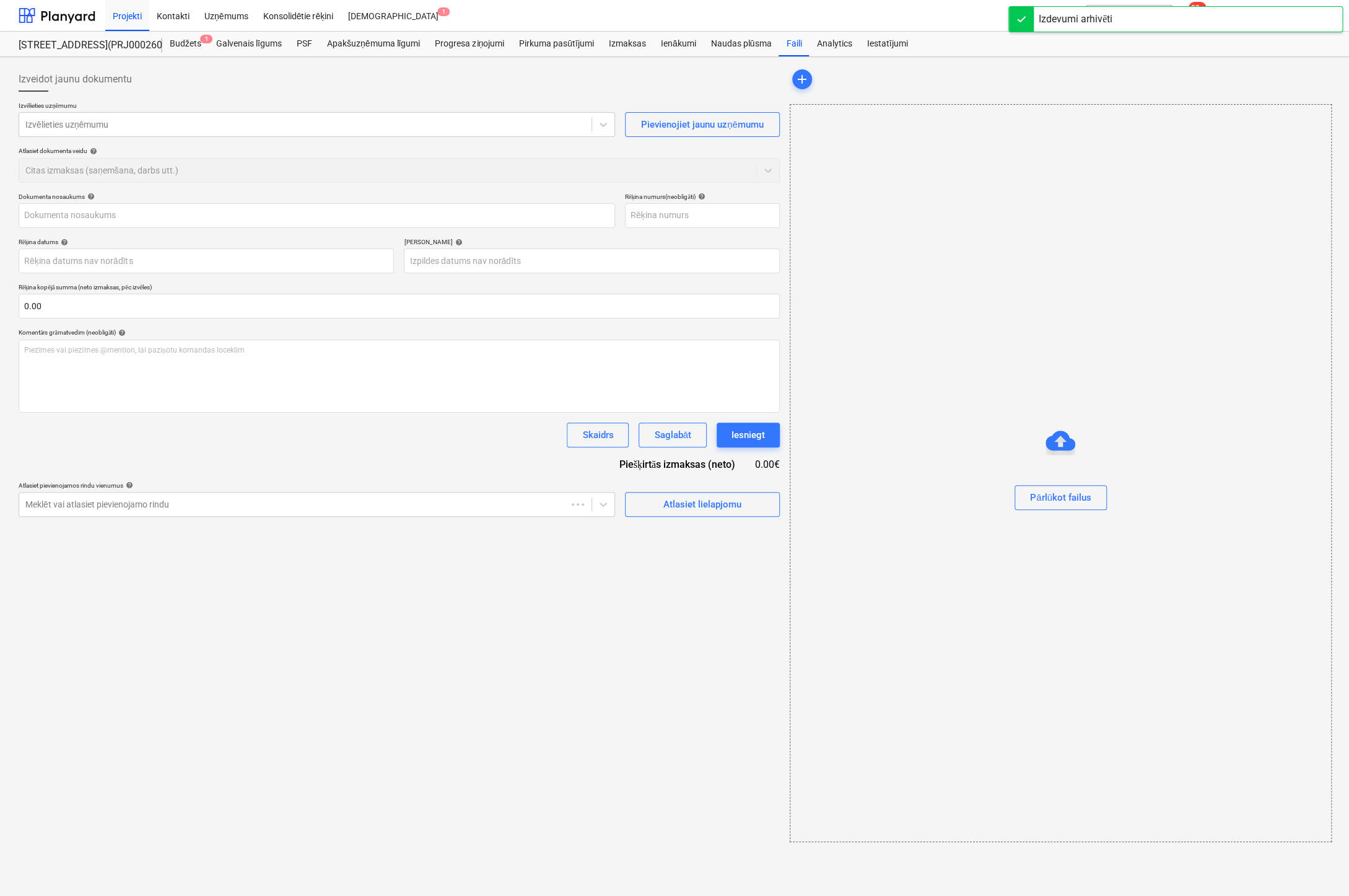
type input "RBUV 373392"
type input "[DATE]"
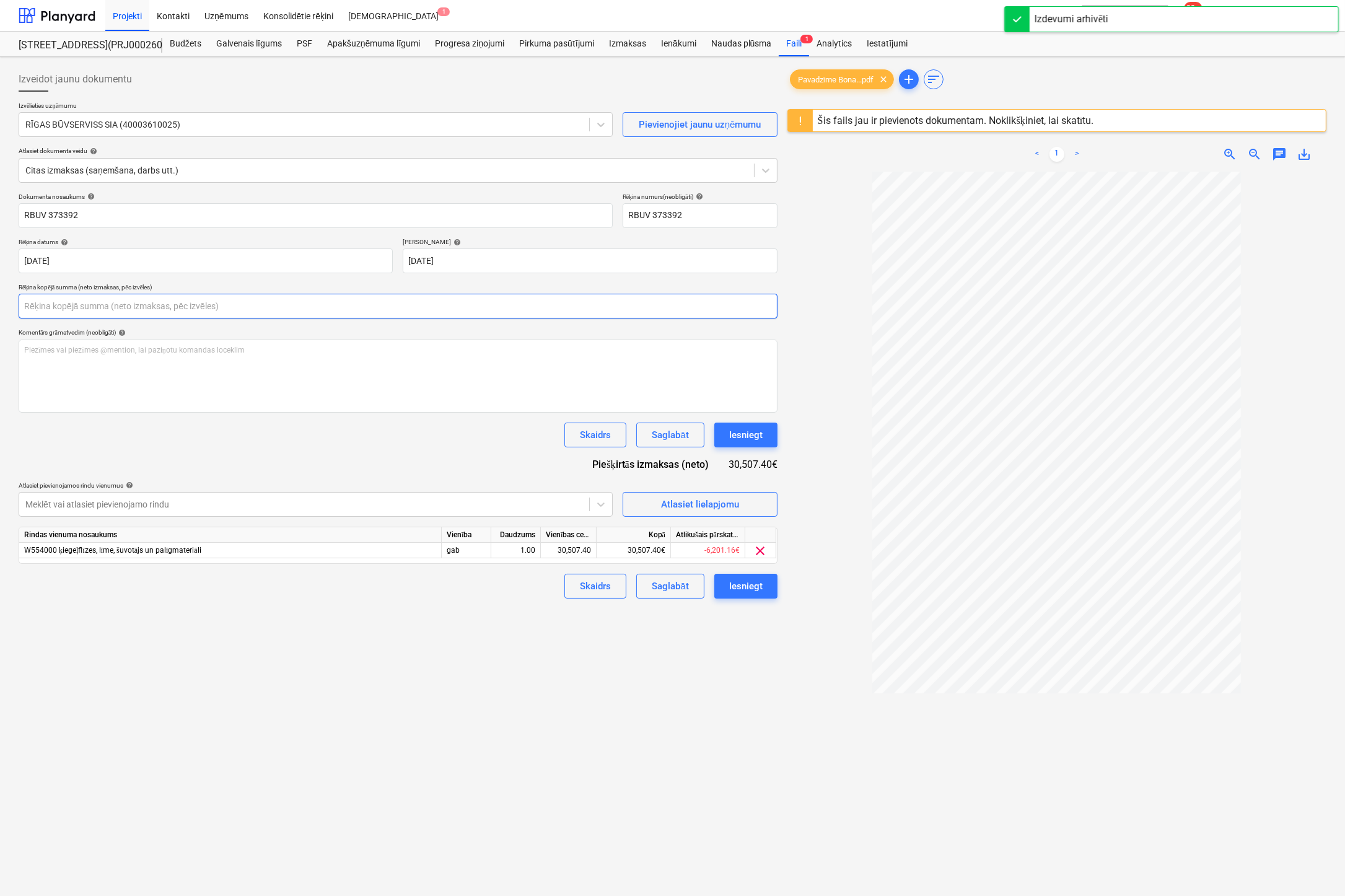
click at [129, 306] on input "text" at bounding box center [398, 306] width 759 height 25
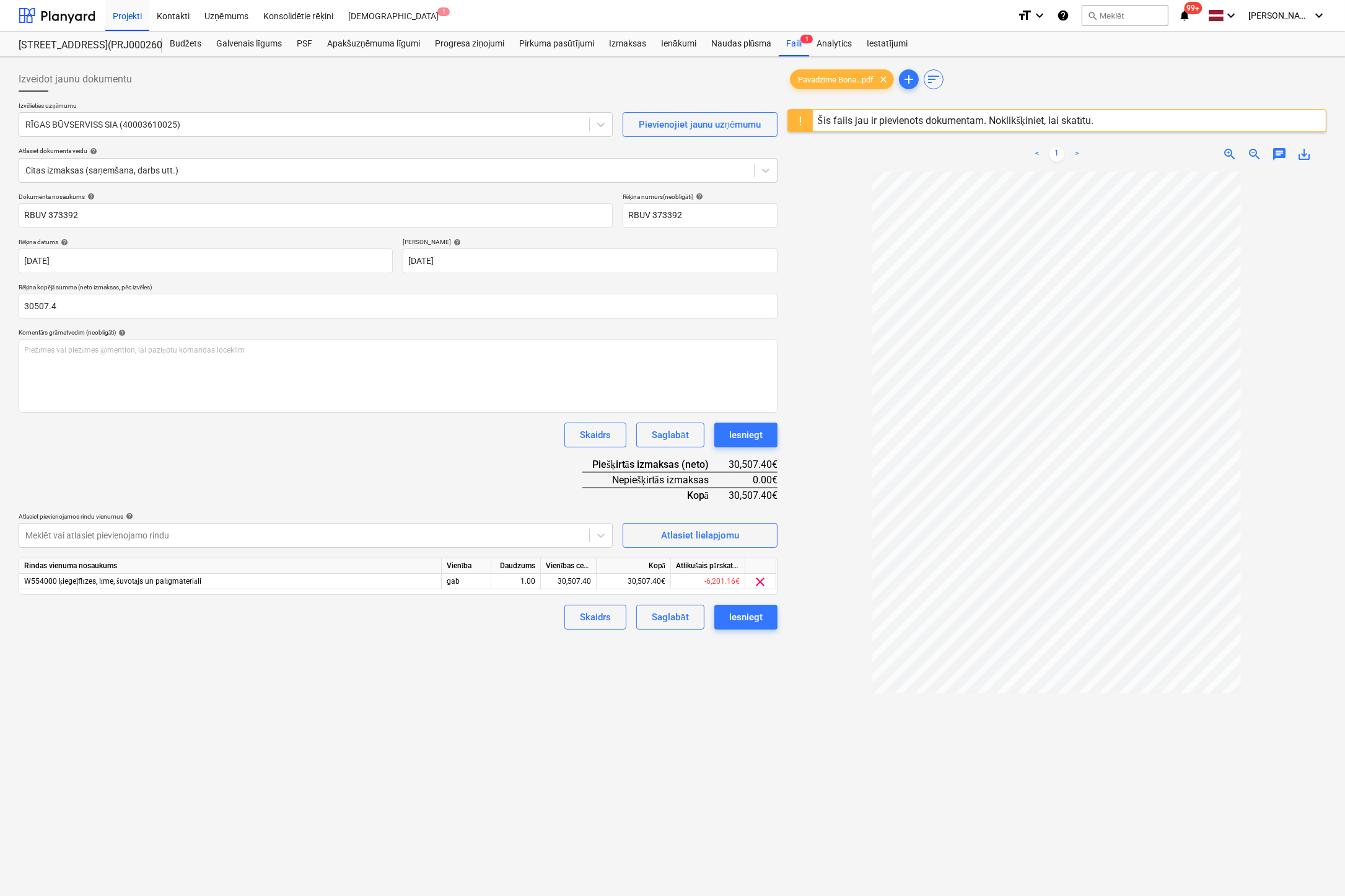
type input "30,507.40"
click at [129, 664] on div "Izveidot jaunu dokumentu Izvēlieties uzņēmumu RĪGAS BŪVSERVISS SIA (40003610025…" at bounding box center [398, 549] width 768 height 975
click at [682, 532] on div "Atlasiet lielapjomu" at bounding box center [700, 536] width 78 height 16
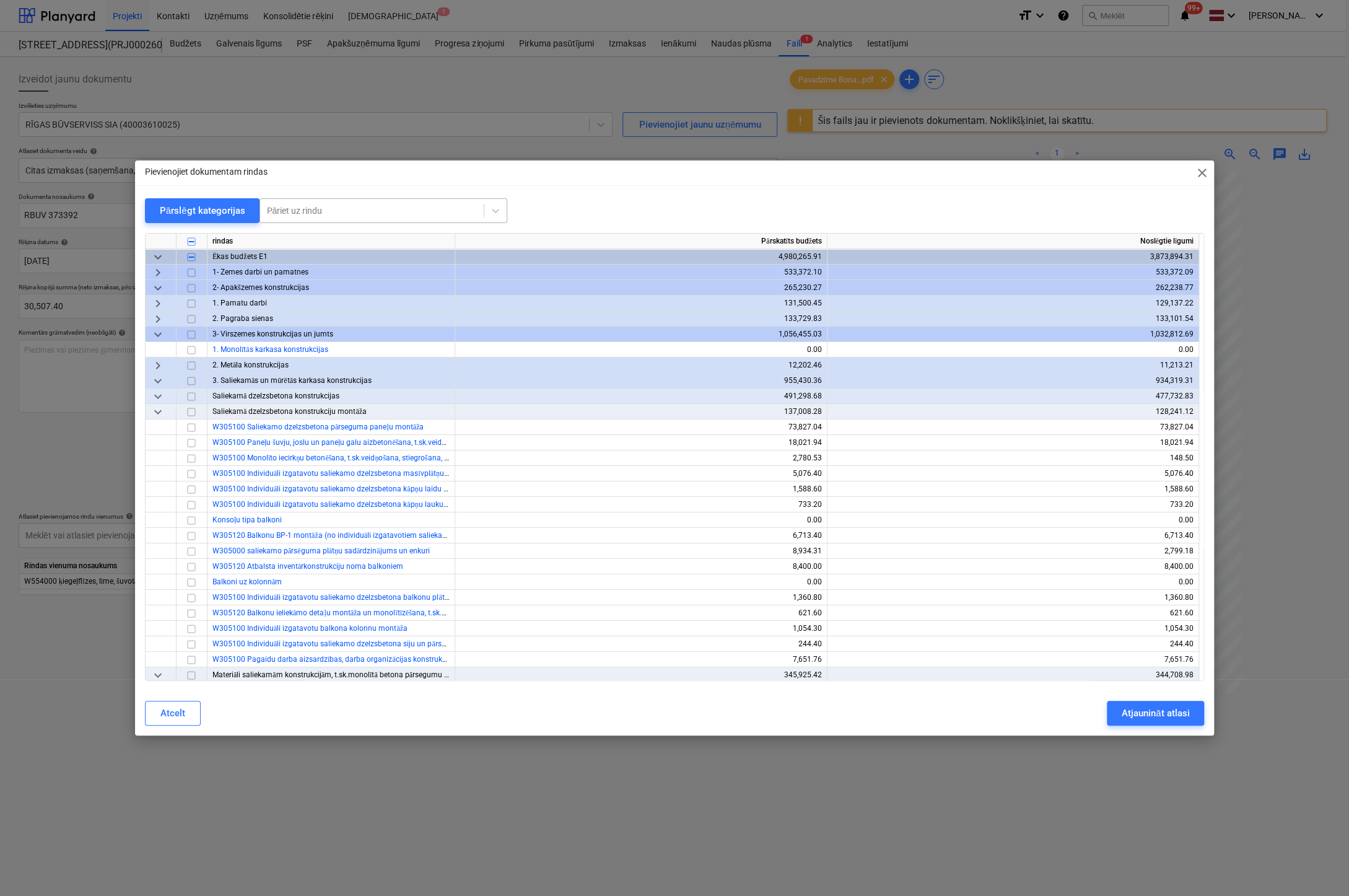
click at [356, 205] on div at bounding box center [371, 211] width 211 height 13
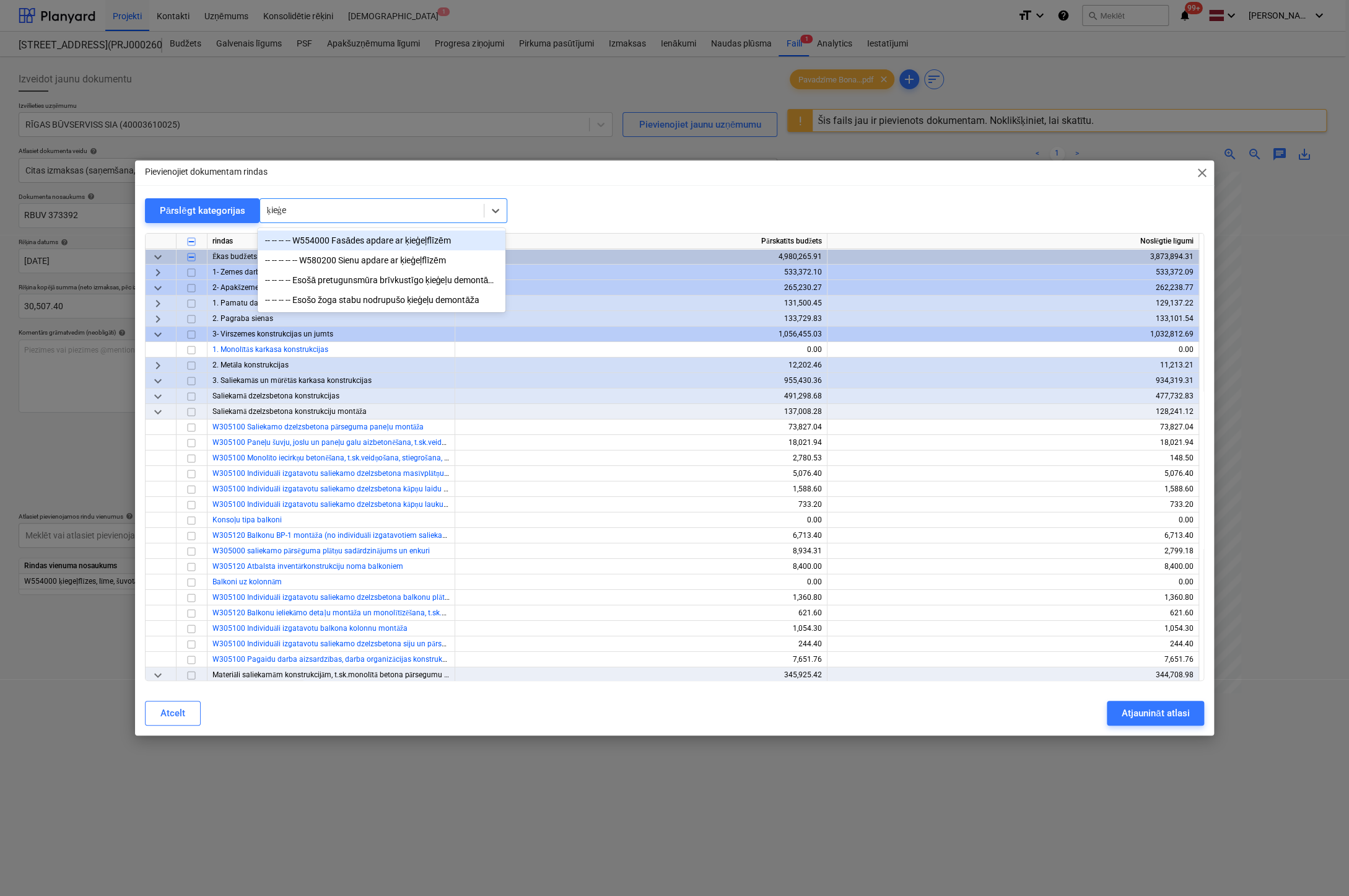
type input "ķieģeļ"
click at [370, 254] on div "-- -- -- -- -- W580200 Sienu apdare ar ķieģeļflīzēm" at bounding box center [382, 260] width 248 height 20
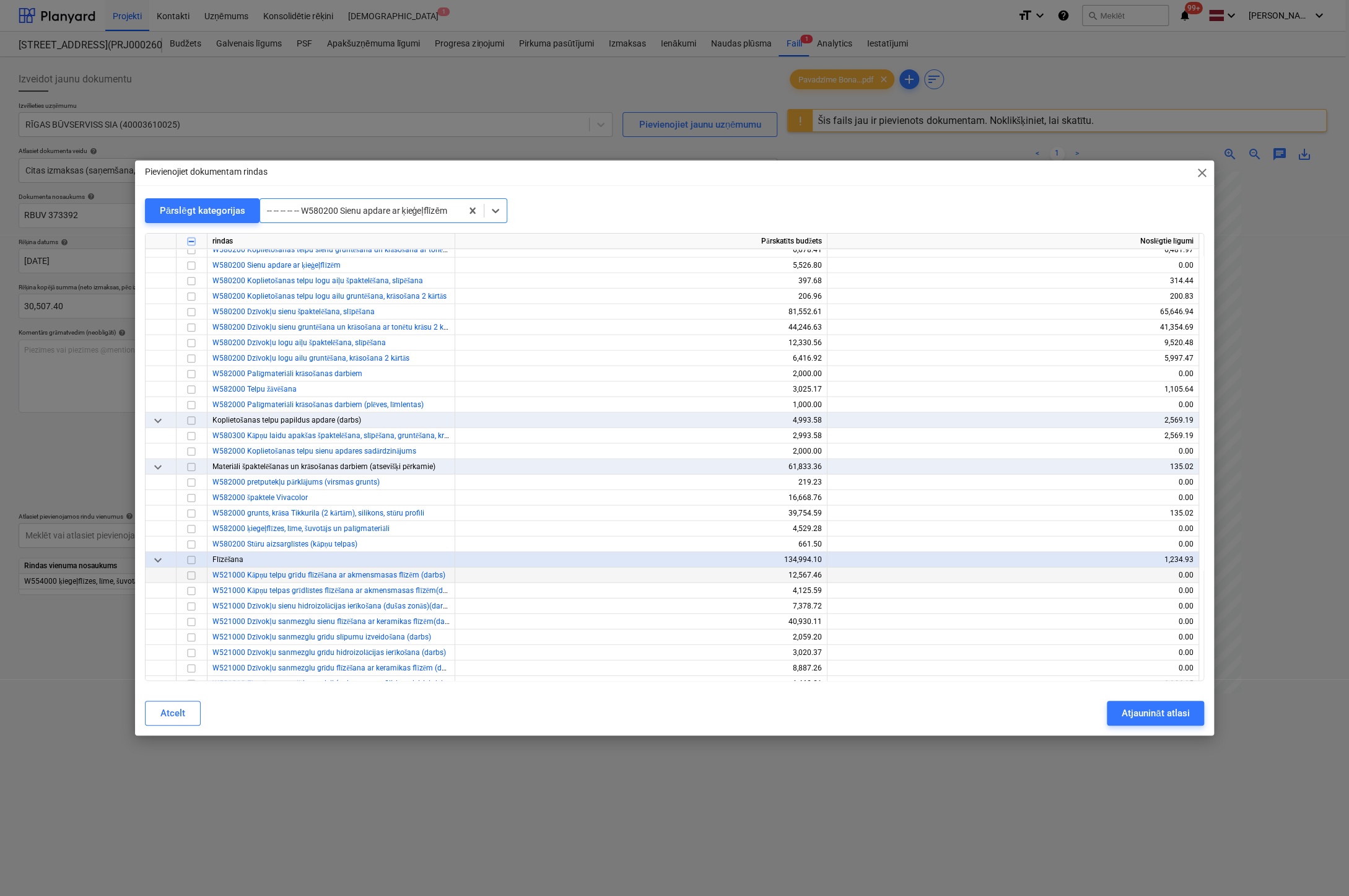
scroll to position [5807, 0]
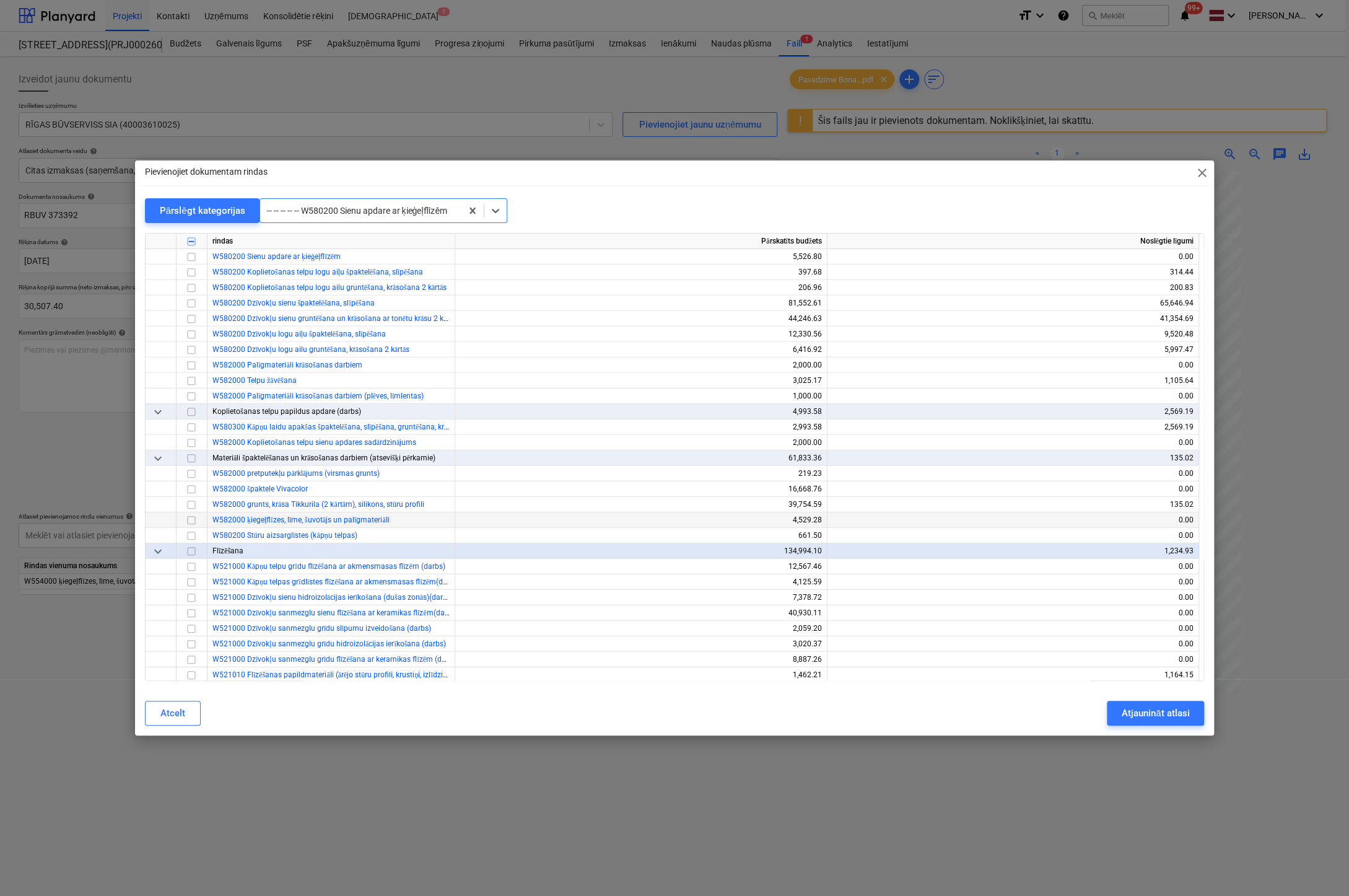
click at [191, 521] on input "checkbox" at bounding box center [192, 520] width 15 height 15
click at [1124, 717] on div "Atjaunināt atlasi" at bounding box center [1156, 713] width 68 height 16
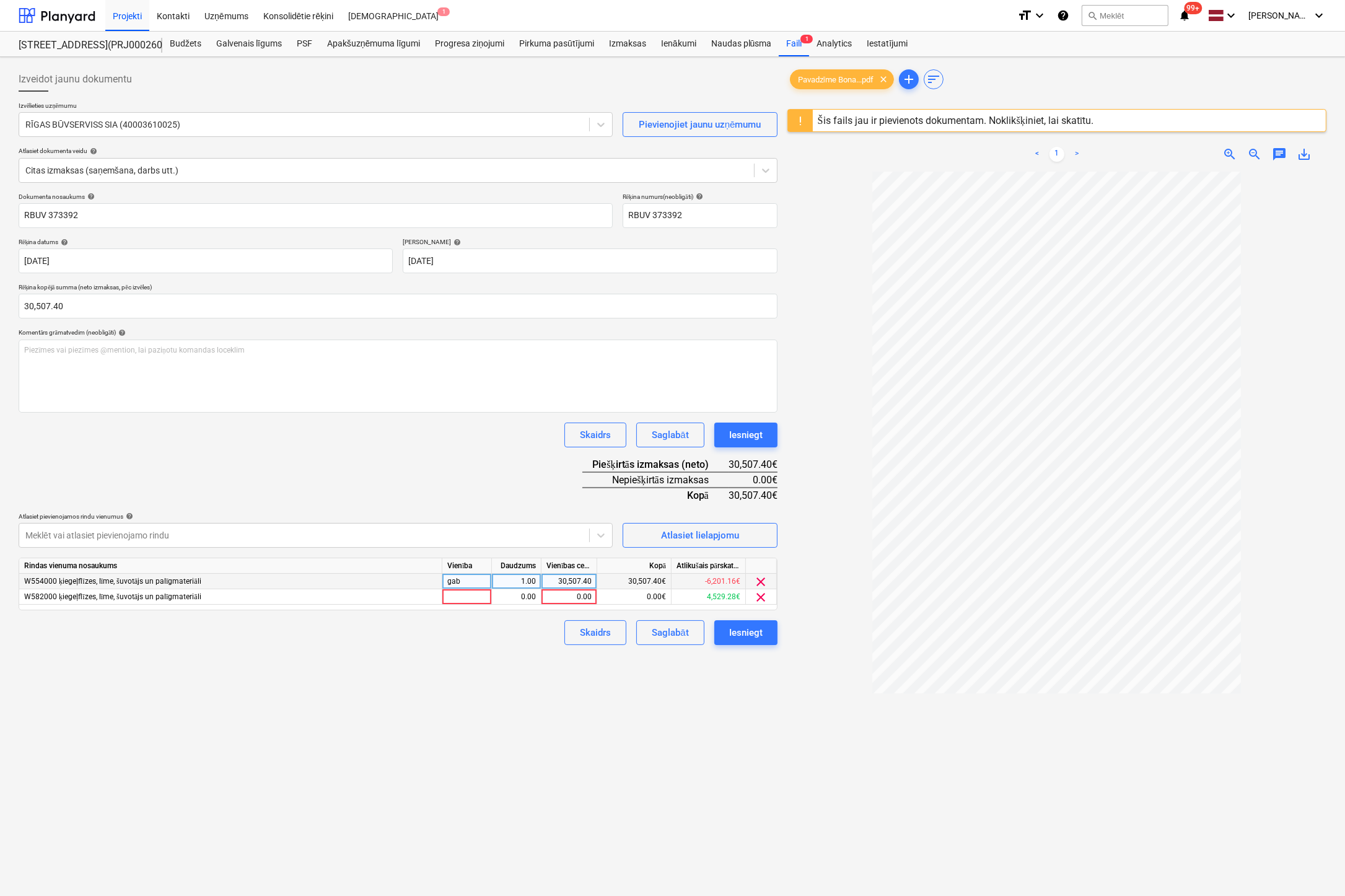
click at [575, 583] on div "30,507.40" at bounding box center [569, 581] width 46 height 16
click at [576, 595] on div "0.00" at bounding box center [569, 597] width 46 height 16
type input "4529.28"
click at [617, 731] on div "Izveidot jaunu dokumentu Izvēlieties uzņēmumu RĪGAS BŪVSERVISS SIA (40003610025…" at bounding box center [398, 549] width 768 height 975
click at [574, 576] on div "30,507.40" at bounding box center [569, 581] width 46 height 16
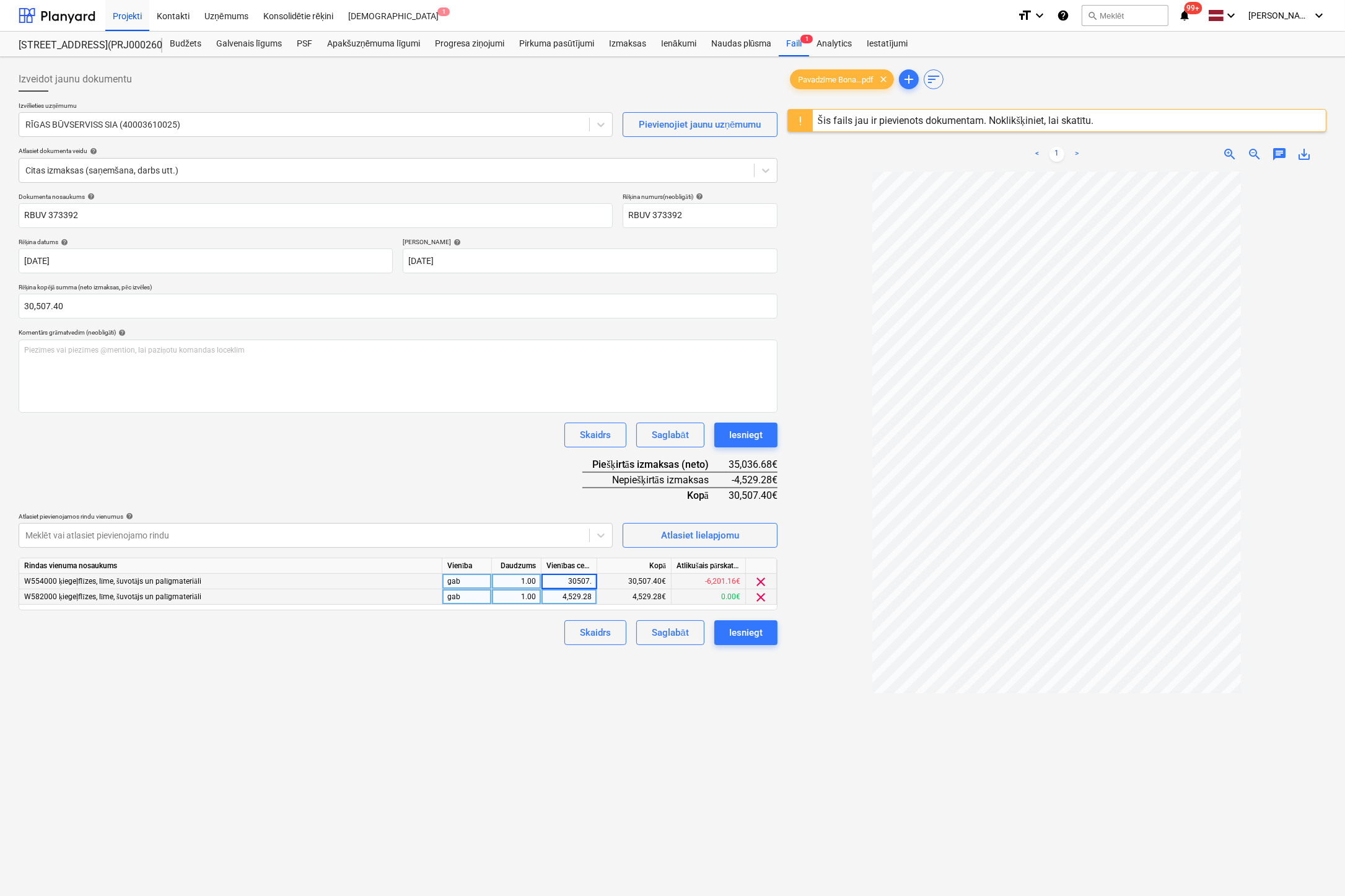
type input "30507.4"
click at [595, 724] on div "Izveidot jaunu dokumentu Izvēlieties uzņēmumu RĪGAS BŪVSERVISS SIA (40003610025…" at bounding box center [398, 549] width 768 height 975
click at [569, 580] on div "30,507.40" at bounding box center [569, 581] width 46 height 16
type input "0"
click at [564, 583] on div "0.00" at bounding box center [569, 581] width 46 height 16
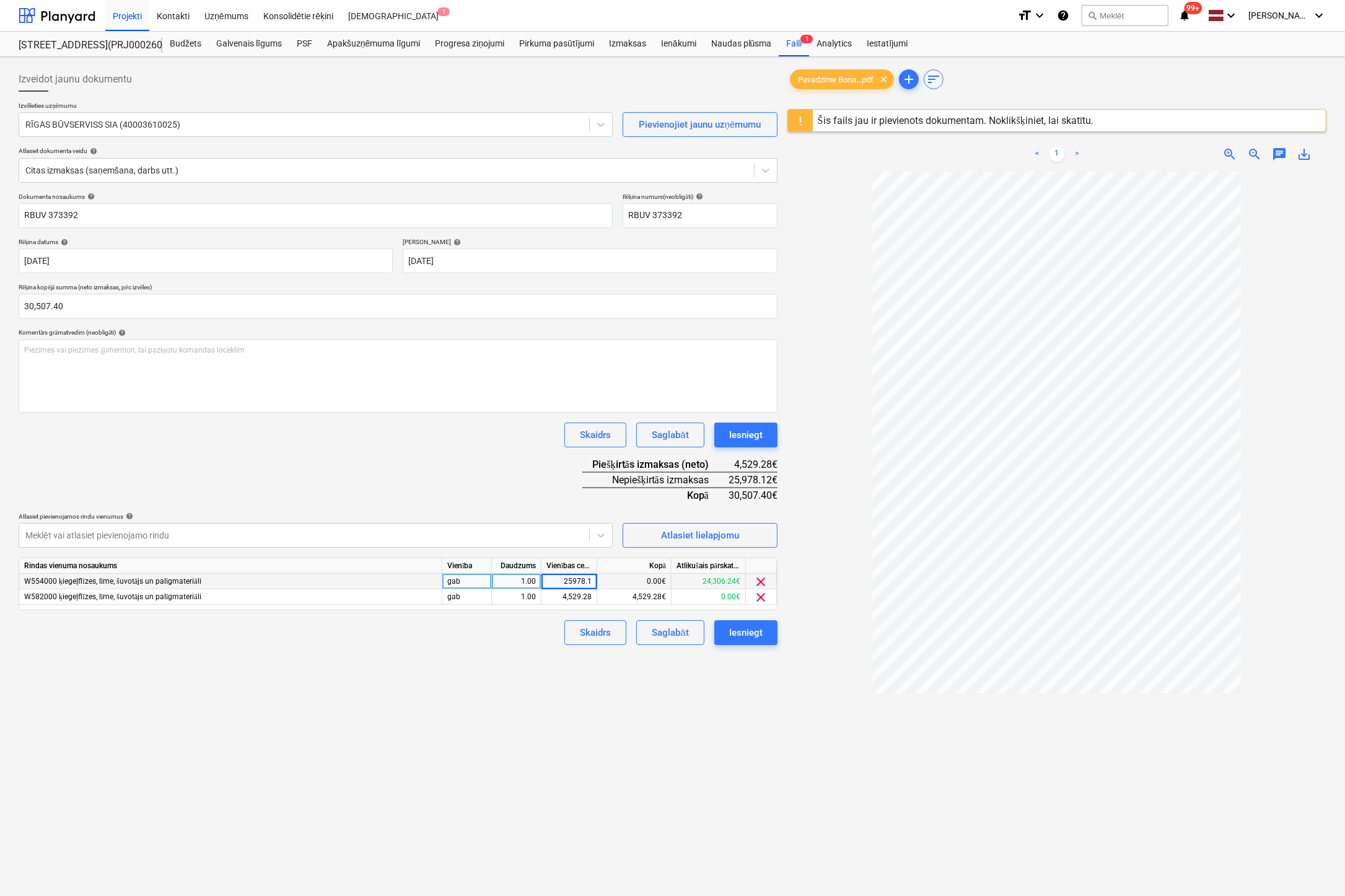
type input "25978.12"
click at [533, 699] on div "Izveidot jaunu dokumentu Izvēlieties uzņēmumu RĪGAS BŪVSERVISS SIA (40003610025…" at bounding box center [398, 549] width 768 height 975
click at [758, 636] on div "Iesniegt" at bounding box center [745, 632] width 34 height 16
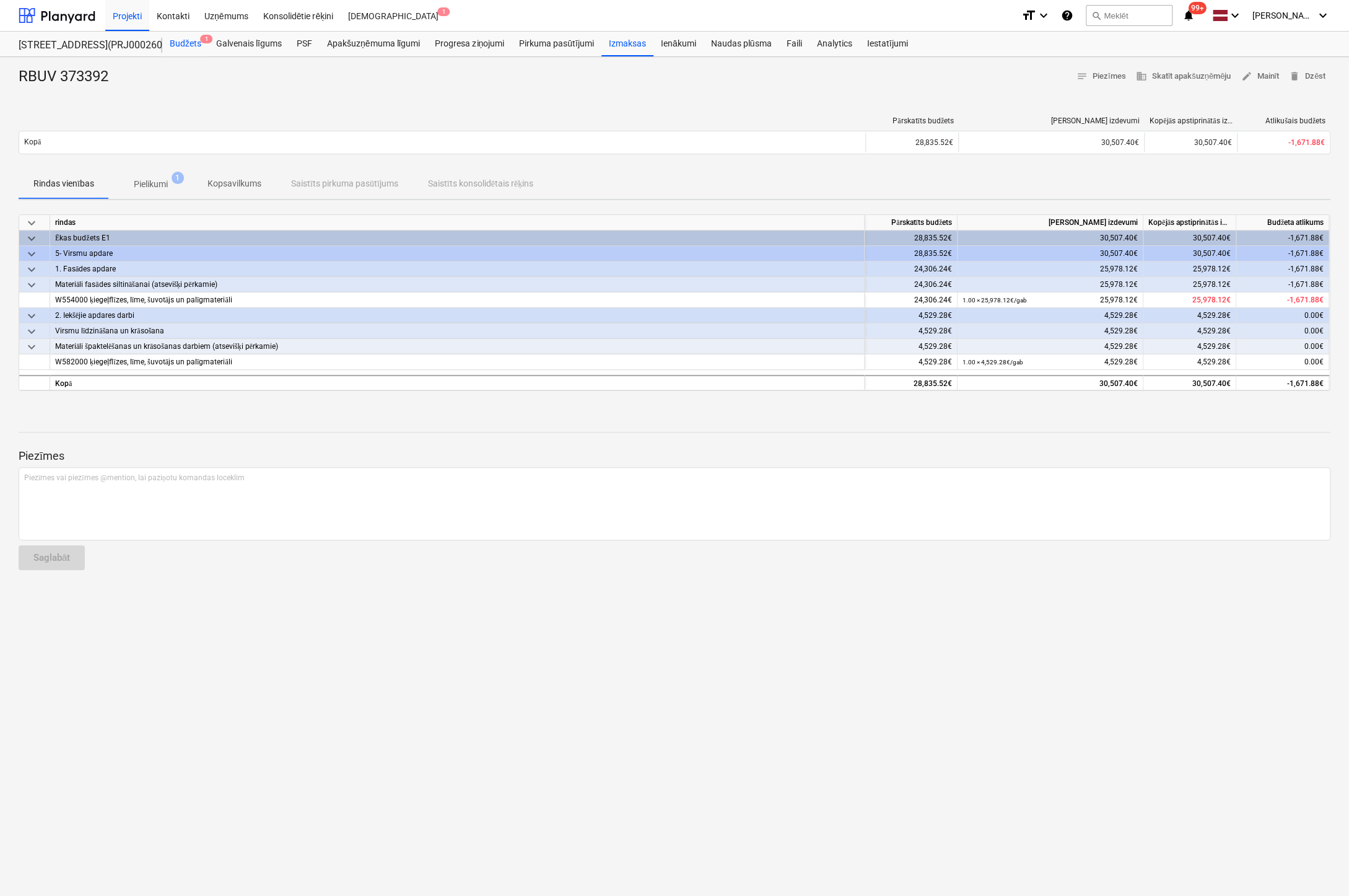
click at [186, 44] on div "Budžets 1" at bounding box center [185, 44] width 47 height 25
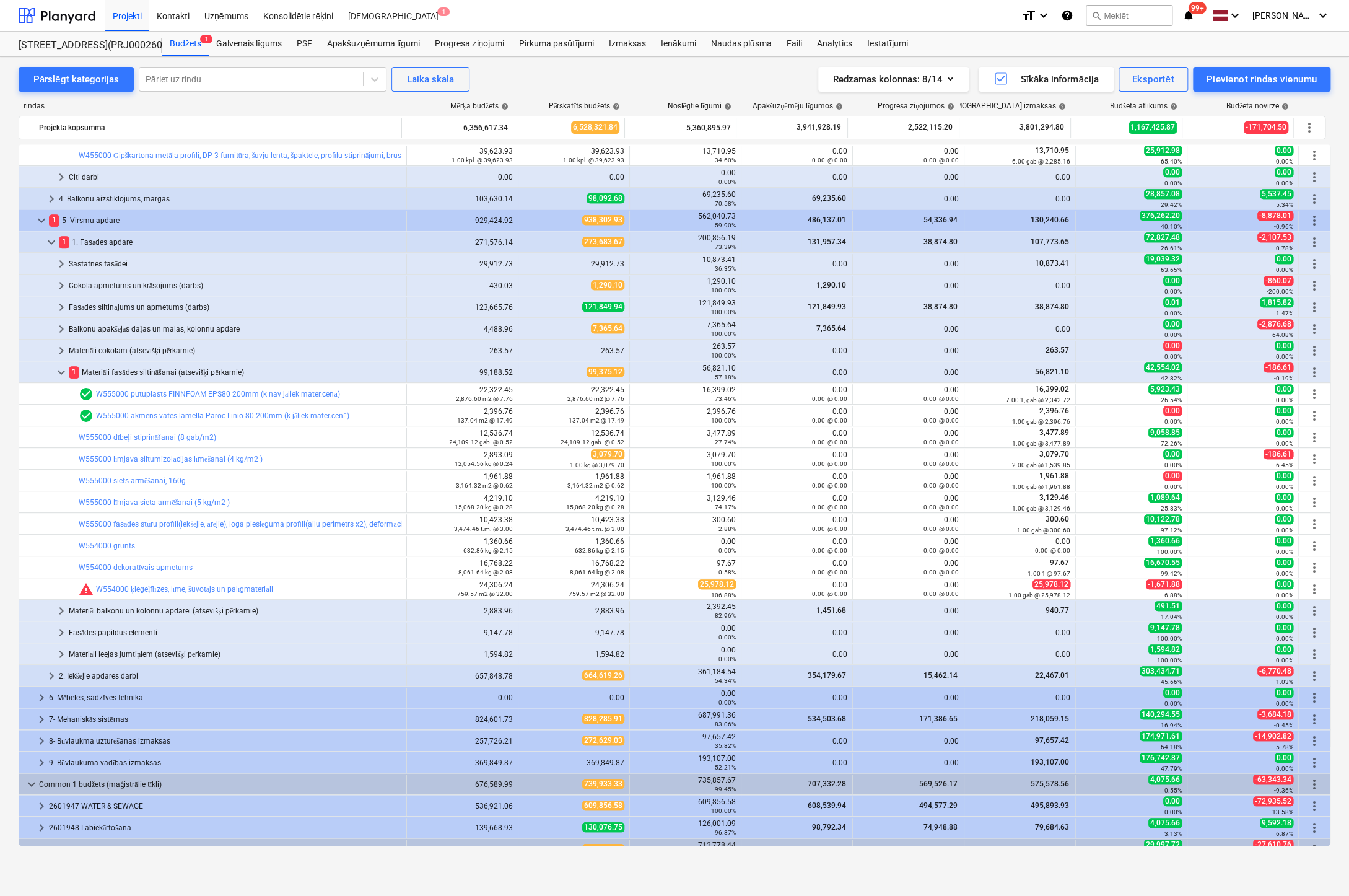
scroll to position [621, 0]
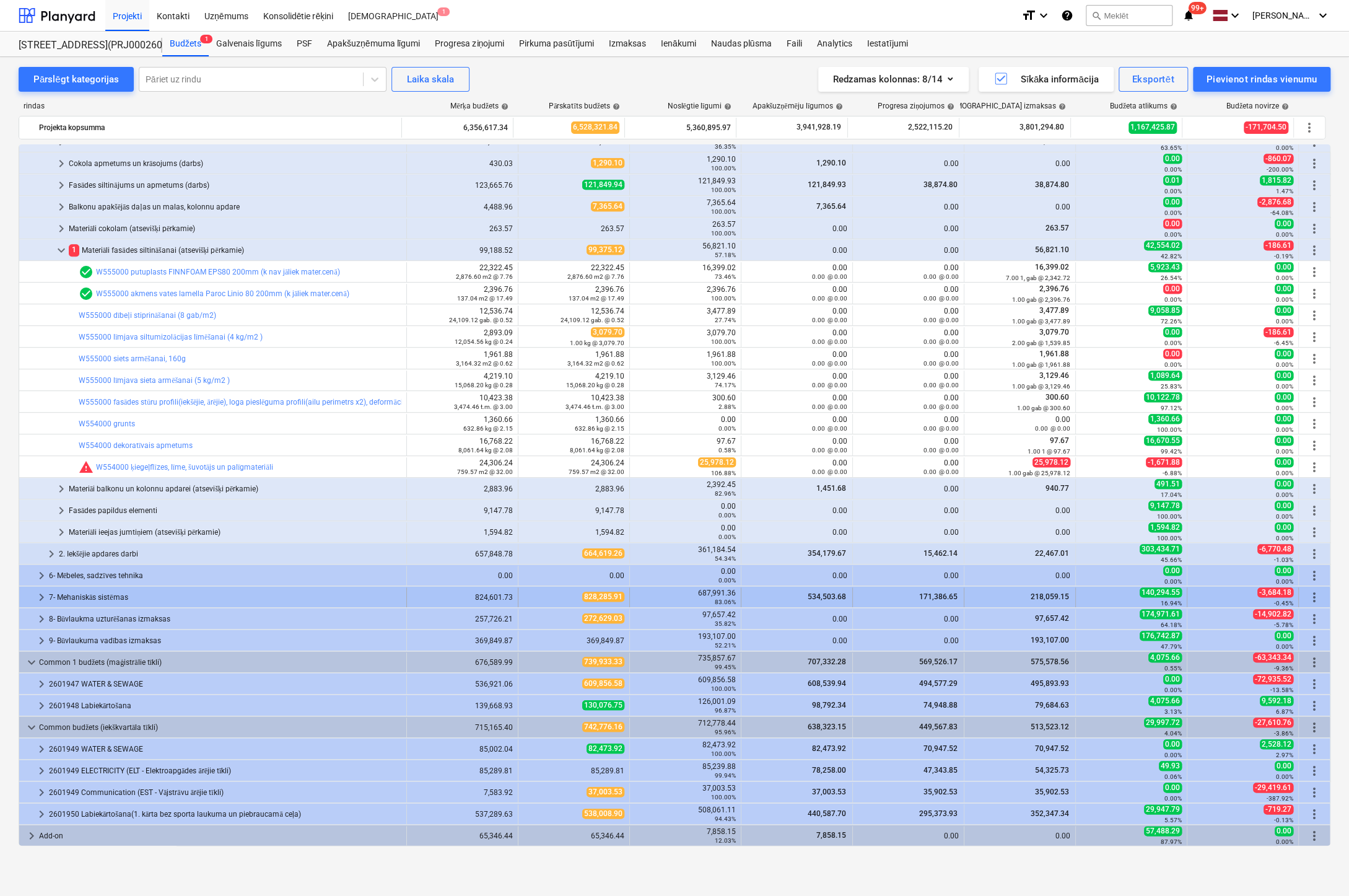
click at [41, 590] on span "keyboard_arrow_right" at bounding box center [41, 597] width 15 height 15
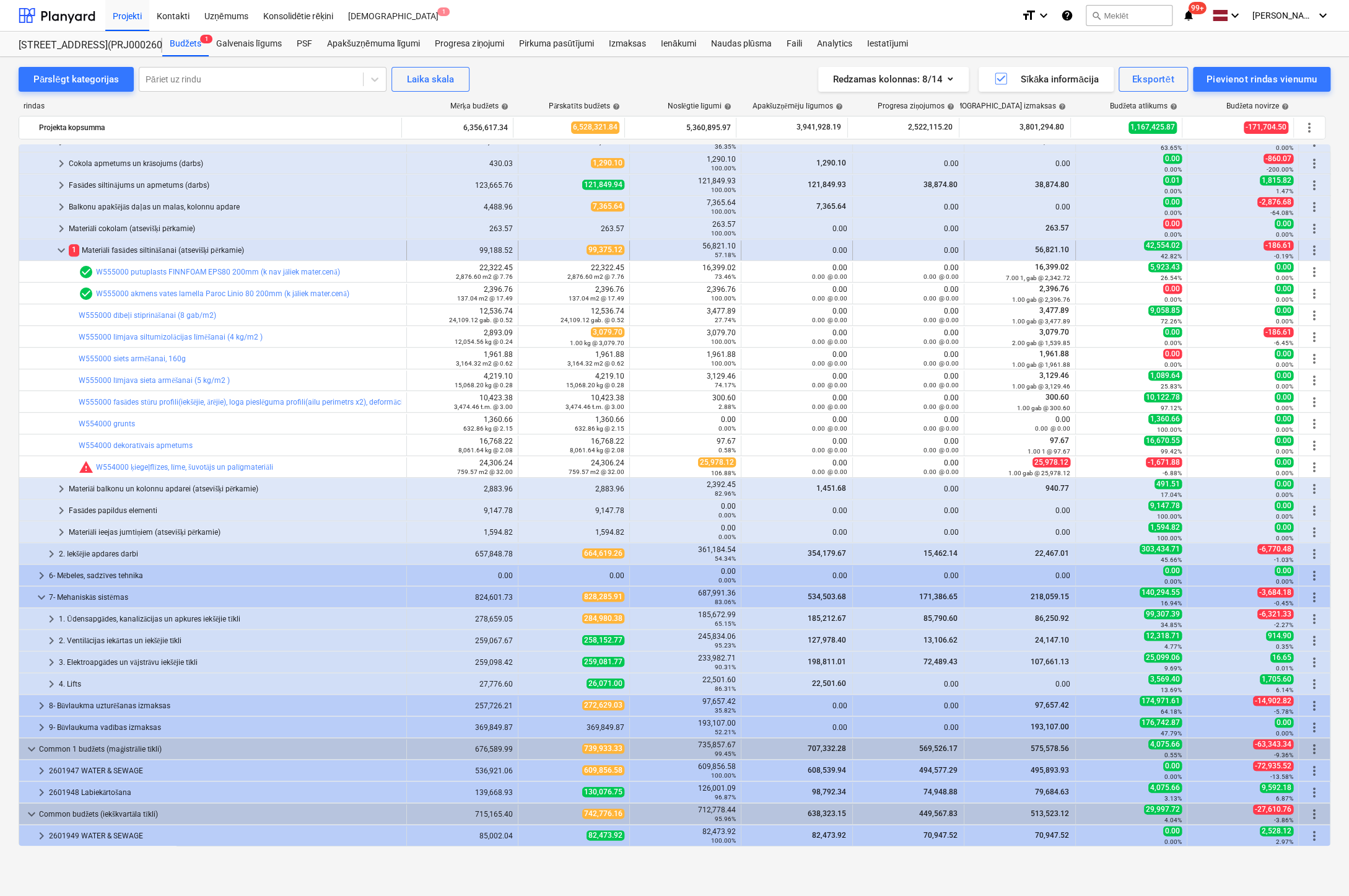
click at [67, 244] on span "keyboard_arrow_down" at bounding box center [61, 250] width 15 height 15
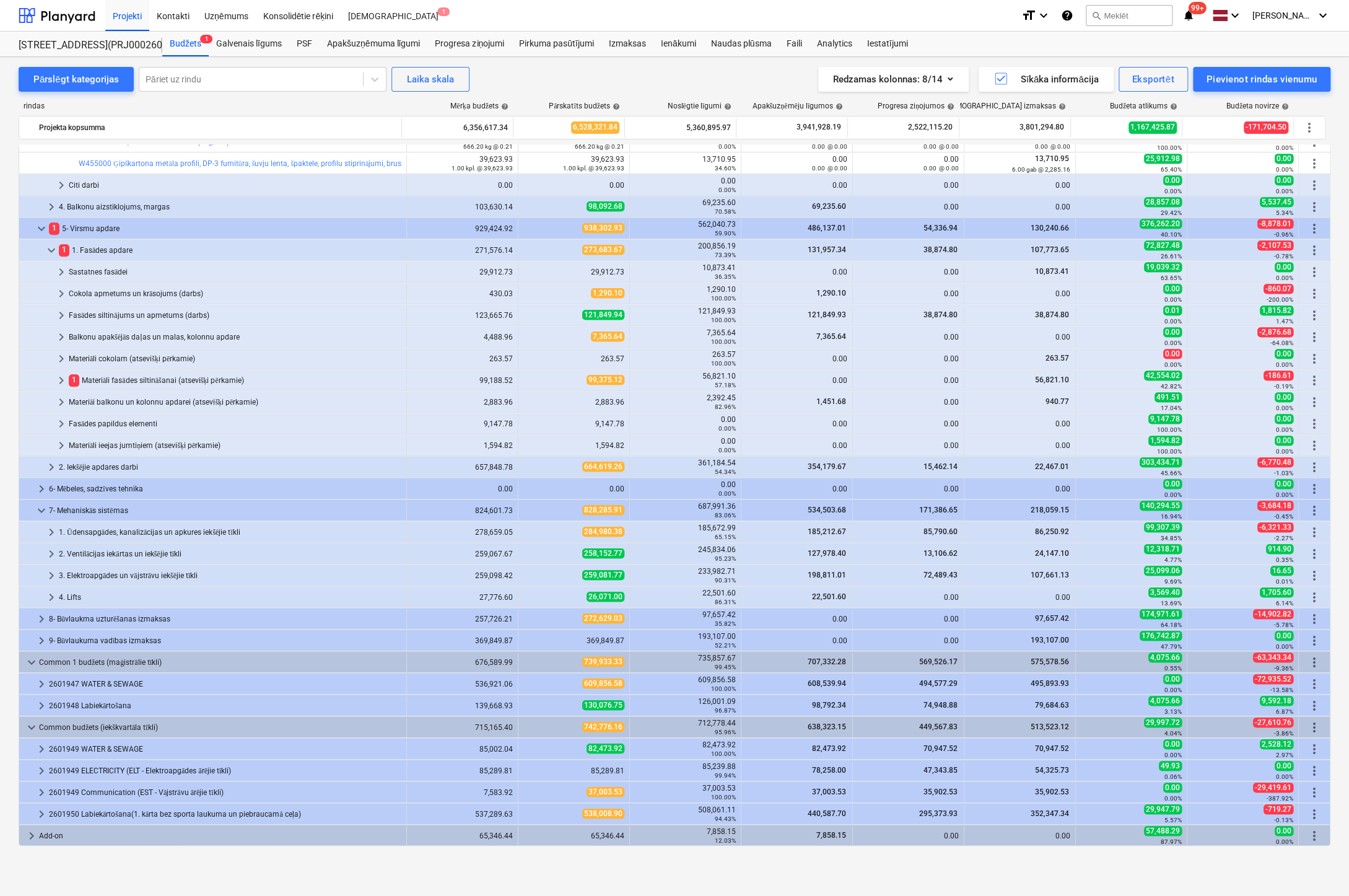
scroll to position [491, 0]
click at [32, 836] on span "keyboard_arrow_right" at bounding box center [31, 836] width 15 height 15
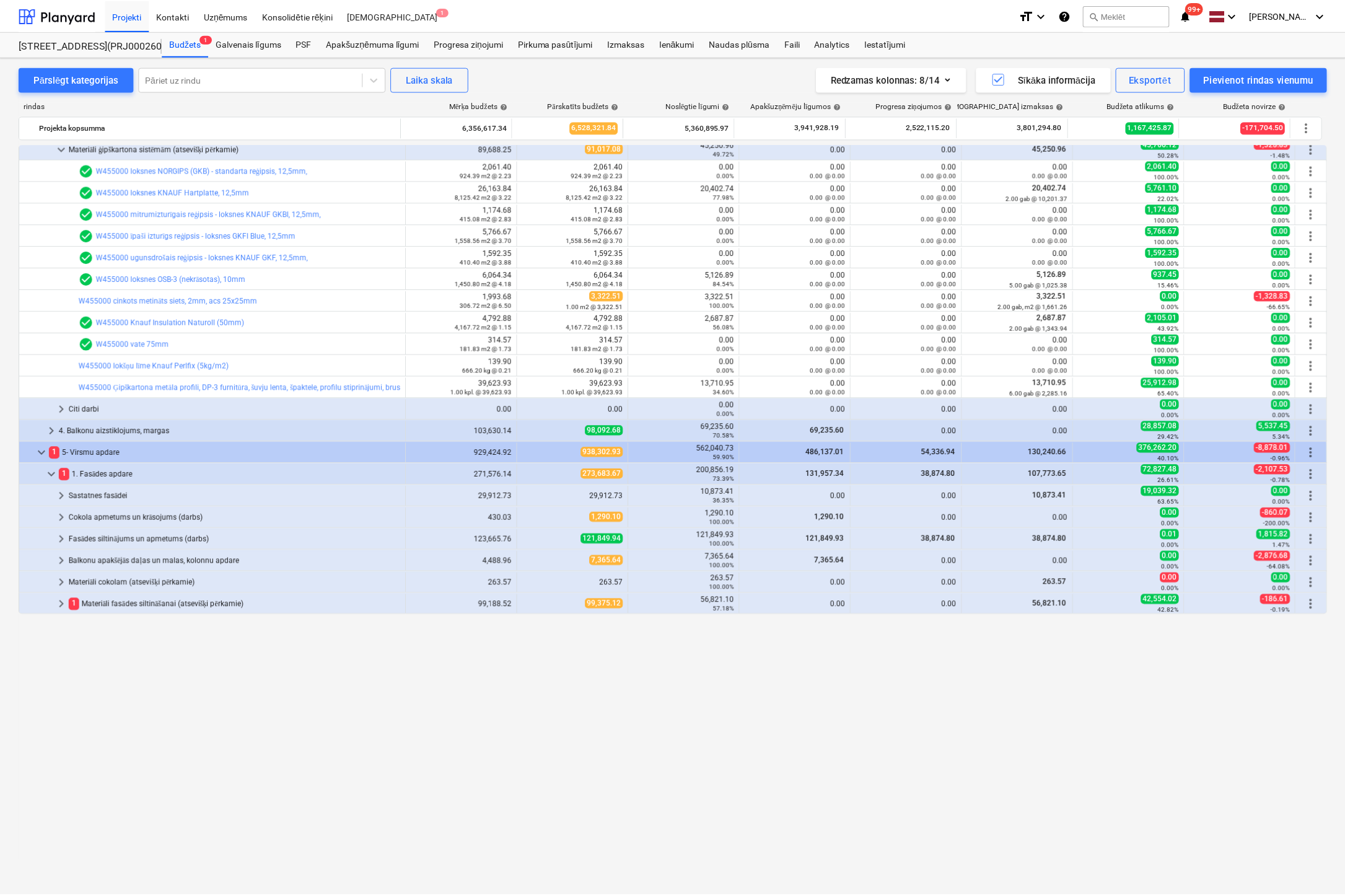
scroll to position [0, 0]
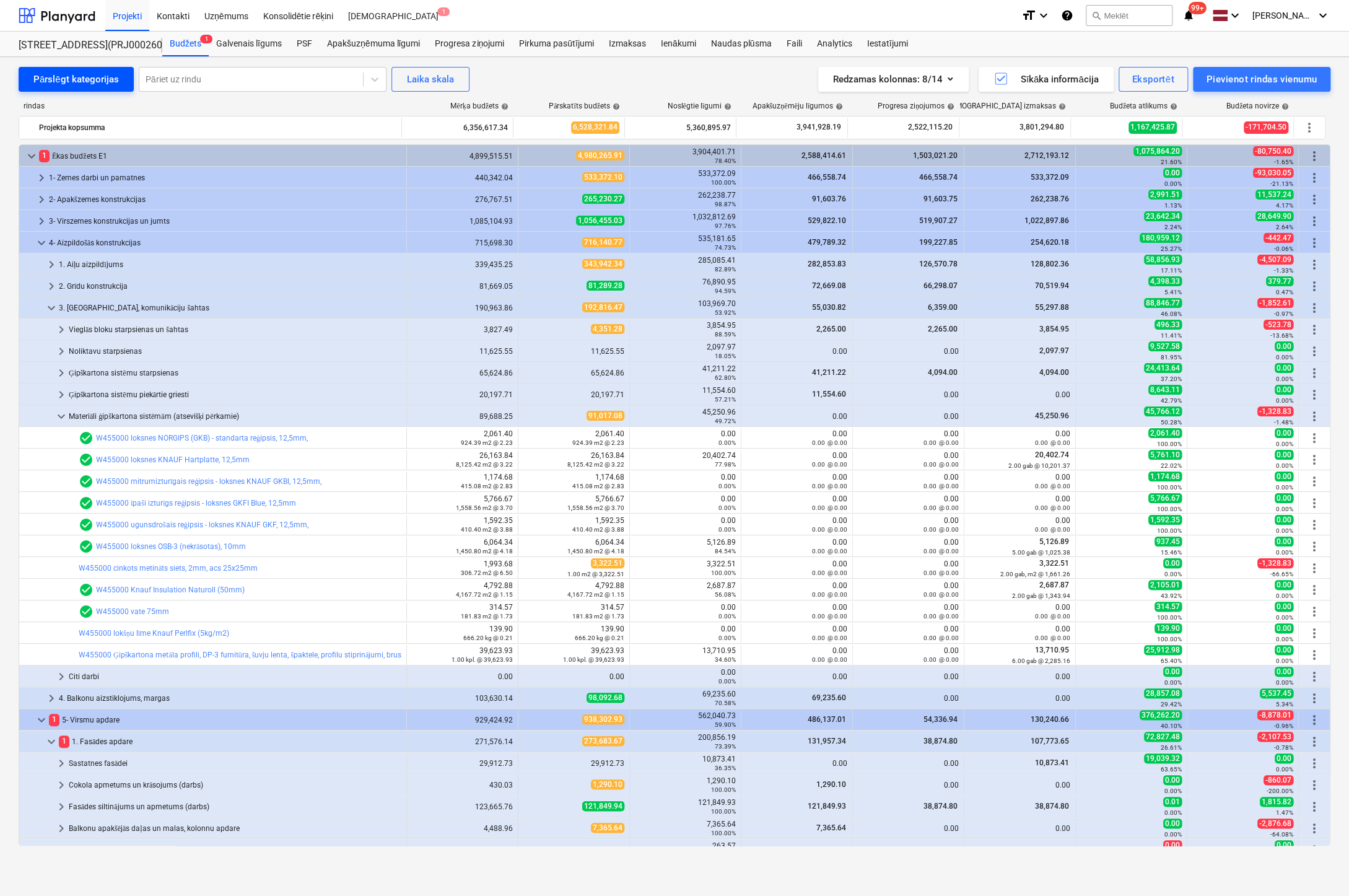
click at [81, 78] on div "Pārslēgt kategorijas" at bounding box center [77, 79] width 86 height 16
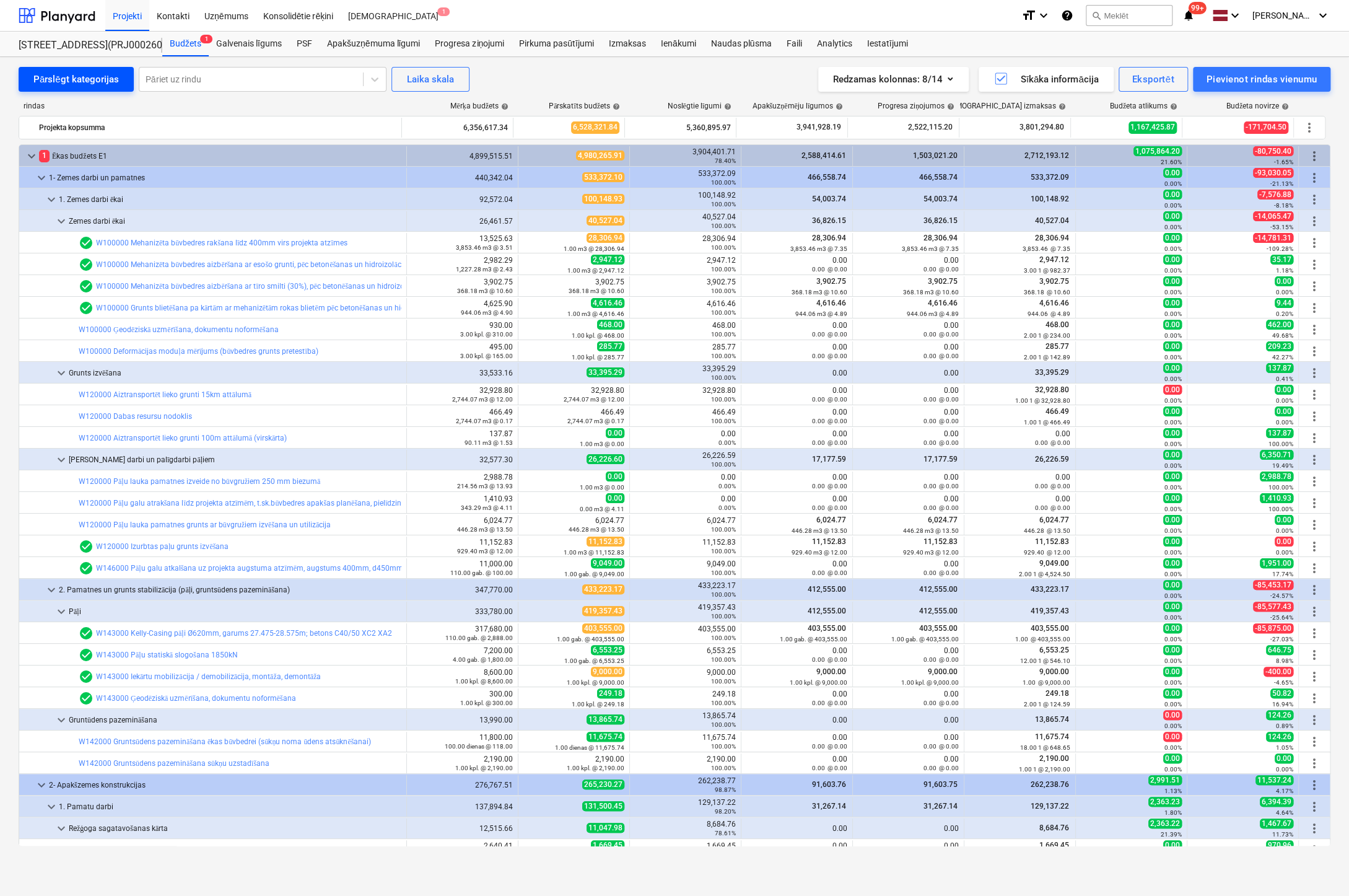
click at [69, 67] on button "Pārslēgt kategorijas" at bounding box center [76, 78] width 115 height 25
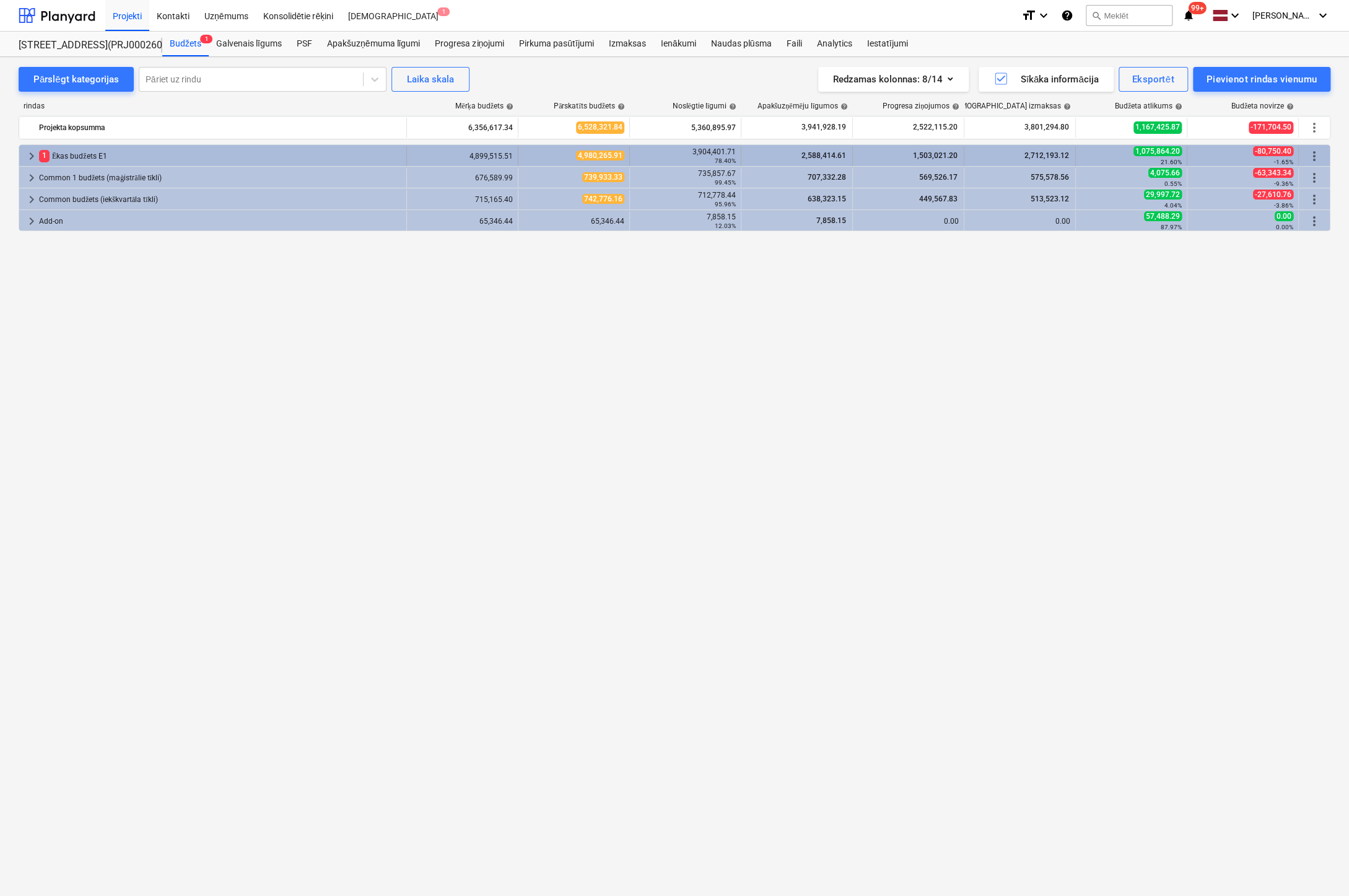
click at [30, 151] on span "keyboard_arrow_right" at bounding box center [31, 156] width 15 height 15
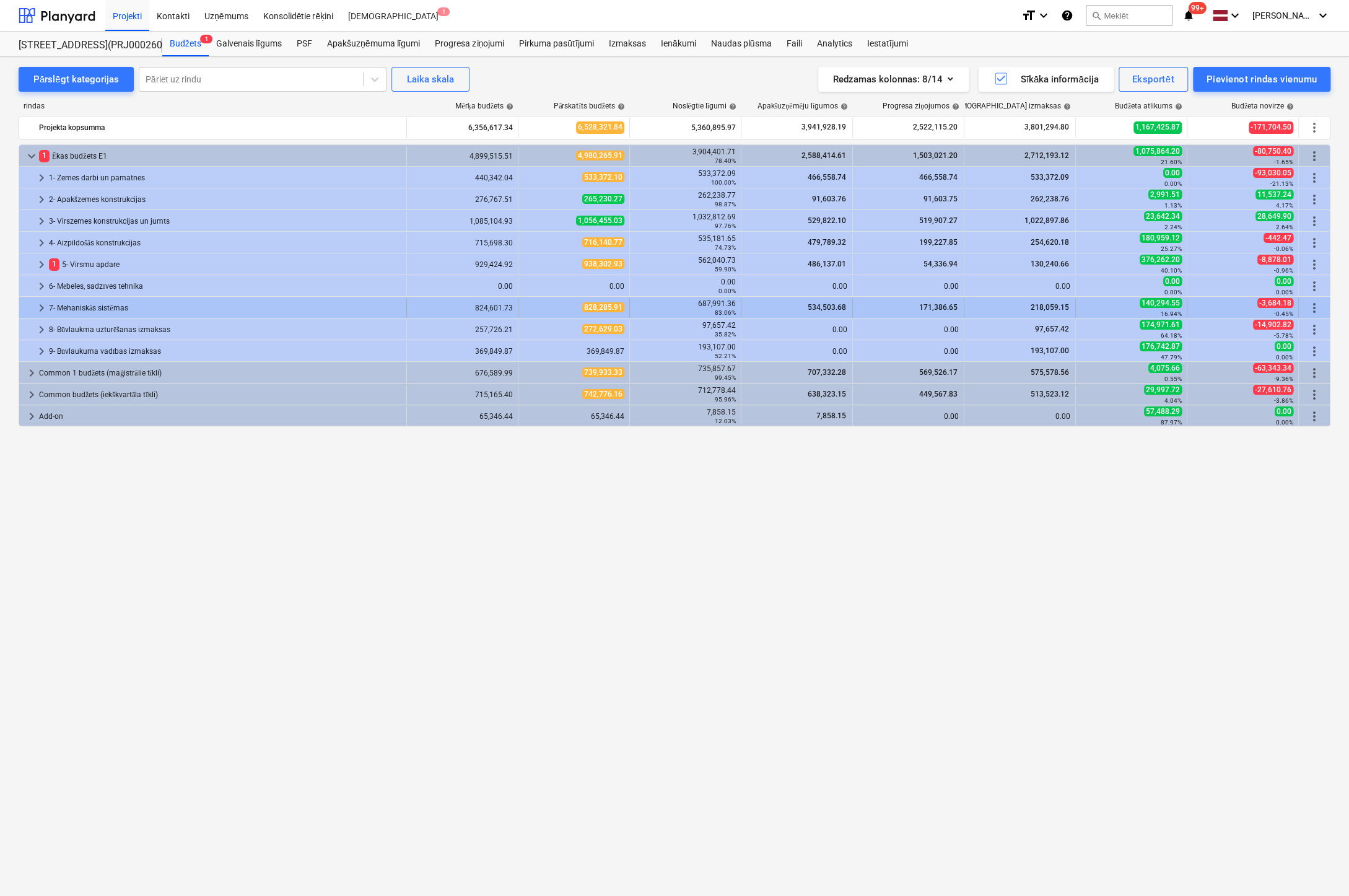
click at [34, 306] on span "keyboard_arrow_right" at bounding box center [41, 307] width 15 height 15
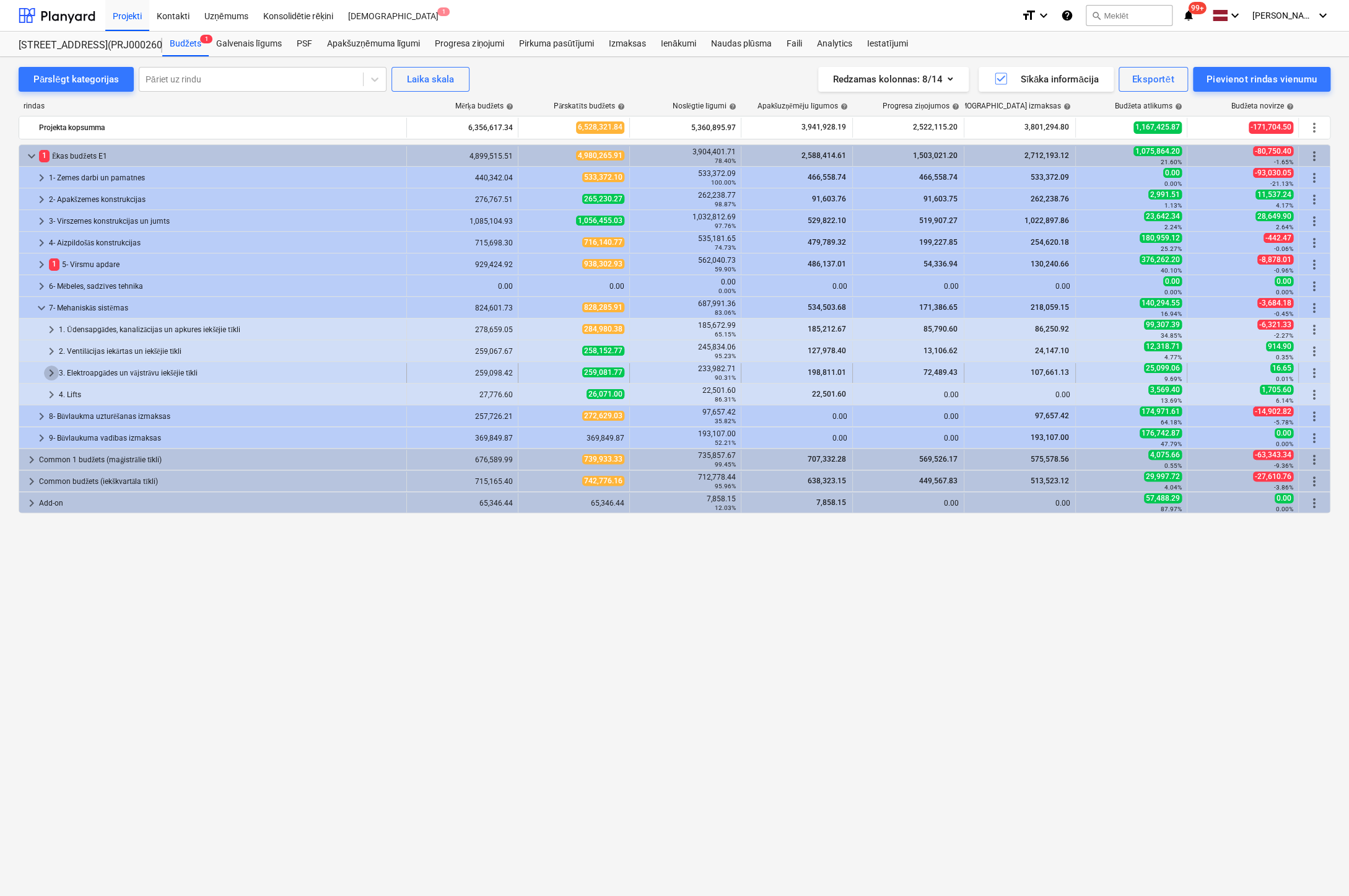
click at [53, 368] on span "keyboard_arrow_right" at bounding box center [51, 372] width 15 height 15
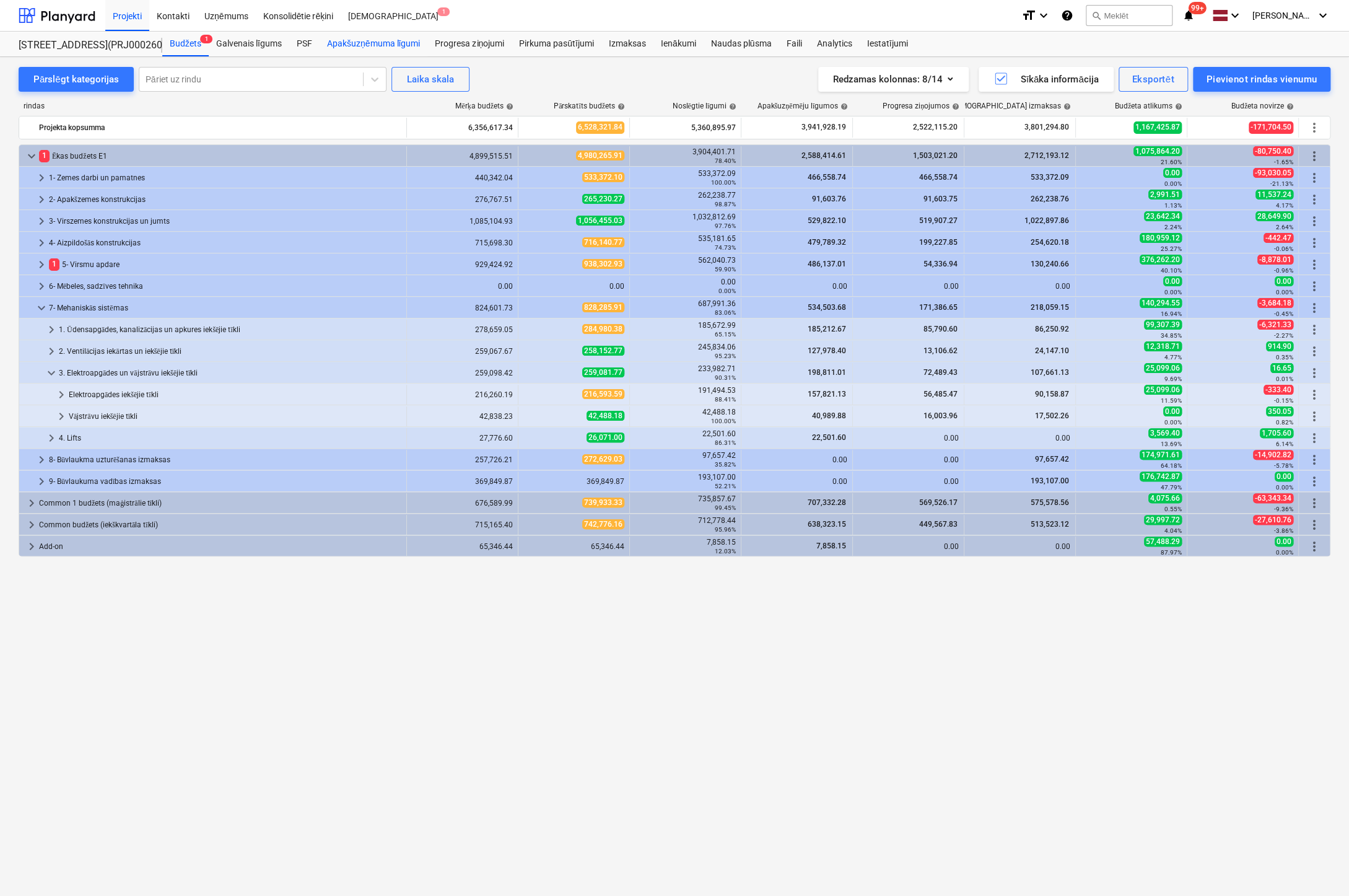
click at [366, 41] on div "Apakšuzņēmuma līgumi" at bounding box center [373, 44] width 108 height 25
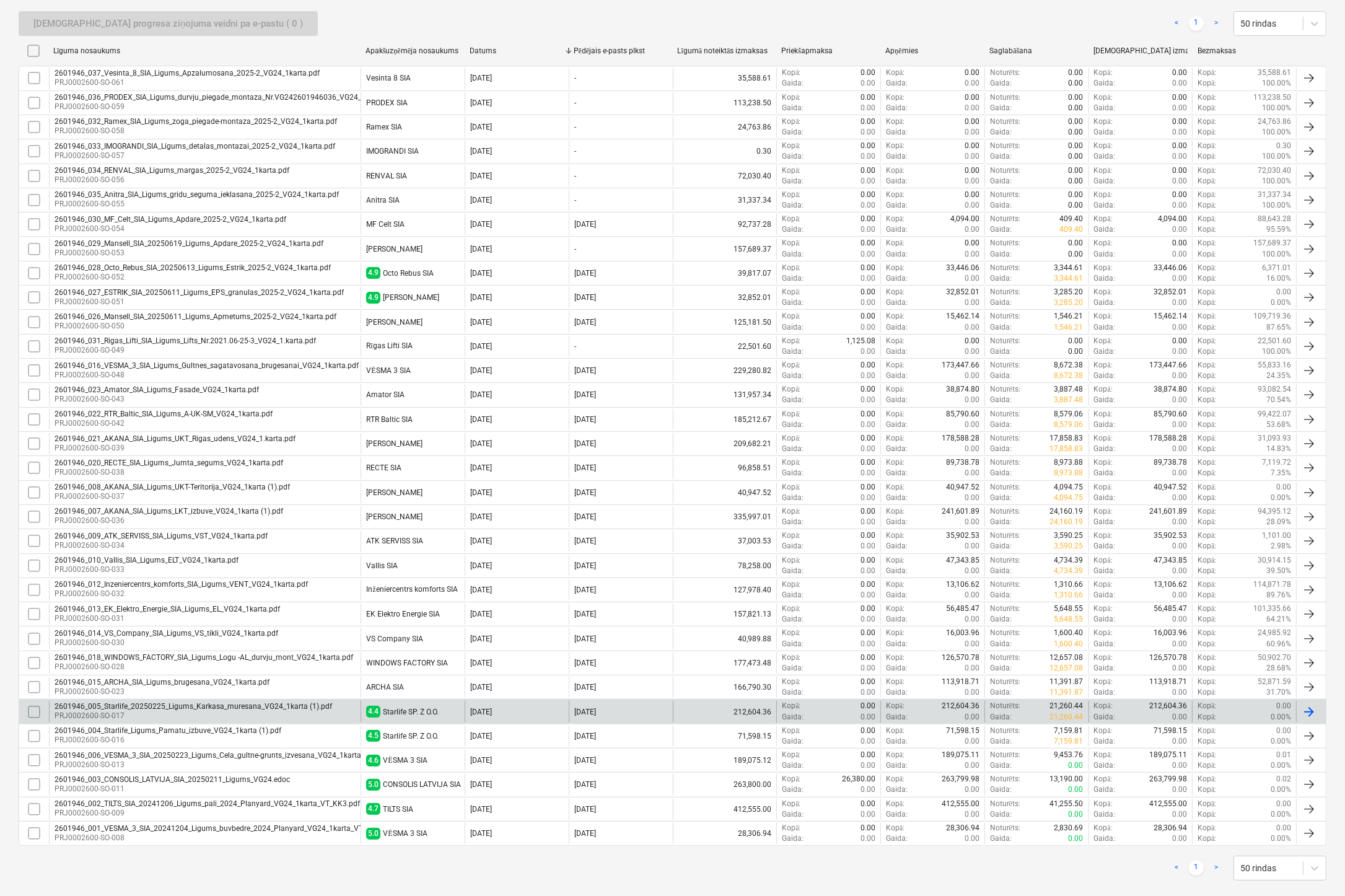
scroll to position [239, 0]
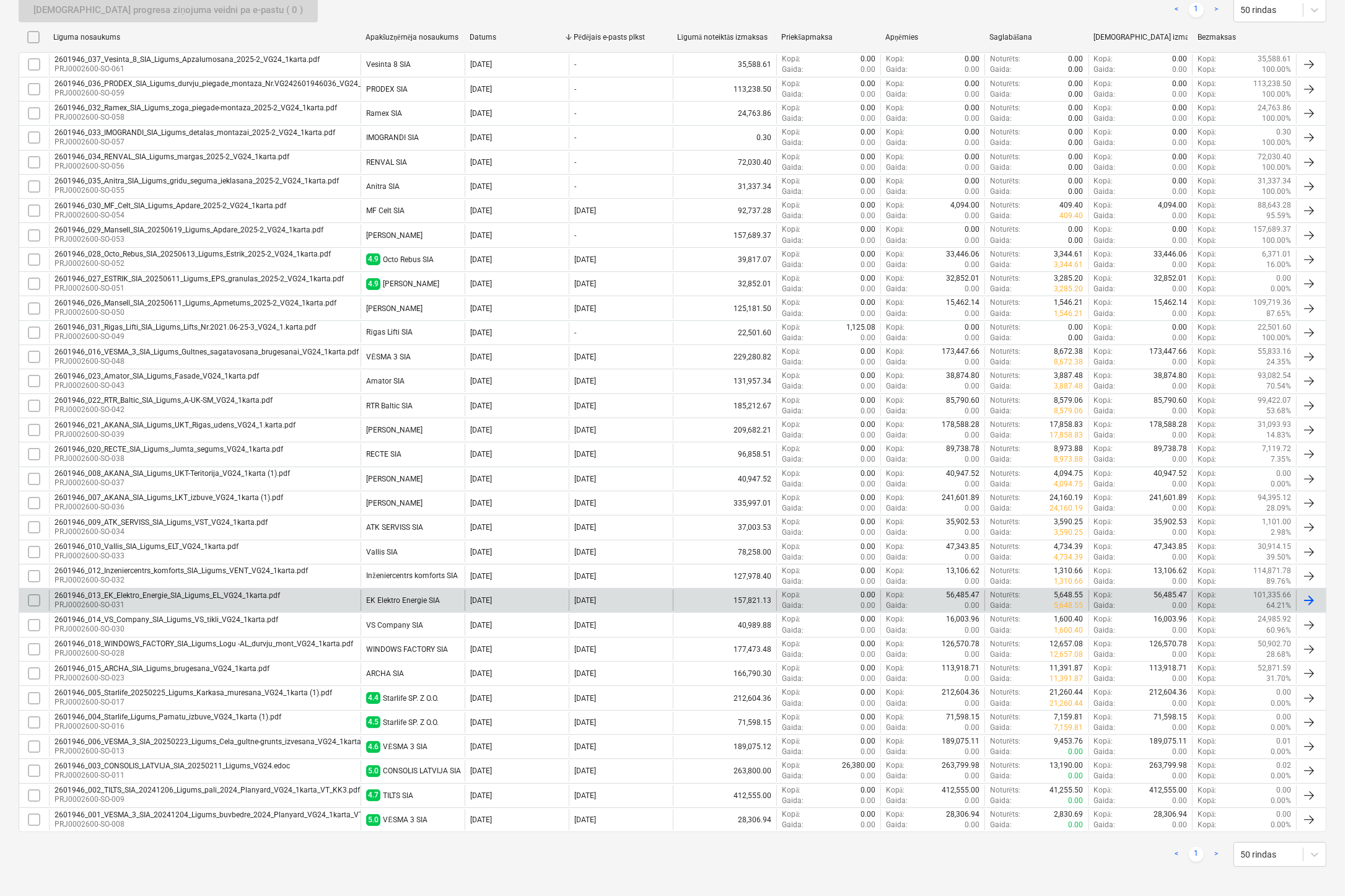
click at [132, 591] on div "2601946_013_EK_Elektro_Energie_SIA_Ligums_EL_VG24_1karta.pdf" at bounding box center [167, 596] width 225 height 9
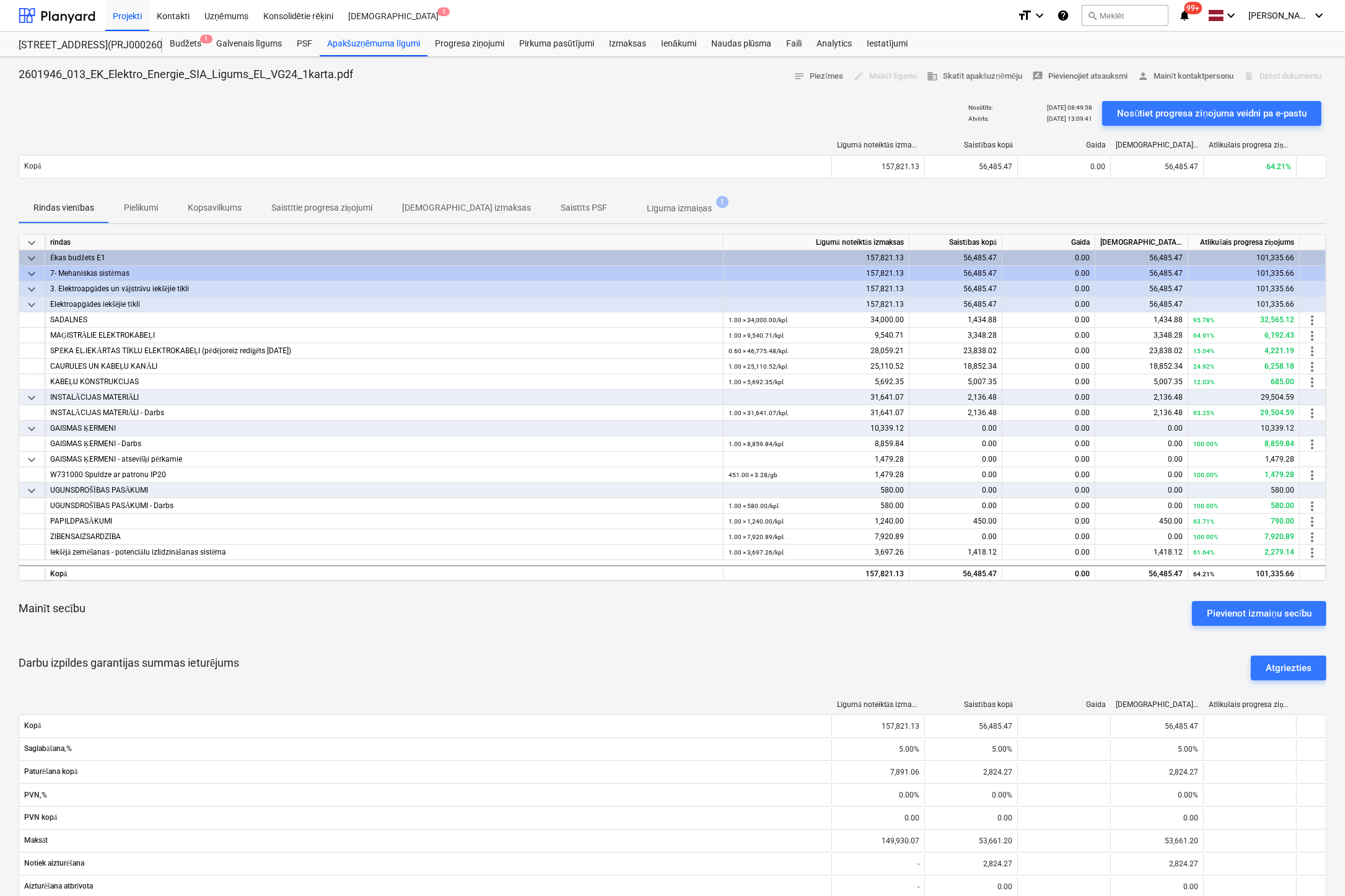
click at [146, 211] on p "Pielikumi" at bounding box center [141, 208] width 34 height 13
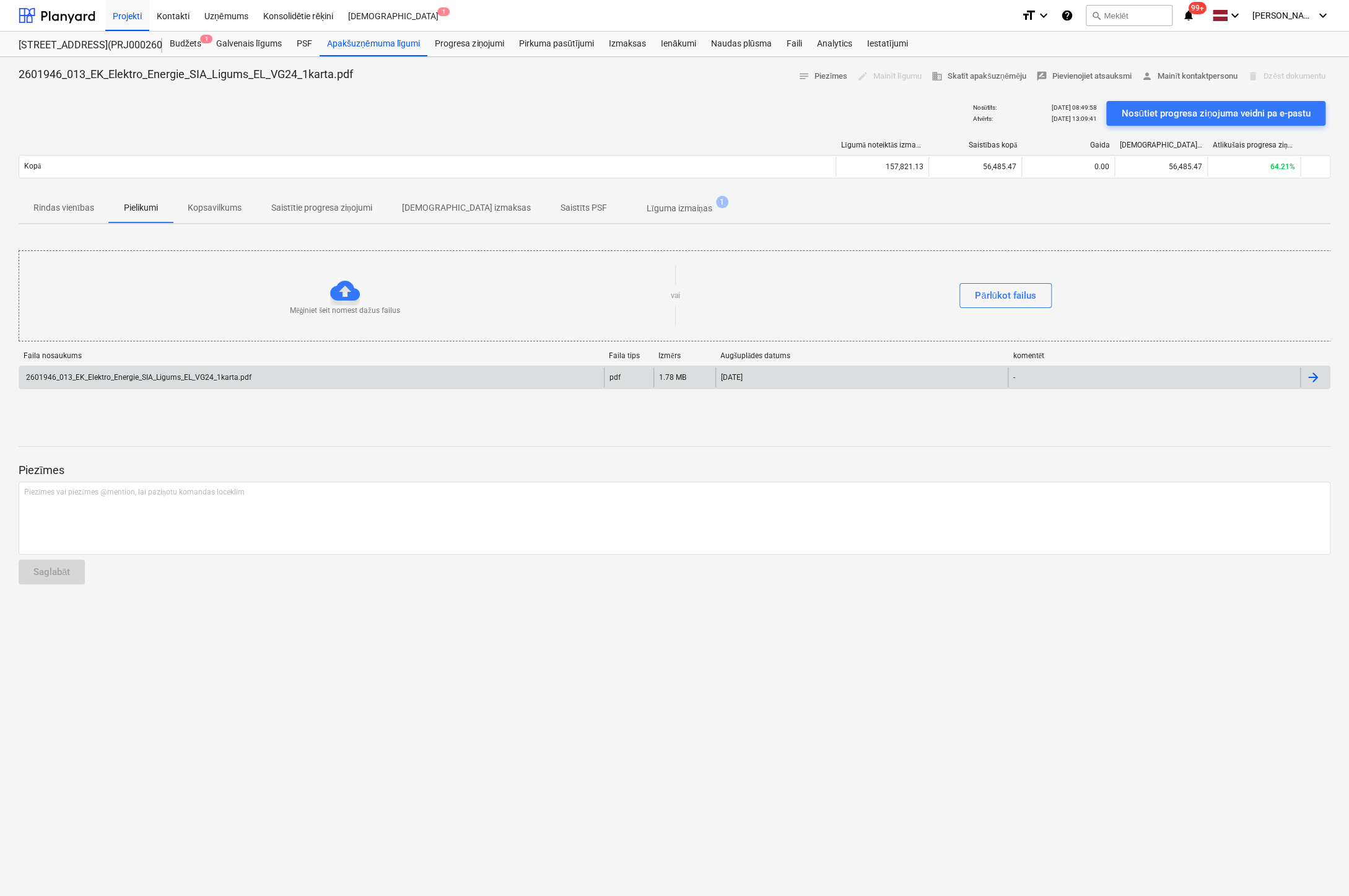
click at [189, 377] on div "2601946_013_EK_Elektro_Energie_SIA_Ligums_EL_VG24_1karta.pdf" at bounding box center [137, 378] width 227 height 9
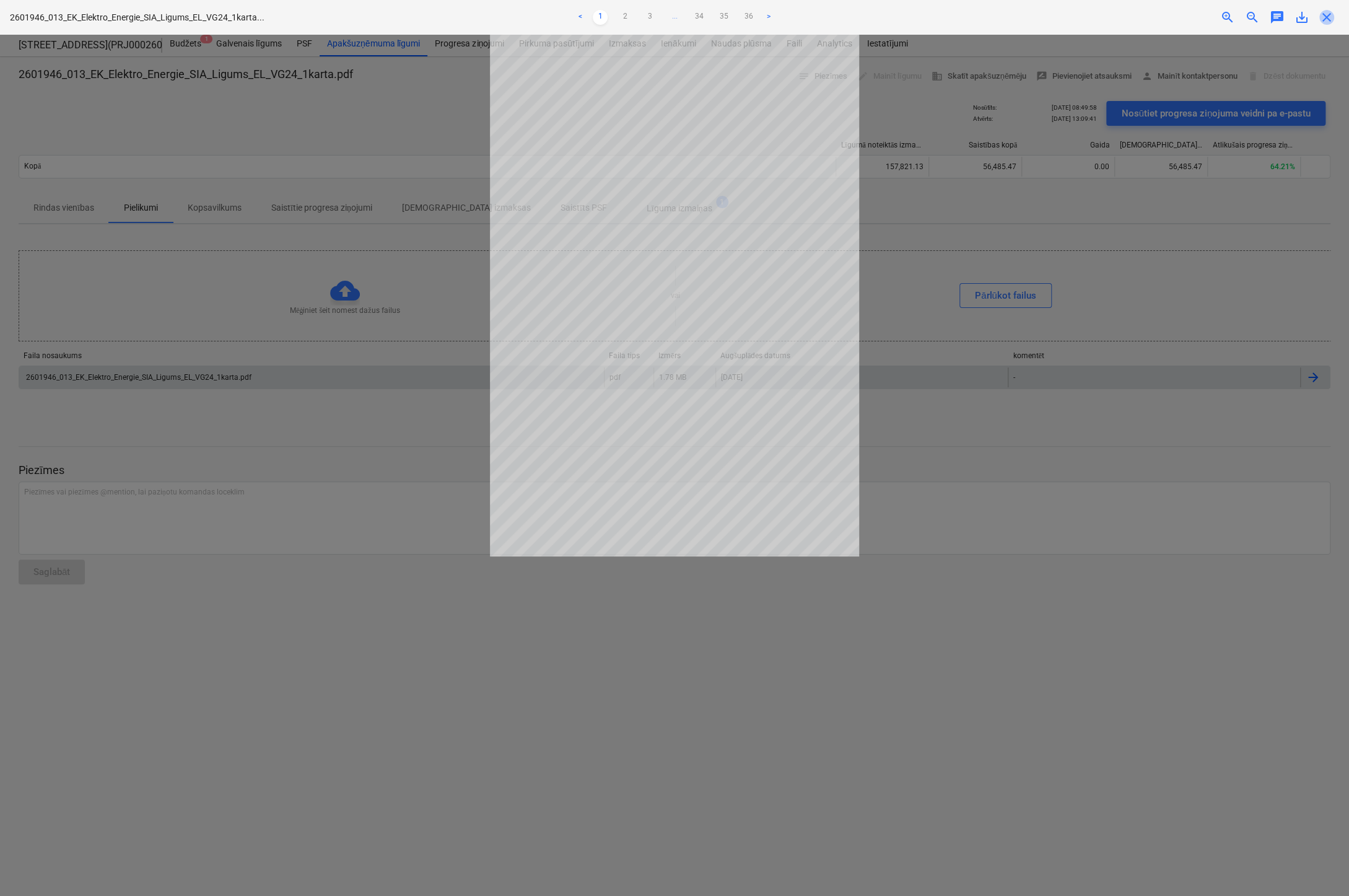
click at [1327, 23] on span "close" at bounding box center [1327, 17] width 15 height 15
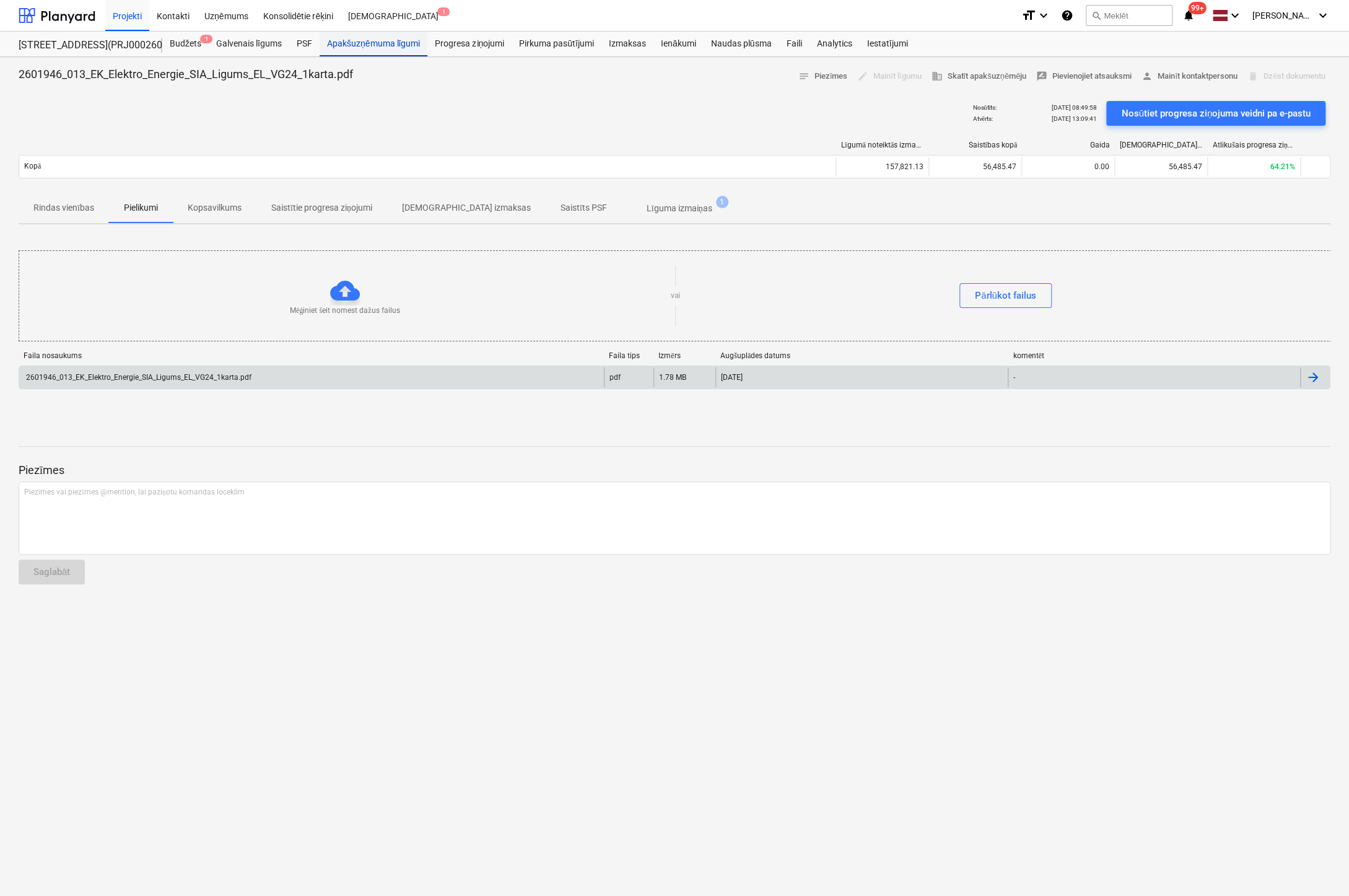
click at [392, 36] on div "Apakšuzņēmuma līgumi" at bounding box center [373, 44] width 108 height 25
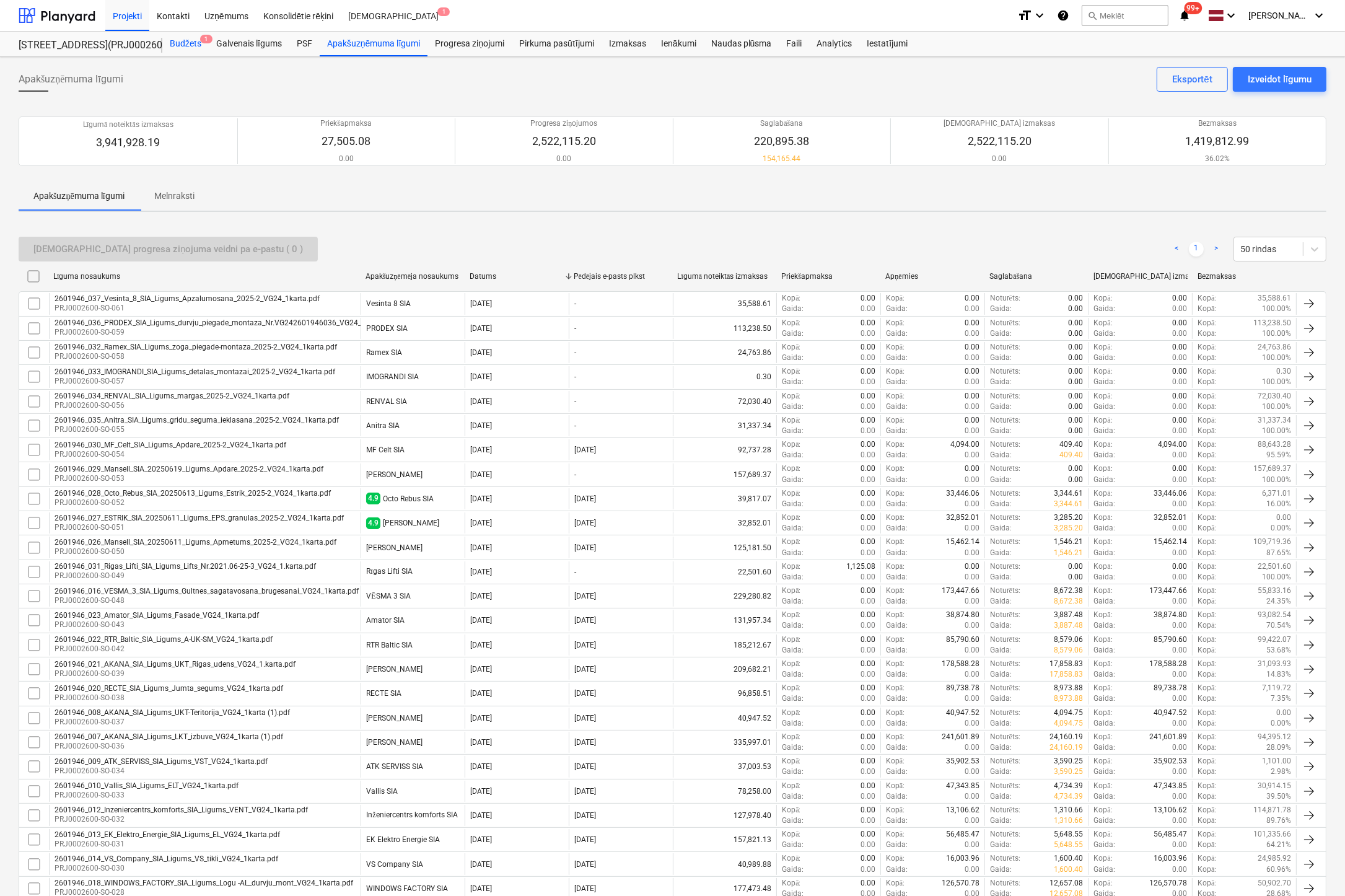
click at [178, 46] on div "Budžets 1" at bounding box center [185, 44] width 47 height 25
